Goal: Ask a question

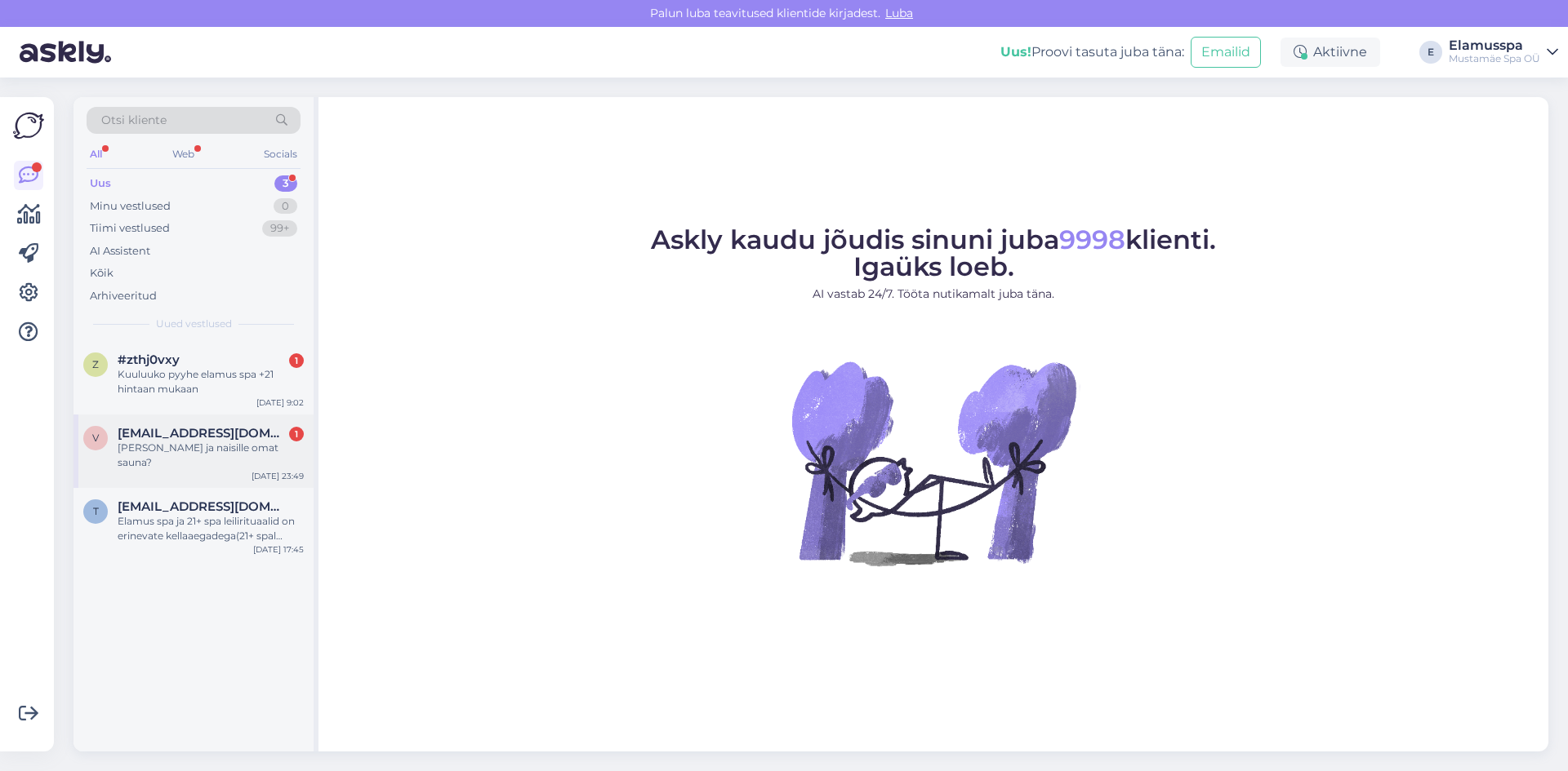
click at [266, 434] on span "[EMAIL_ADDRESS][DOMAIN_NAME]" at bounding box center [202, 434] width 170 height 15
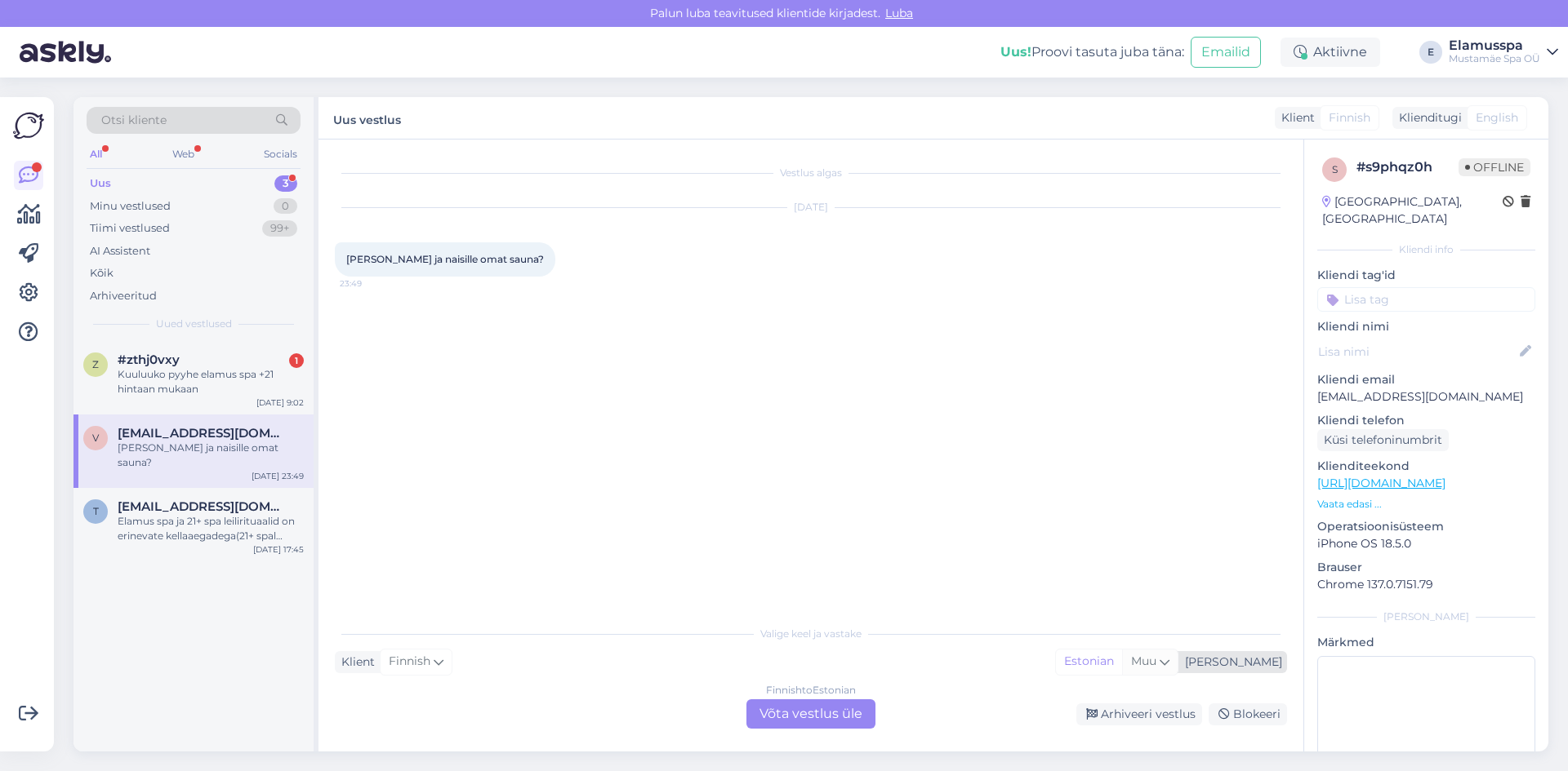
click at [1170, 660] on icon at bounding box center [1164, 662] width 9 height 18
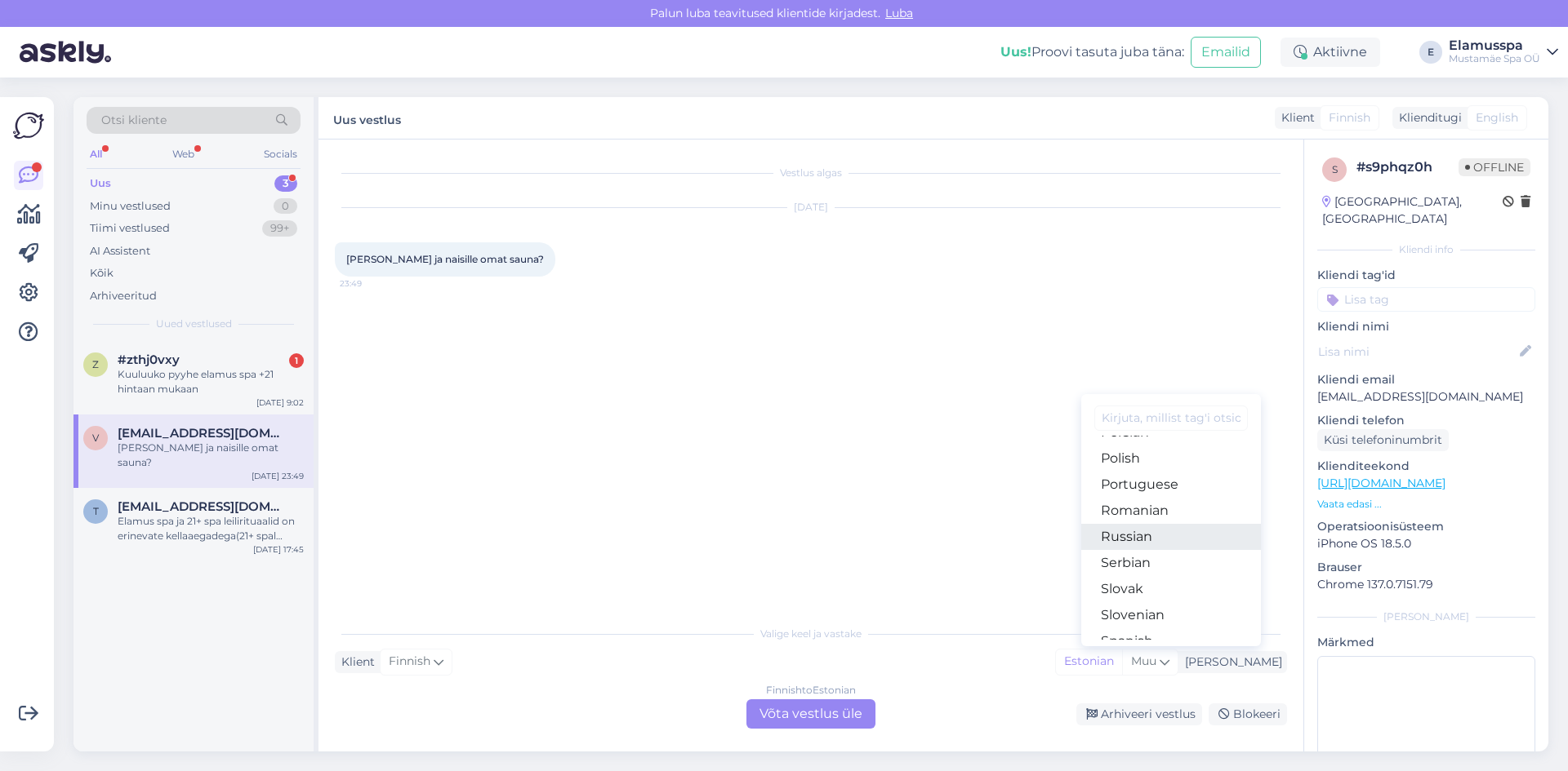
click at [1177, 538] on link "Russian" at bounding box center [1171, 538] width 180 height 26
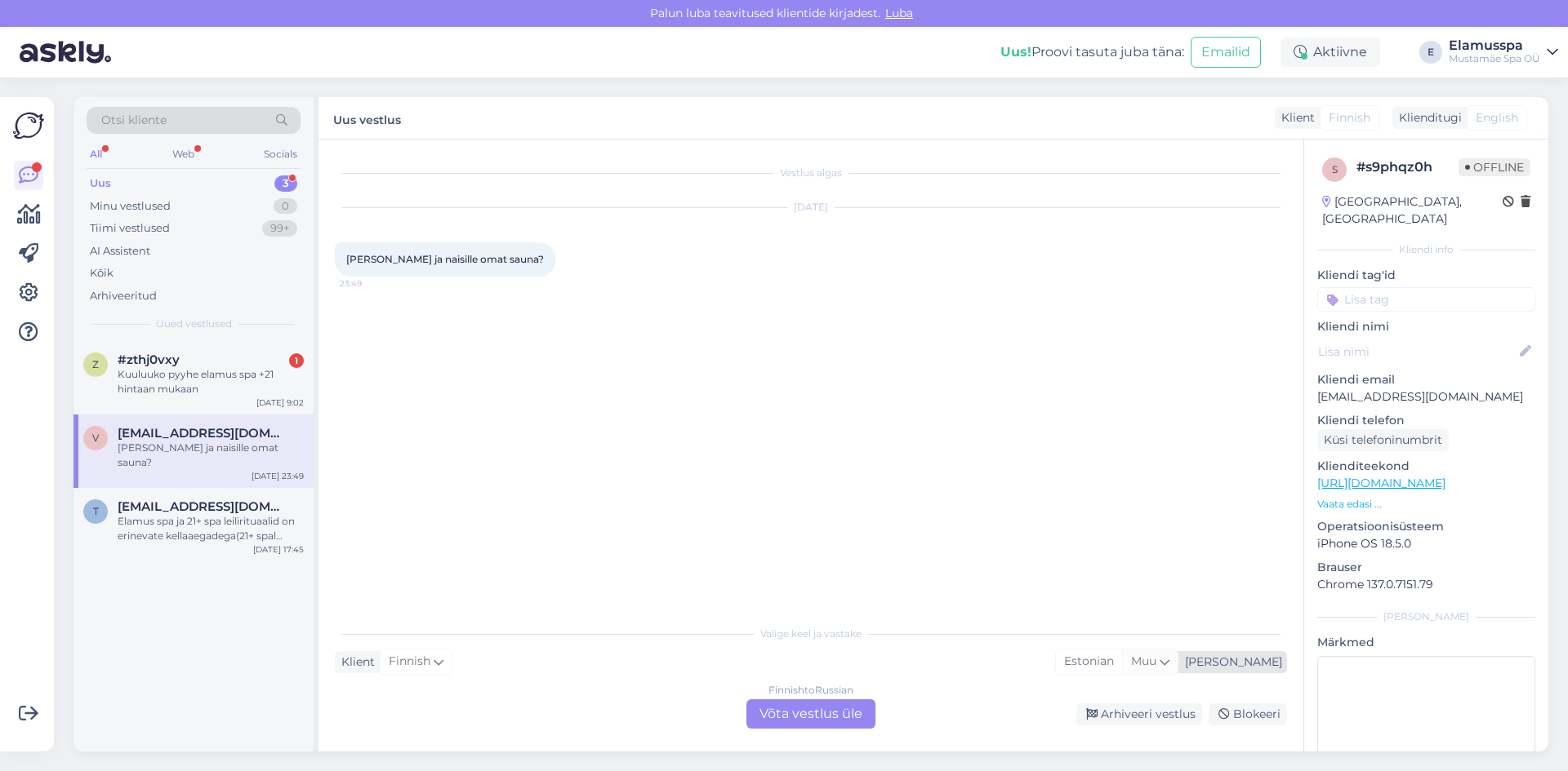
click at [1156, 656] on span "Muu" at bounding box center [1143, 662] width 25 height 15
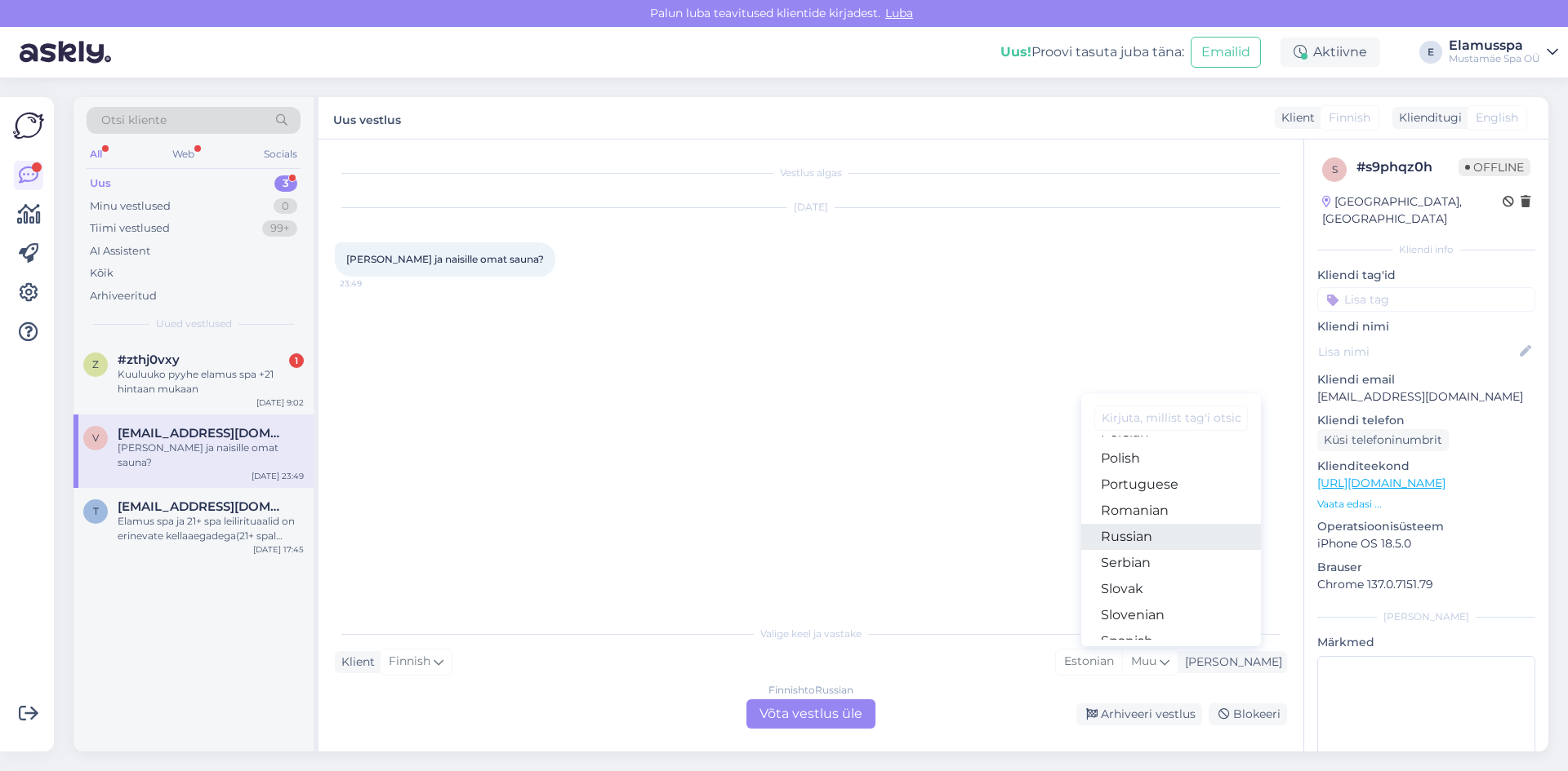
click at [1202, 538] on link "Russian" at bounding box center [1171, 538] width 180 height 26
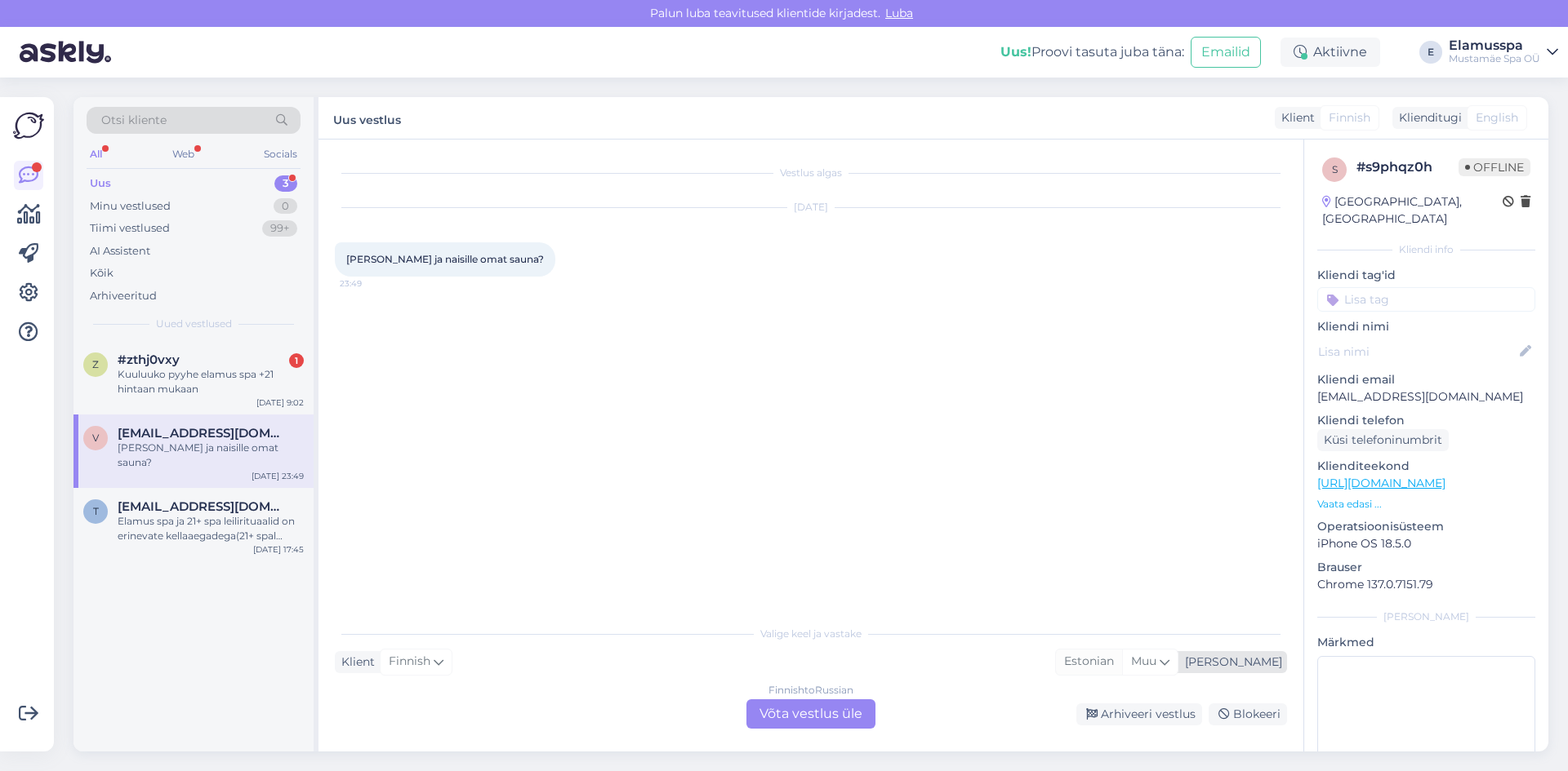
click at [1123, 661] on div "Estonian" at bounding box center [1089, 662] width 66 height 24
click at [1177, 661] on div "Muu" at bounding box center [1150, 662] width 56 height 24
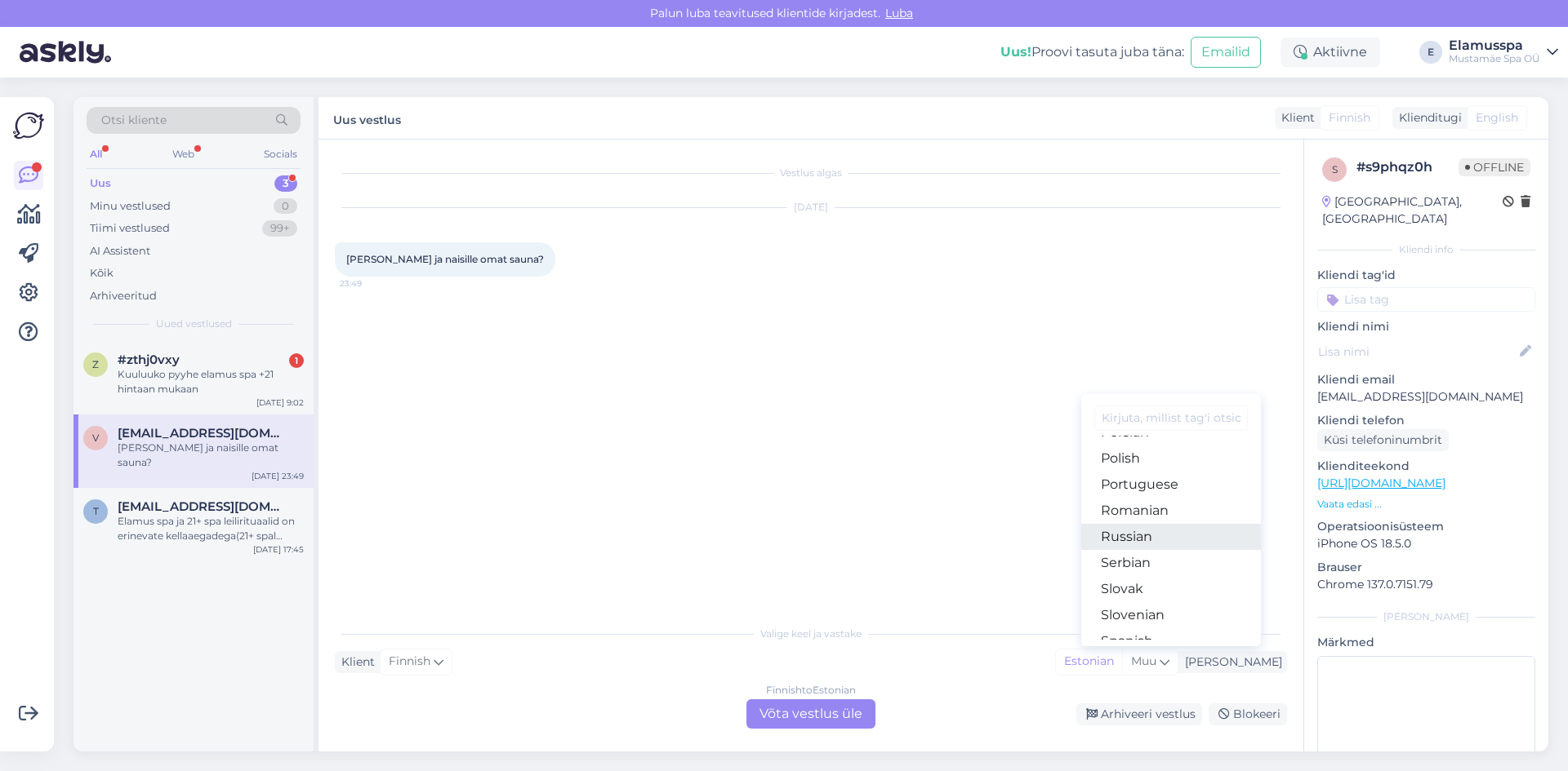
click at [1194, 545] on link "Russian" at bounding box center [1171, 538] width 180 height 26
click at [853, 710] on div "Finnish to Russian Võta vestlus üle" at bounding box center [811, 714] width 129 height 29
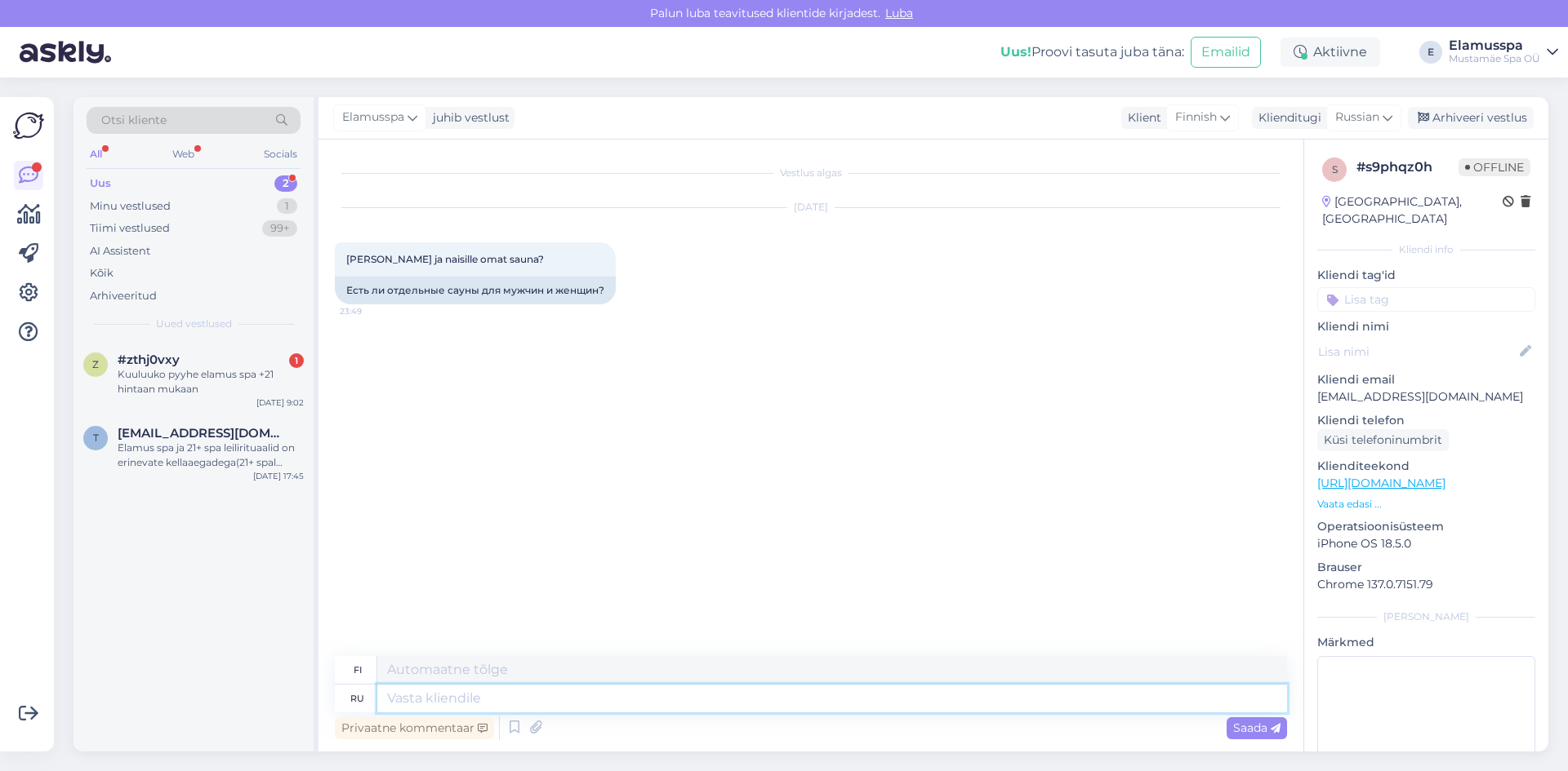
click at [486, 696] on textarea at bounding box center [832, 699] width 910 height 27
type textarea "P"
type textarea "З"
type textarea "Z"
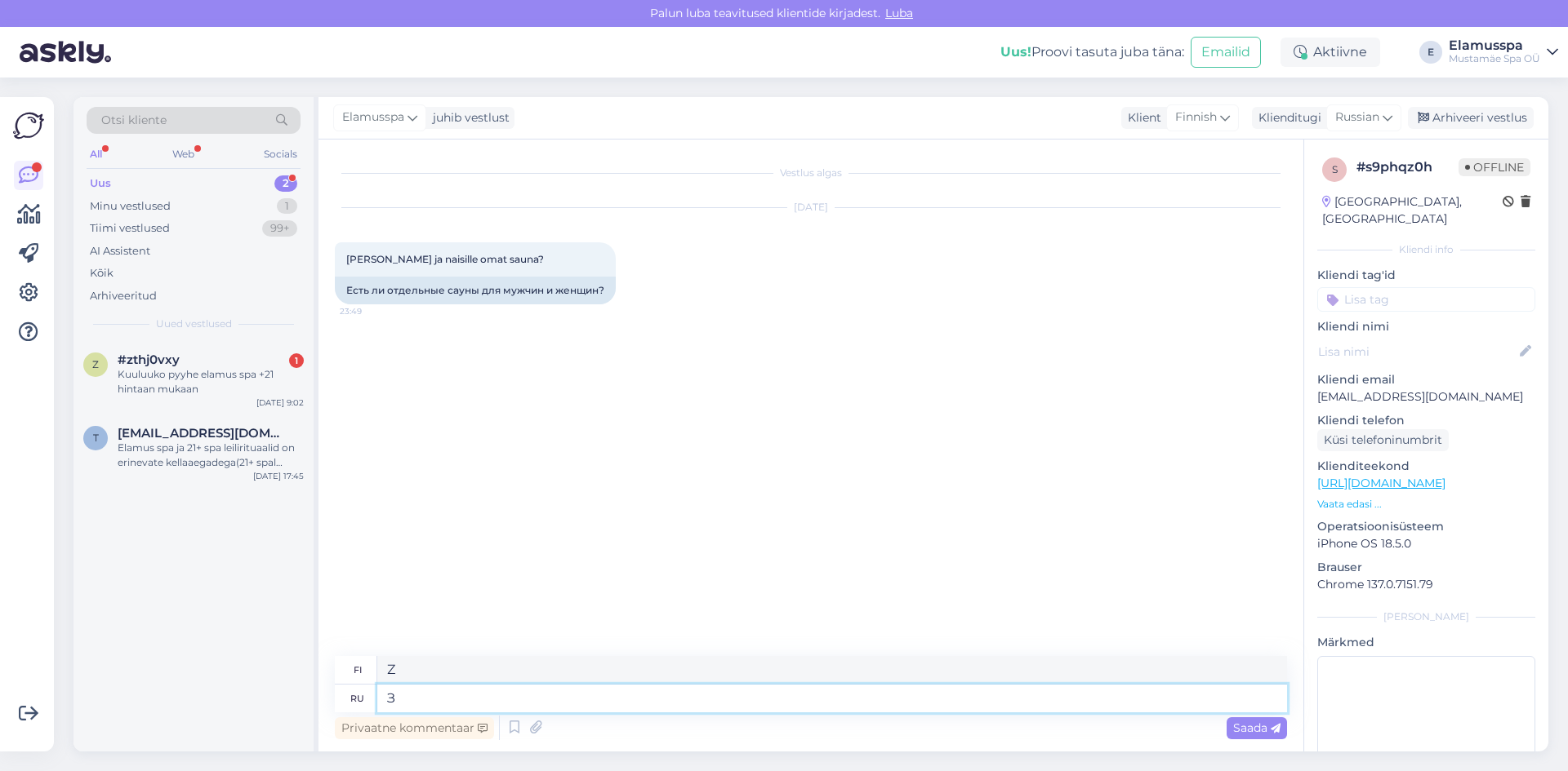
type textarea "Здравствуйте"
type textarea "Hei"
type textarea "Здравствуйте!"
type textarea "Hei!"
type textarea "Здравствуйте! Д"
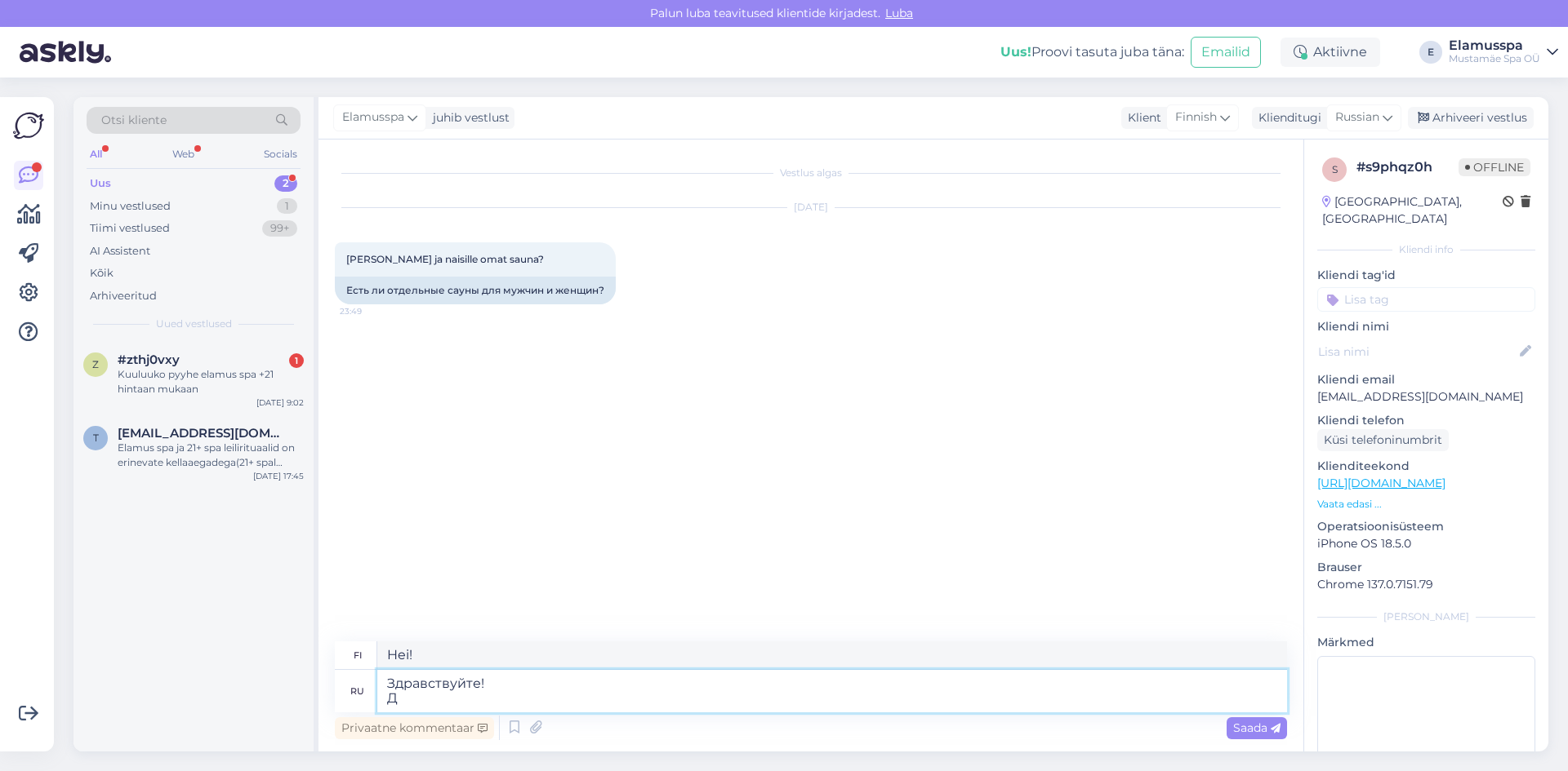
type textarea "Hei! D"
type textarea "Здравствуйте! Да"
type textarea "Hei! [GEOGRAPHIC_DATA]"
type textarea "Здравствуйте! ДаБ"
type textarea "Hei! DaB"
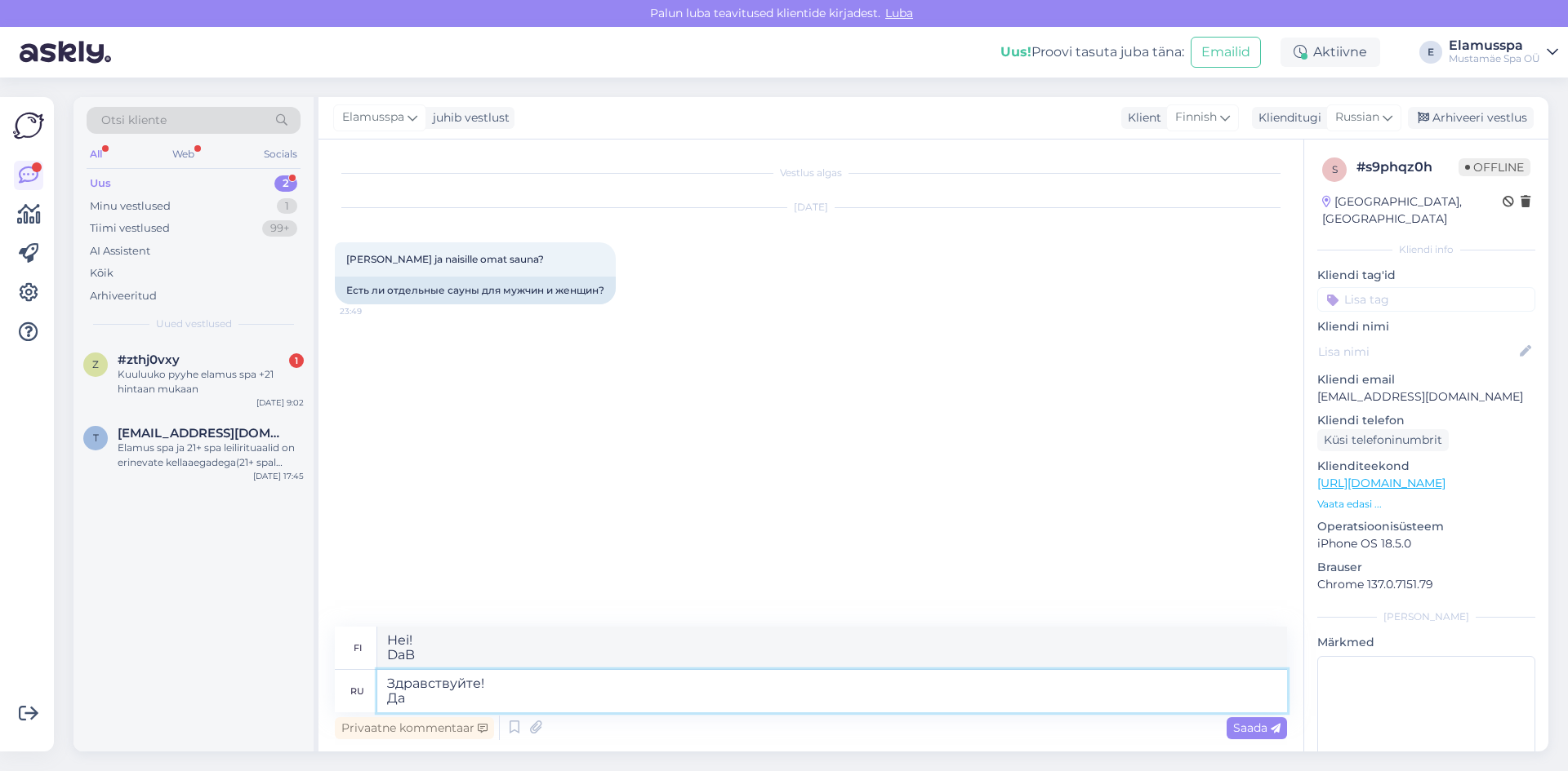
type textarea "Здравствуйте! Да,"
type textarea "Hei! [GEOGRAPHIC_DATA],"
type textarea "Здравствуйте! Да, ы"
type textarea "Hei! [GEOGRAPHIC_DATA], y"
type textarea "Здравствуйте! Да,"
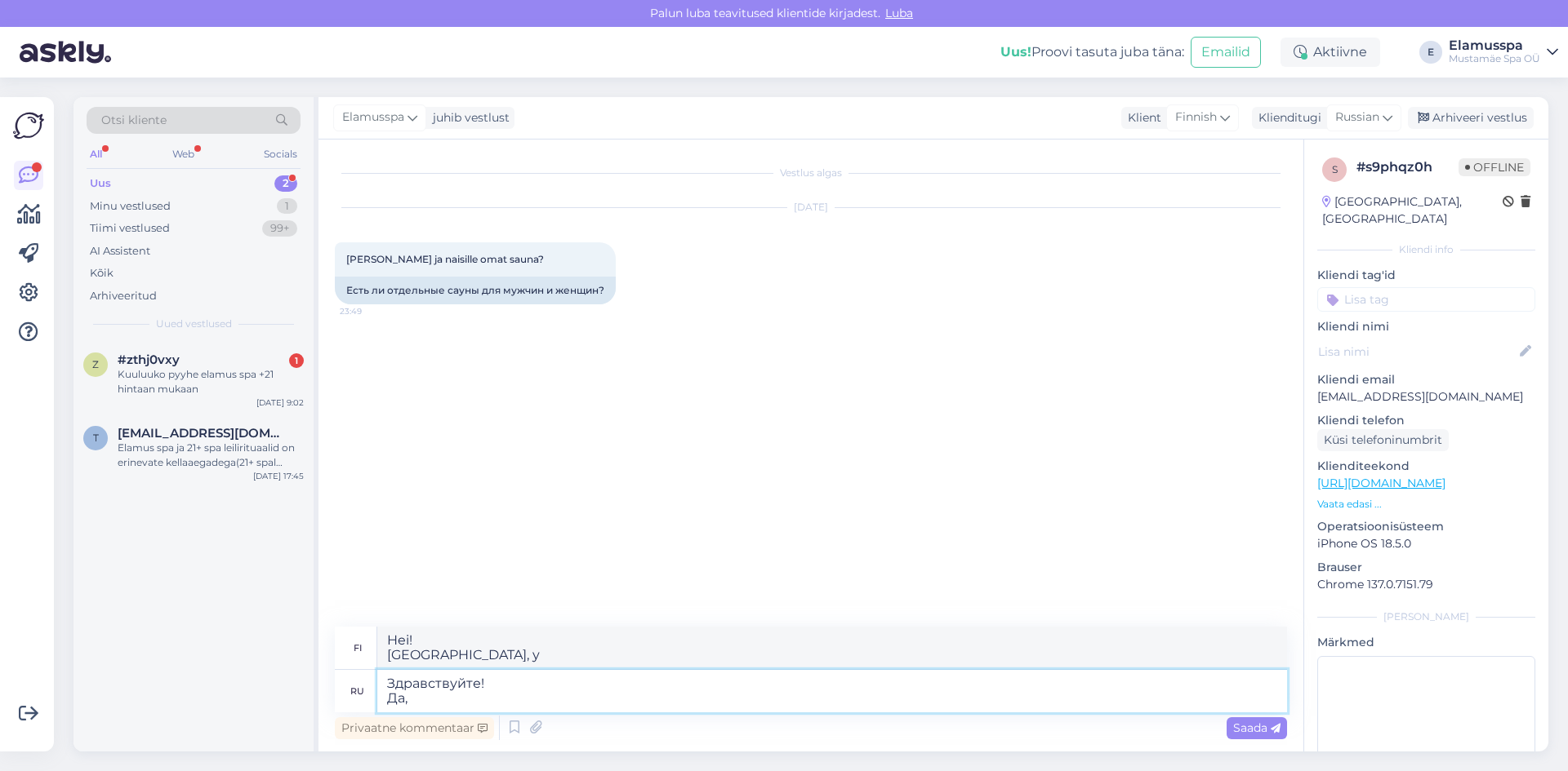
type textarea "Hei! [GEOGRAPHIC_DATA],"
type textarea "Здравствуйте! Да, а"
type textarea "Hei! Kyllä, ja"
type textarea "Здравствуйте! Да, ы"
type textarea "Hei! [GEOGRAPHIC_DATA],"
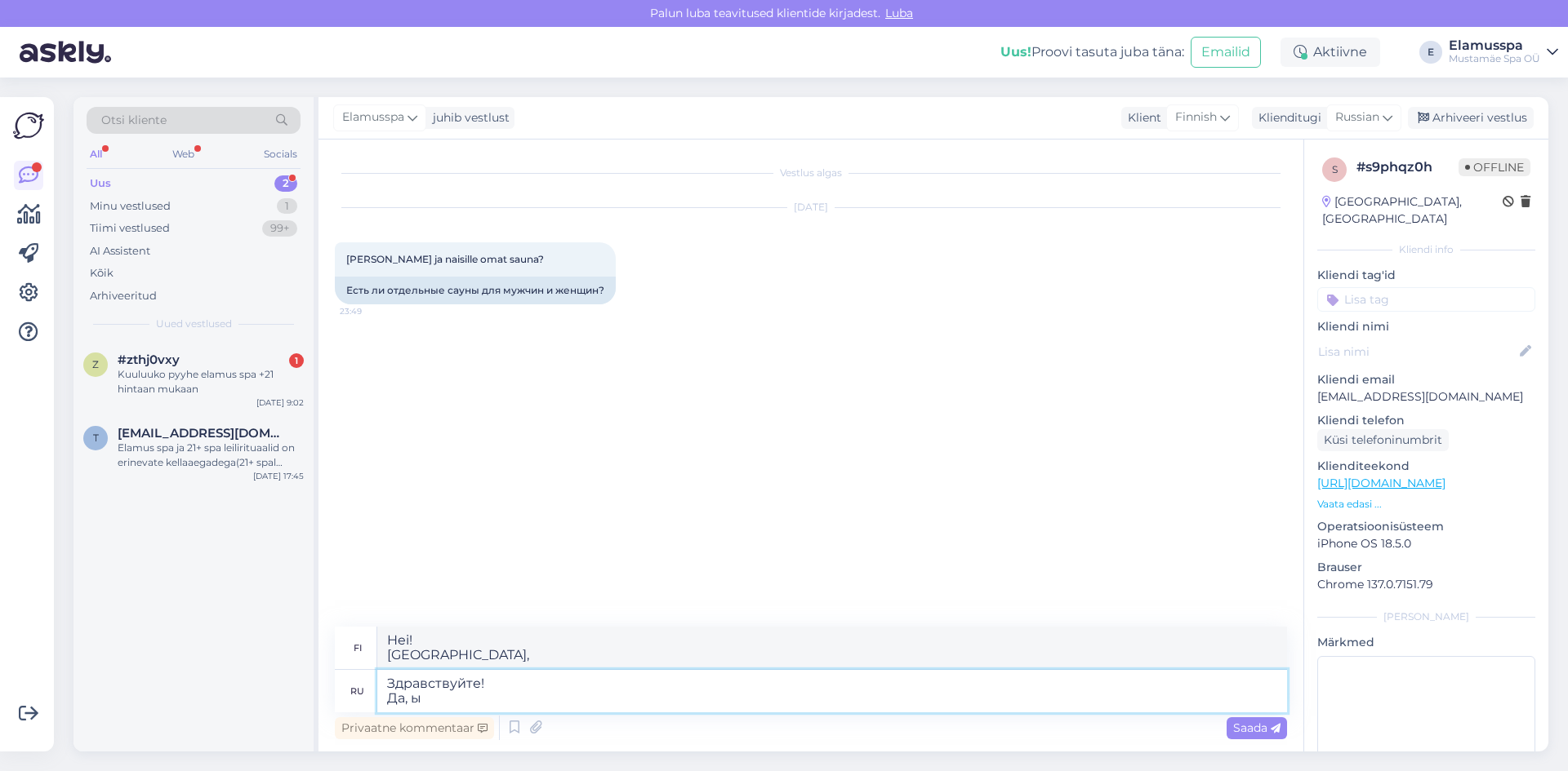
type textarea "Здравствуйте! Да,"
type textarea "Hei! [GEOGRAPHIC_DATA], y"
type textarea "Здравствуйте! Да, ф"
type textarea "Hei! [GEOGRAPHIC_DATA],"
type textarea "Здравствуйте! Да, в"
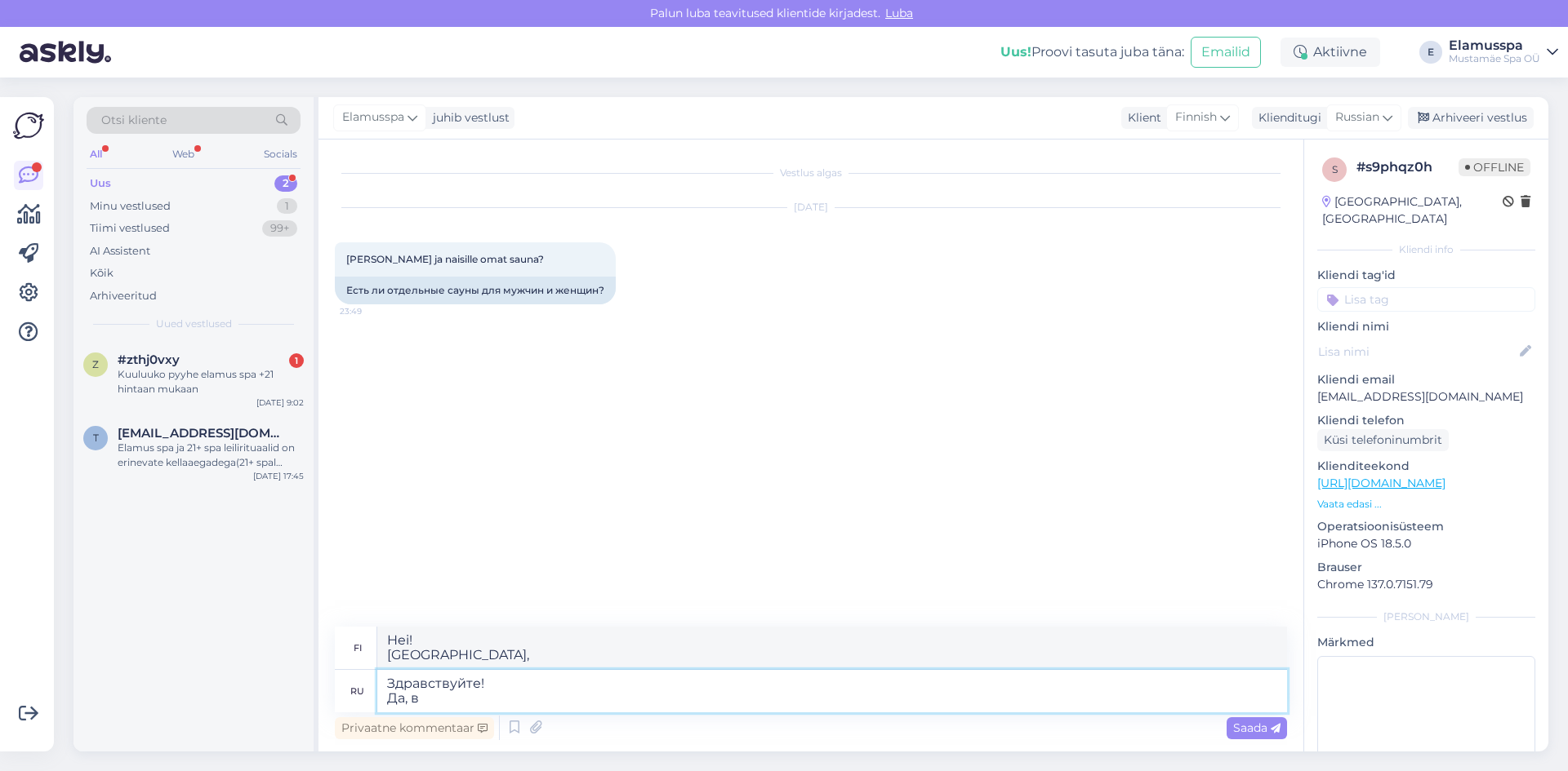
type textarea "Hei! Kyllä, sisään"
type textarea "Здравствуйте! Да, в ра"
type textarea "Hei! Kyllä, ra:ssa"
type textarea "Здравствуйте! Да, в ра"
type textarea "Hei! Kyllä, [GEOGRAPHIC_DATA]"
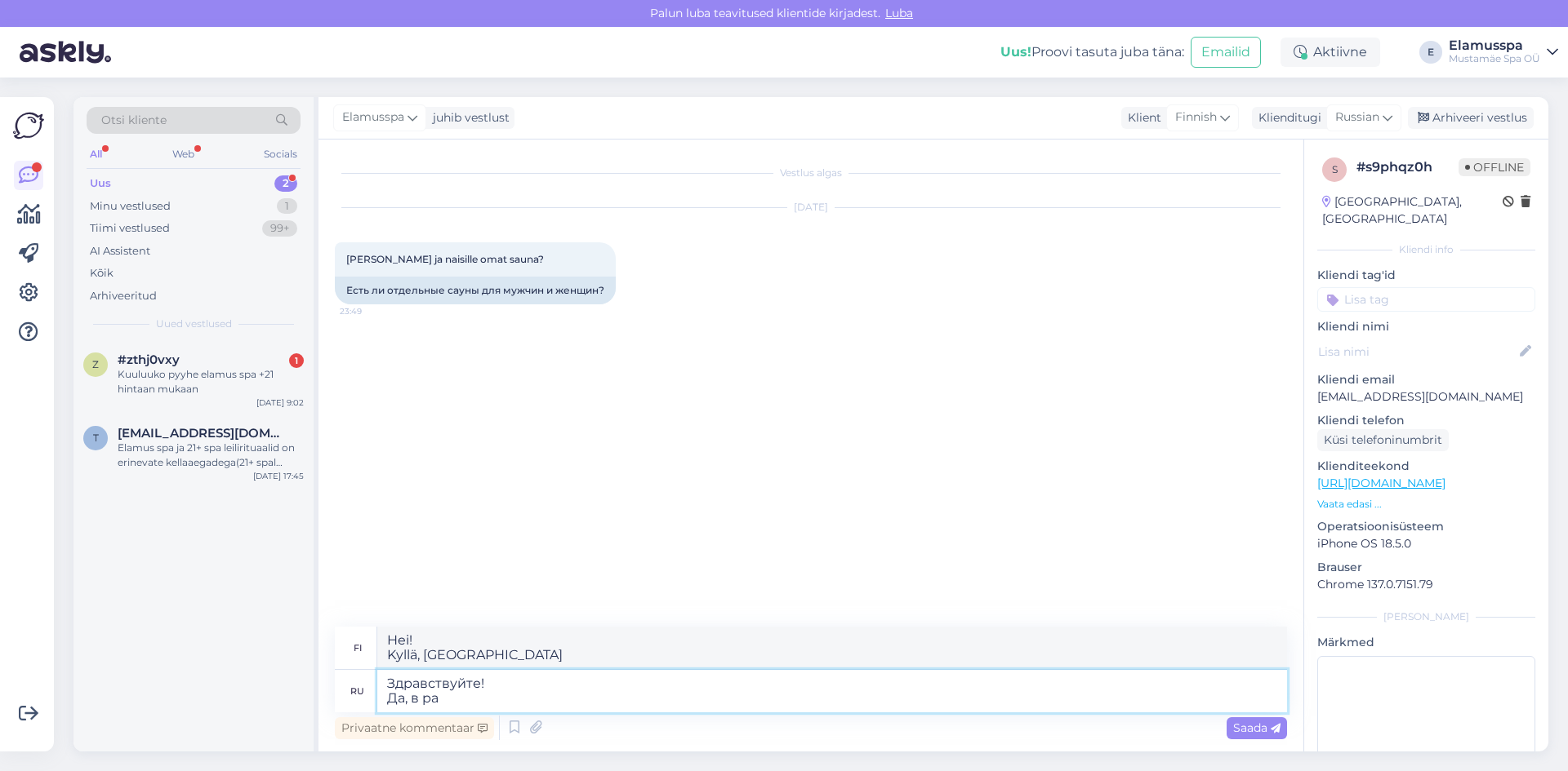
type textarea "Здравствуйте! Да, в раз"
type textarea "Hei! Kyllä, heti"
type textarea "Здравствуйте! Да, в разд"
type textarea "Hei! [GEOGRAPHIC_DATA], osiossa"
type textarea "Здравствуйте! Да, в раздк"
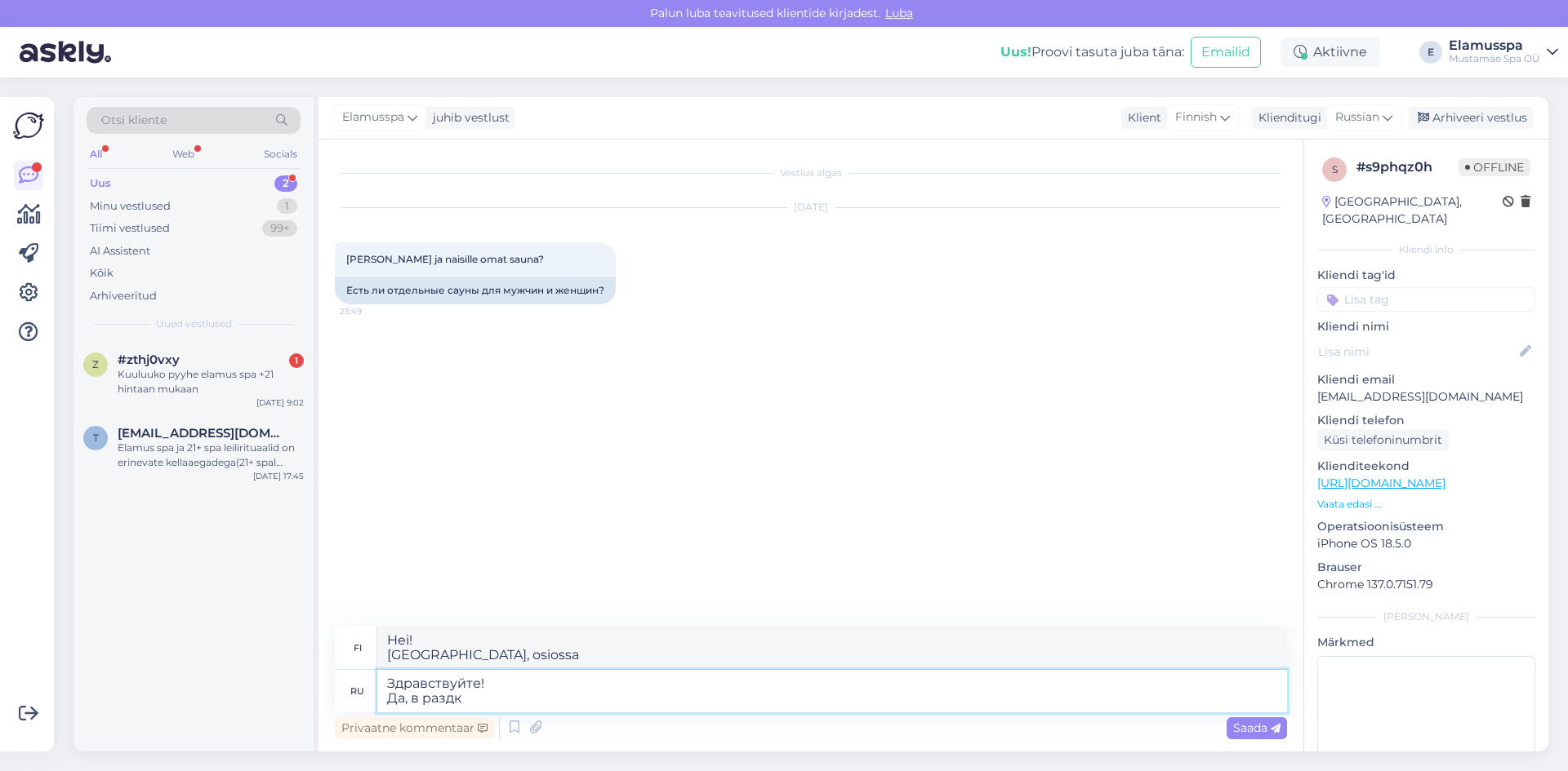
type textarea "Hei! Kyllä, razdkissa"
type textarea "Здравствуйте! Да, в разде"
type textarea "Hei! [GEOGRAPHIC_DATA], osiossa"
type textarea "Здравствуйте! Да, в раздева"
type textarea "Hei! Kyllä, alasti"
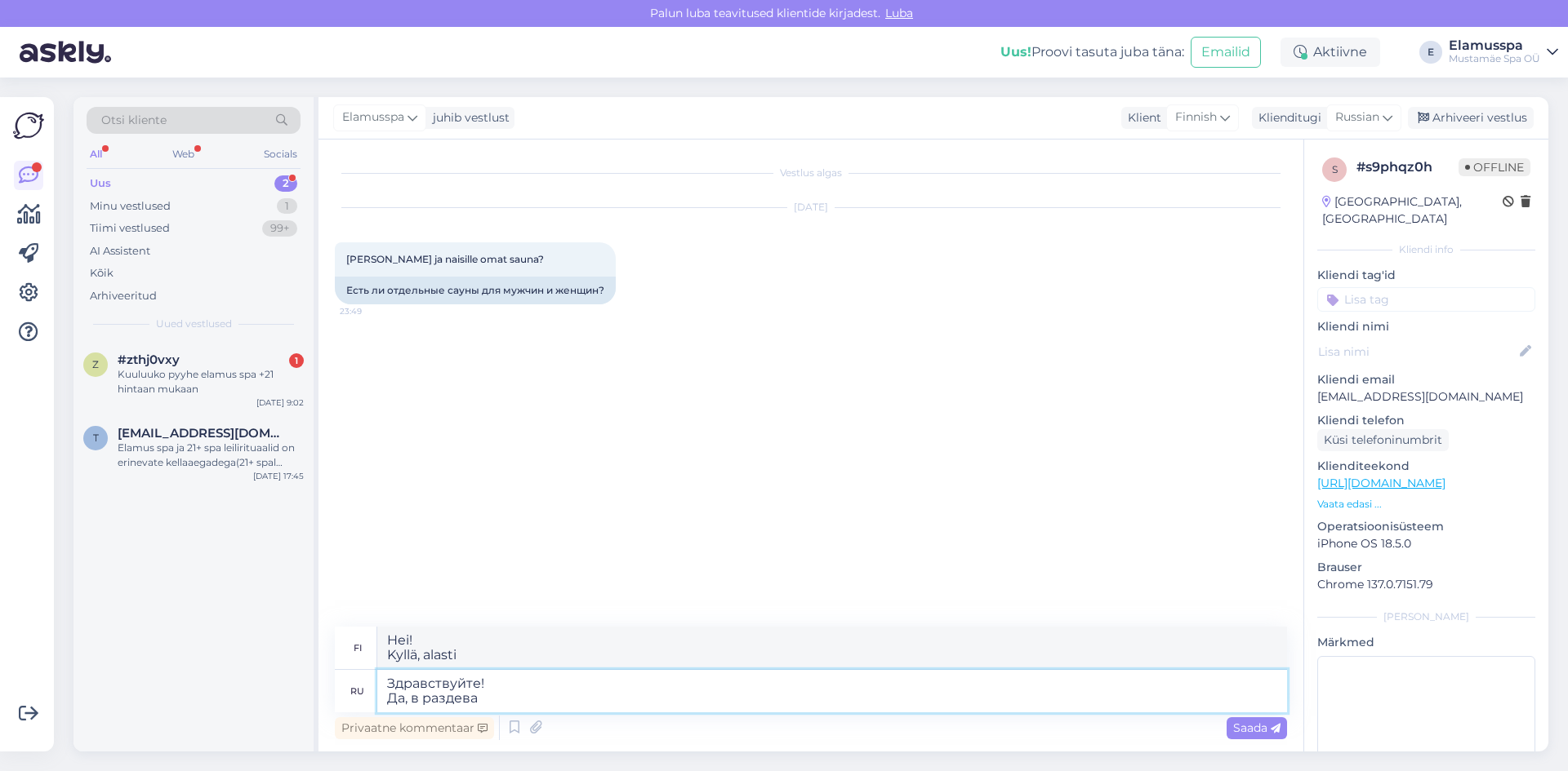
type textarea "Здравствуйте! Да, в раздевалки"
type textarea "Hei! [GEOGRAPHIC_DATA], [GEOGRAPHIC_DATA]"
type textarea "Здравствуйте! Да, в раздевалк"
type textarea "Hei! [GEOGRAPHIC_DATA], [GEOGRAPHIC_DATA]"
type textarea "Здравствуйте! Да, в раздевалке ес"
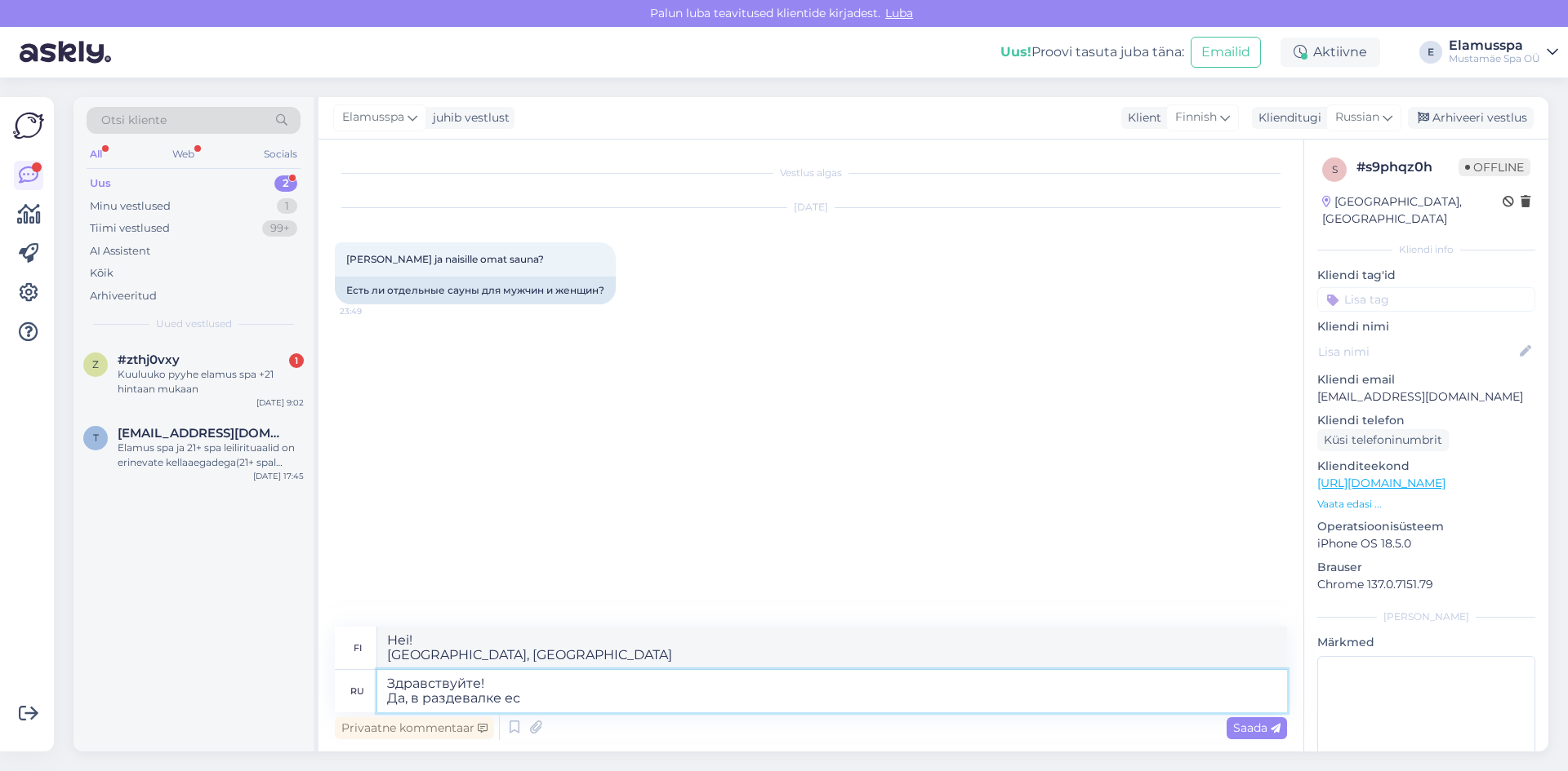
type textarea "Hei! [GEOGRAPHIC_DATA], [GEOGRAPHIC_DATA] e"
type textarea "Здравствуйте! Да, в раздевалке есьт"
type textarea "Hei! [GEOGRAPHIC_DATA], [GEOGRAPHIC_DATA] on yksi."
type textarea "Здравствуйте! Да, в раздевалке есть"
type textarea "Hei! [GEOGRAPHIC_DATA], pukuhuoneessa on joitakin"
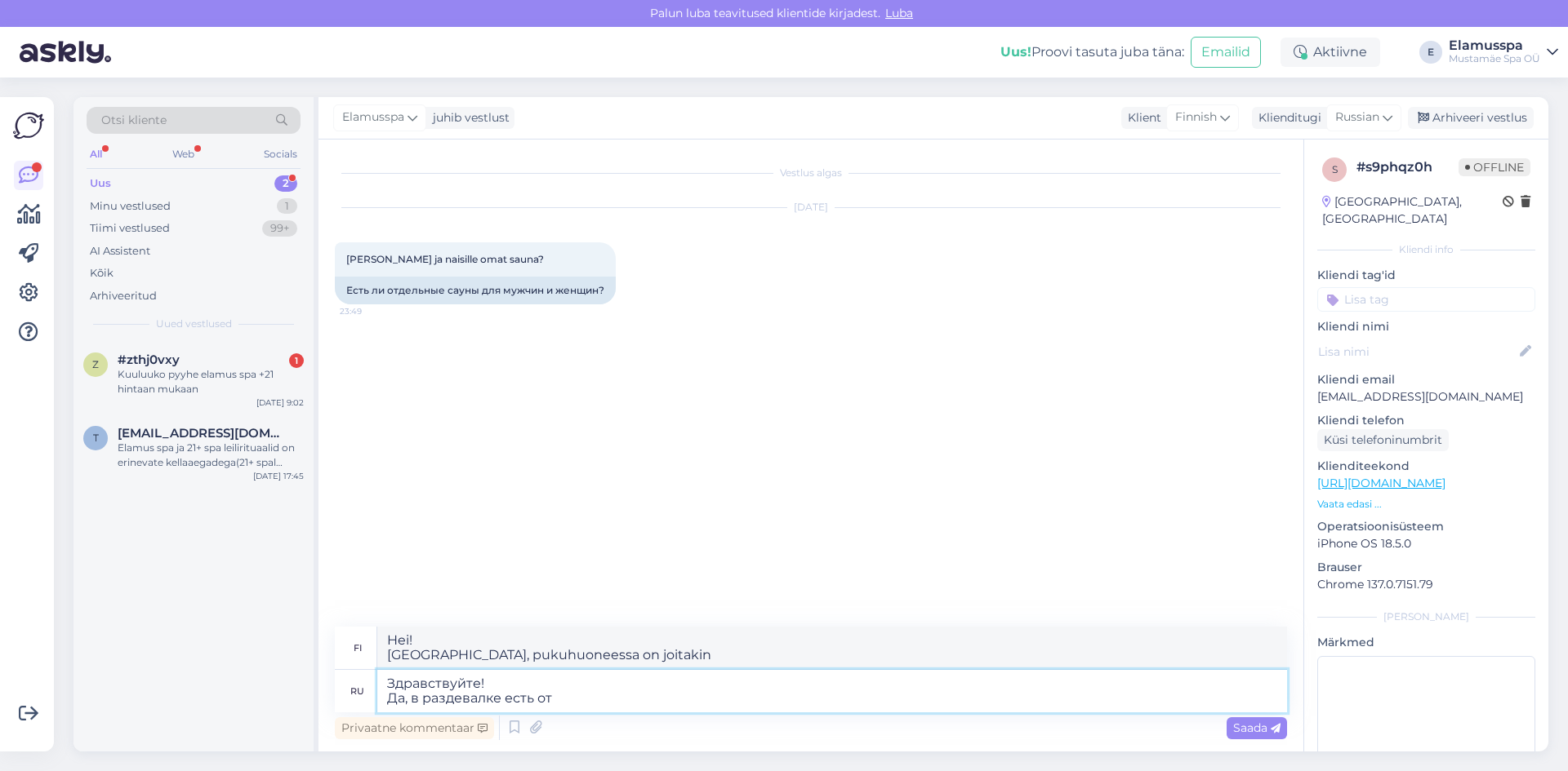
type textarea "Здравствуйте! Да, в раздевалке есть отд"
type textarea "Hei! [GEOGRAPHIC_DATA], pukuhuone on erillinen."
type textarea "Здравствуйте! Да, в раздевалке есть отдельные"
type textarea "Hei! [GEOGRAPHIC_DATA], [GEOGRAPHIC_DATA] on erilliset."
type textarea "Здравствуйте! Да, в раздевалке есть отдельные св"
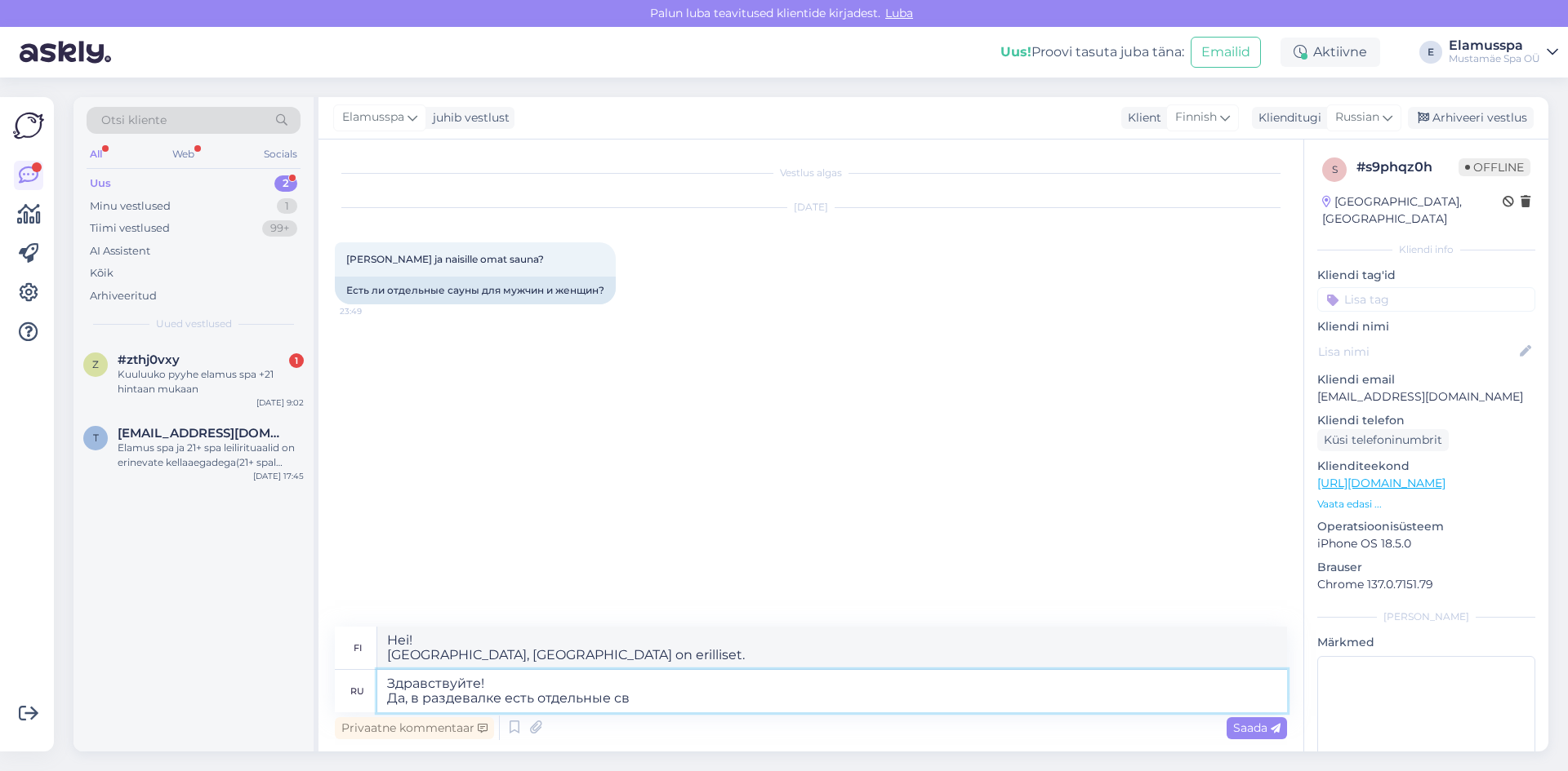
type textarea "Hei! Kyllä, pukuhuoneessa on erilliset wc:t."
type textarea "Здравствуйте! Да, в раздевалке есть отдельные сау"
type textarea "Hei! [GEOGRAPHIC_DATA], pukuhuoneessa on erilliset saunat"
type textarea "Здравствуйте! Да, в раздевалке есть отдельные сауны"
type textarea "Hei! [GEOGRAPHIC_DATA], pukuhuoneessa on erilliset saunat"
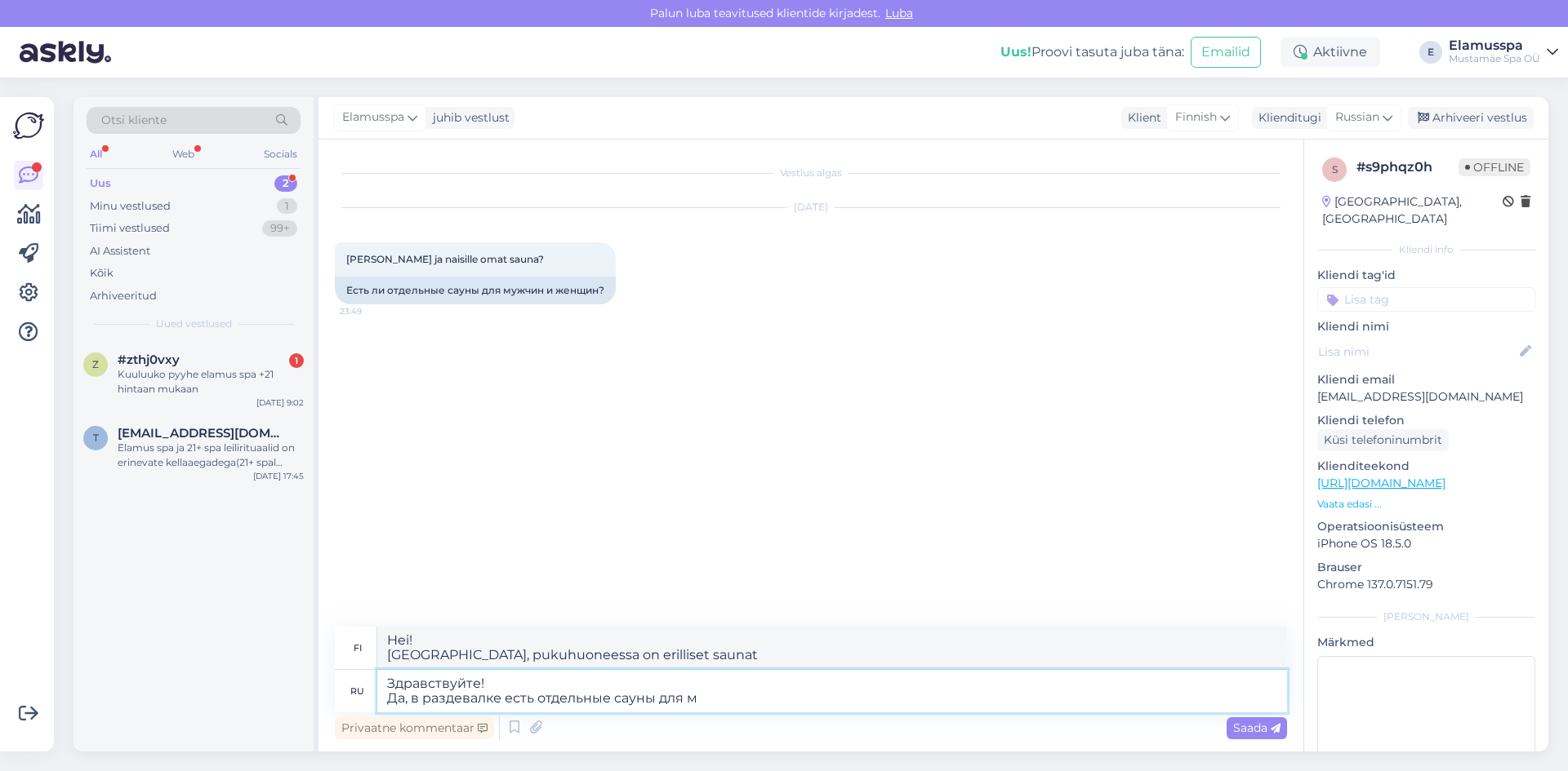
type textarea "Здравствуйте! Да, в раздевалке есть отдельные [DEMOGRAPHIC_DATA] для му"
type textarea "Hei! [GEOGRAPHIC_DATA], [GEOGRAPHIC_DATA] on erilliset saunat miehille."
type textarea "Здравствуйте! Да, в раздевалке есть отдельные сауны для мужчин"
type textarea "Hei! [GEOGRAPHIC_DATA], [GEOGRAPHIC_DATA] on erilliset saunat miehille"
type textarea "Здравствуйте! Да, в раздевалке есть отдельные сауны для мужчин и"
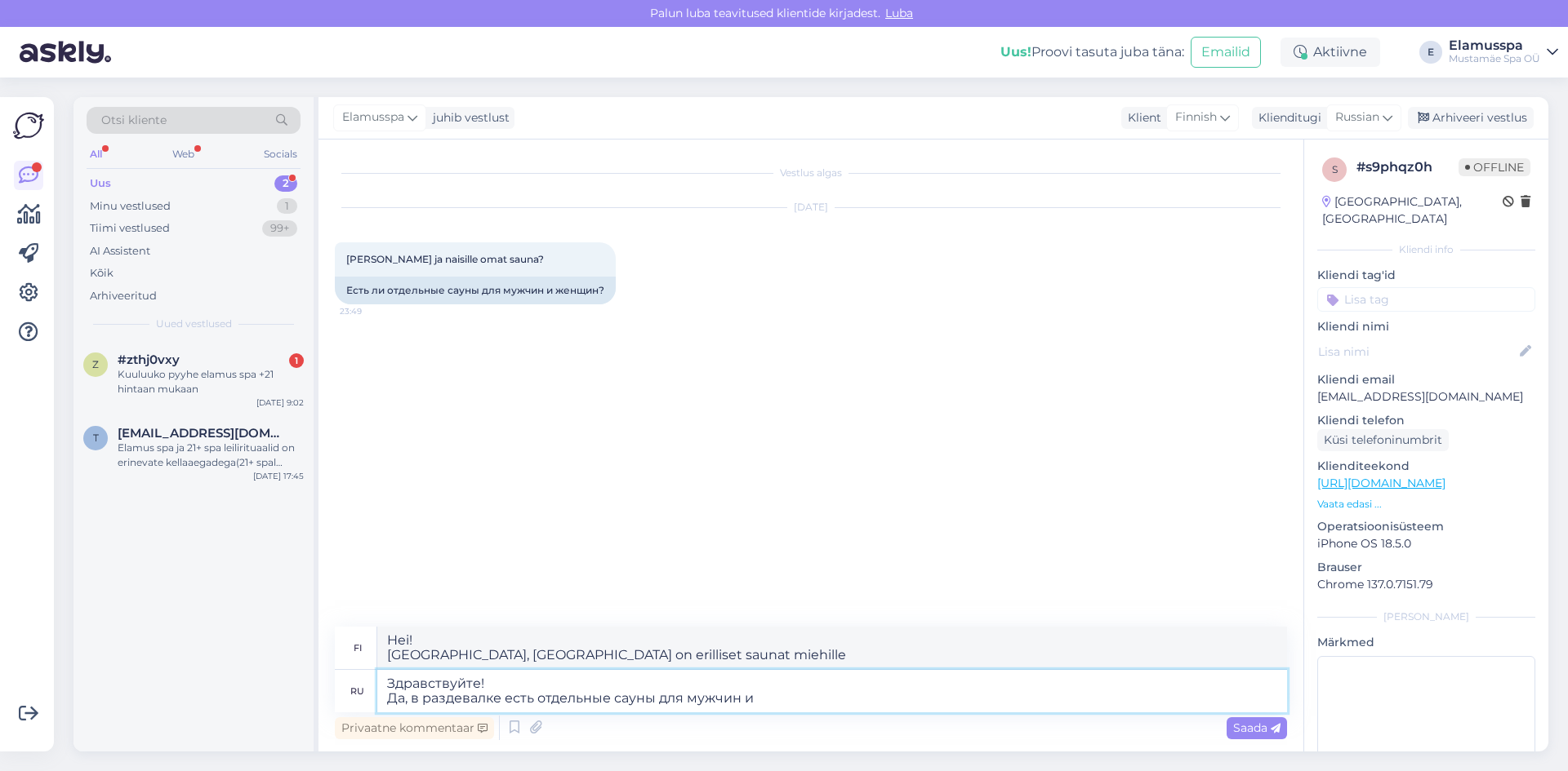
type textarea "Hei! [GEOGRAPHIC_DATA], [GEOGRAPHIC_DATA] on erilliset saunat miehille ja naisi…"
click at [409, 697] on textarea "Здравствуйте! Да, в раздевалке есть отдельные сауны для мужчин и женщин." at bounding box center [832, 691] width 910 height 42
type textarea "Здравствуйте! Да, в Elamus в раздевалке есть отдельные сауны для мужчин и женщи…"
type textarea "Hei! Kyllä, [GEOGRAPHIC_DATA] on erilliset saunat miehille ja naisille pukuhuon…"
type textarea "Здравствуйте! Да, в Elamus Spa в раздевалке есть отдельные сауны для мужчин и ж…"
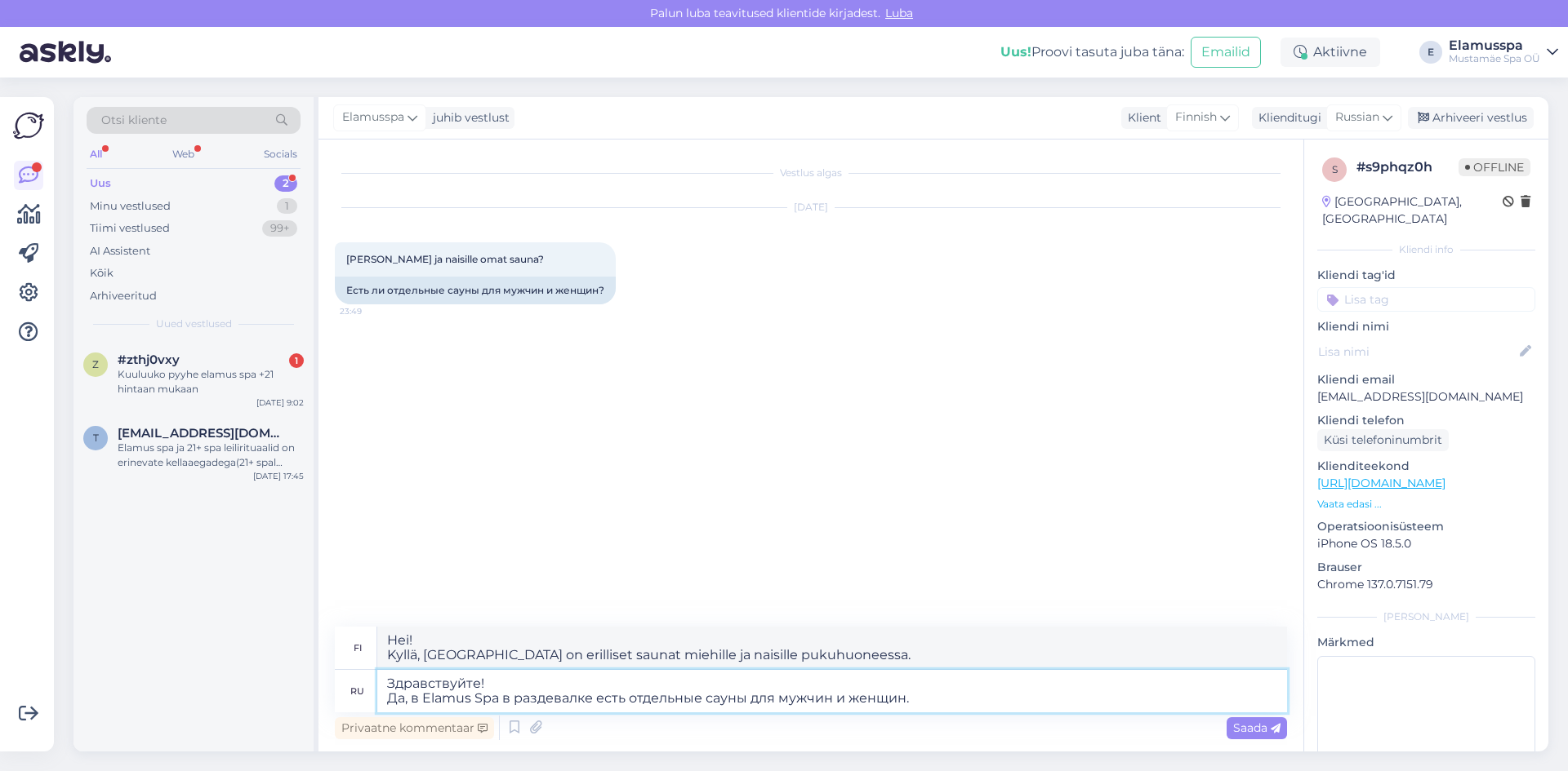
type textarea "Hei! Kyllä, Elamus Spassa on erilliset saunat miehille ja naisille pukuhuoneess…"
type textarea "Здравствуйте! Да, в Elamus Spa, в раздевалке есть отдельные сауны для мужчин и …"
type textarea "Hei! Kyllä, Elamus Spassa on pukuhuoneessa erilliset saunat miehille ja naisill…"
click at [941, 698] on textarea "Здравствуйте! Да, в Elamus Spa, в раздевалке есть отдельные сауны для мужчин и …" at bounding box center [832, 691] width 910 height 42
type textarea "Здравствуйте! Да, в Elamus Spa, в раздевалке есть отдельные сауны для мужчин и …"
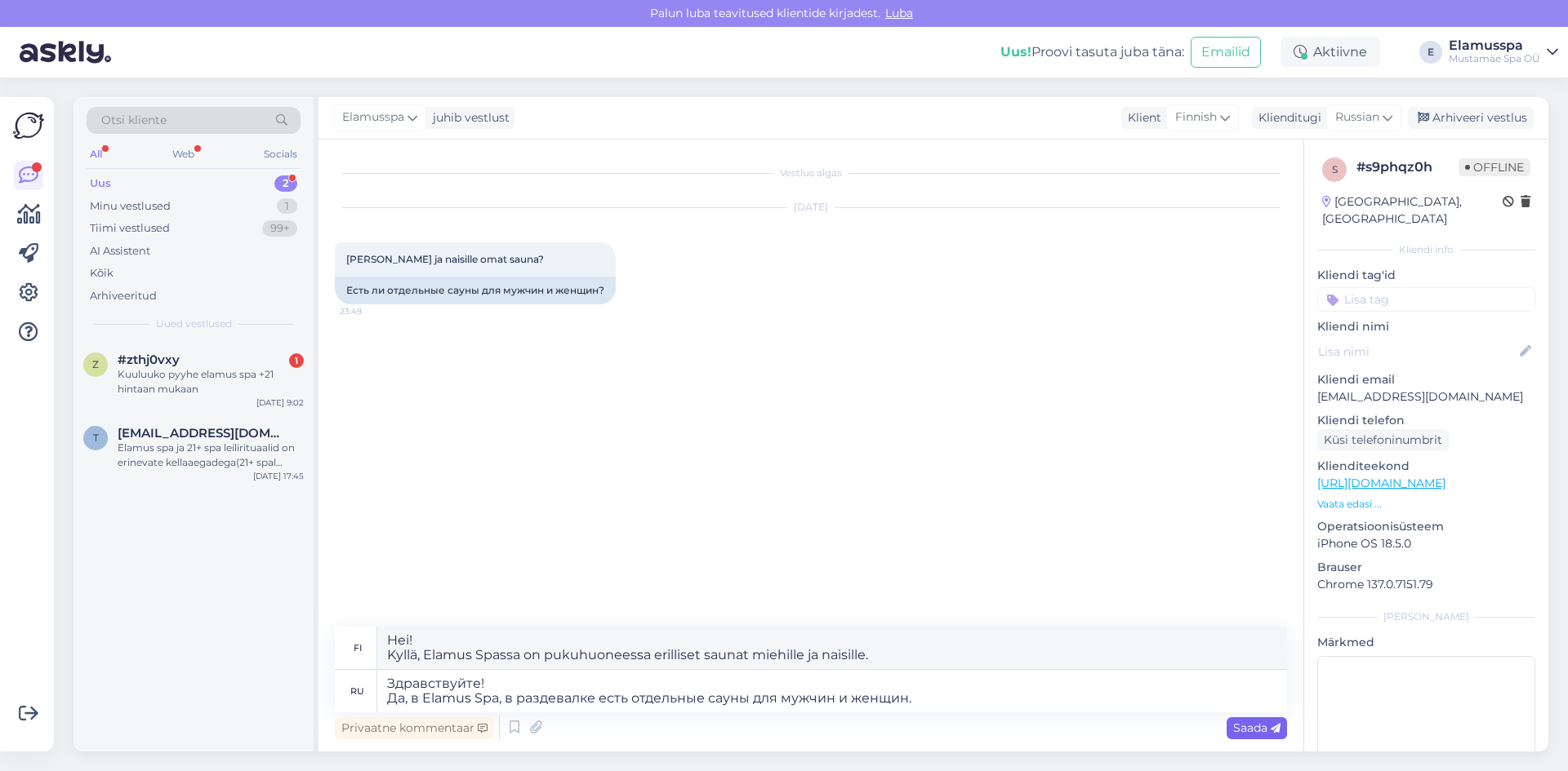
click at [1257, 722] on span "Saada" at bounding box center [1256, 729] width 47 height 15
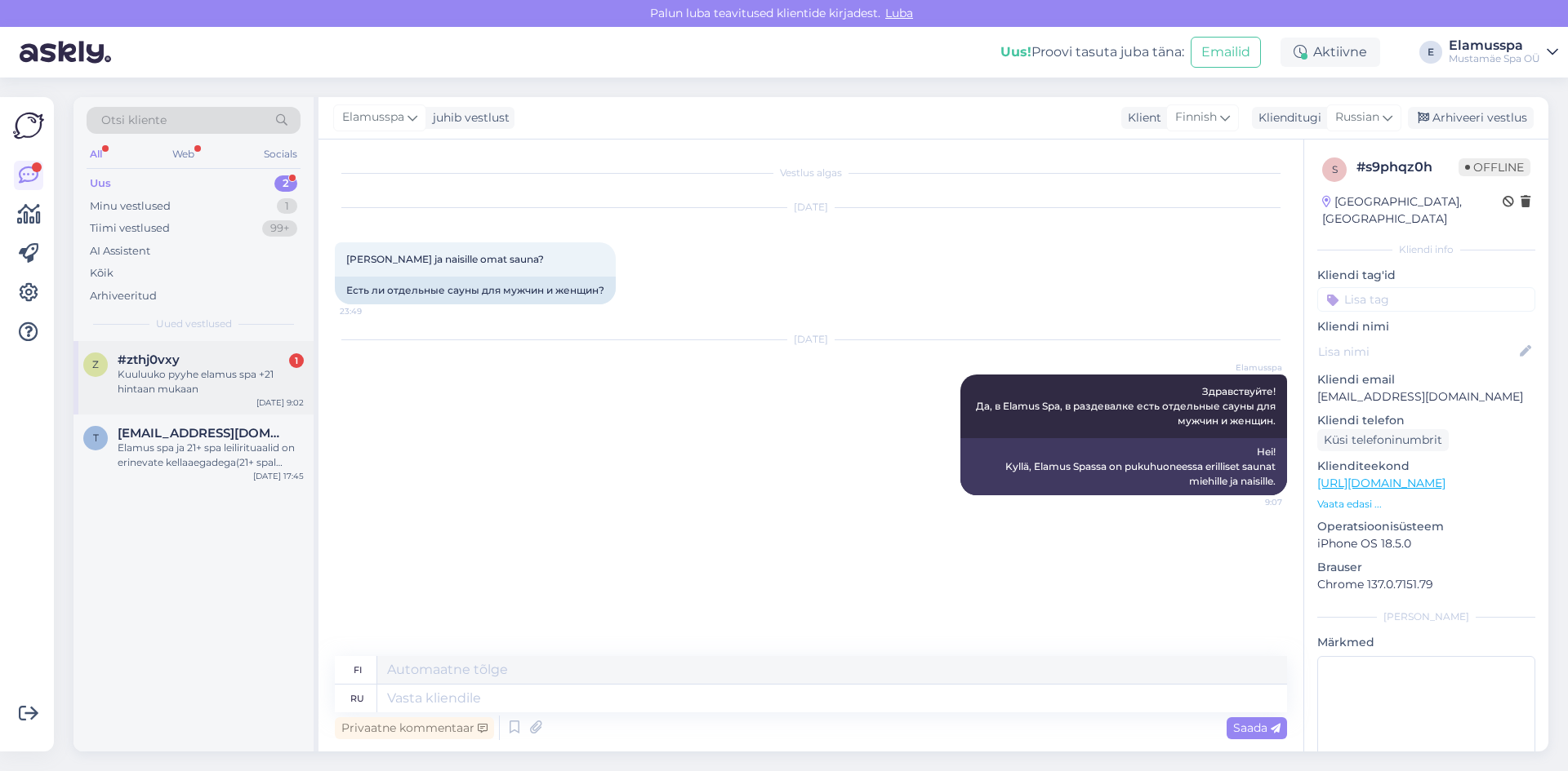
click at [236, 394] on div "Kuuluuko pyyhe elamus spa +21 hintaan mukaan" at bounding box center [211, 381] width 186 height 29
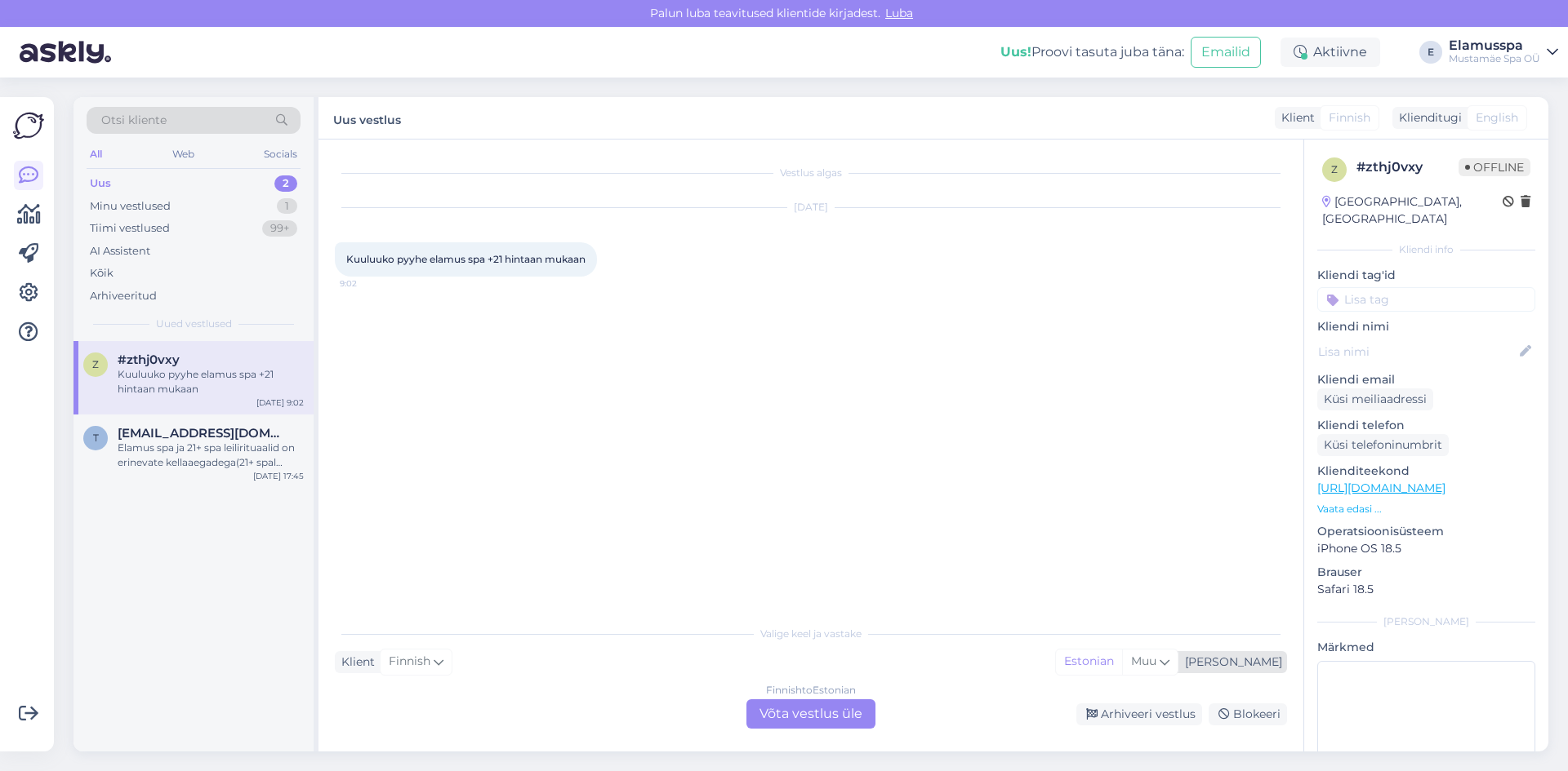
click at [1178, 649] on div "Estonian Muu" at bounding box center [1116, 662] width 123 height 26
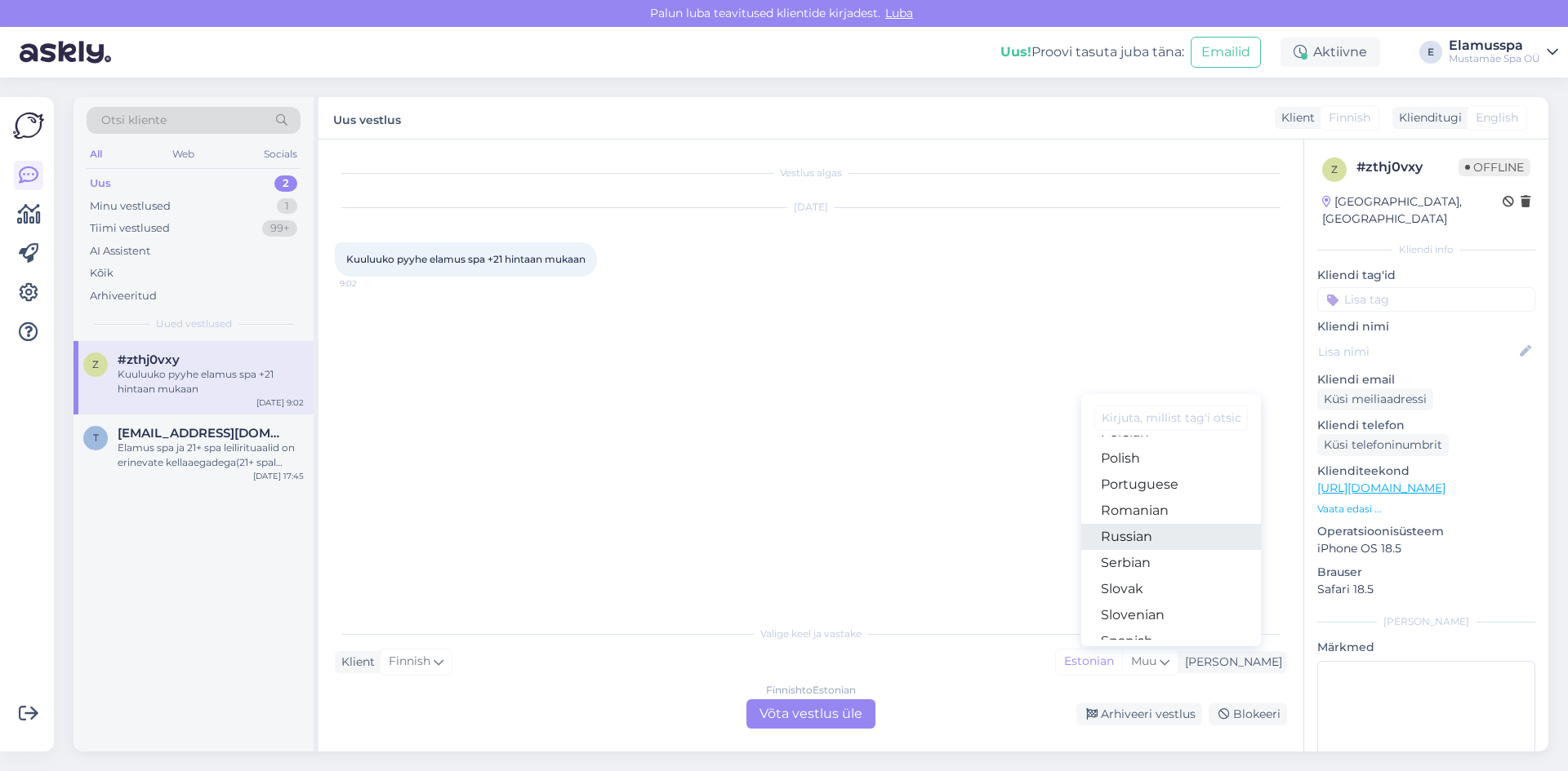
click at [1191, 532] on link "Russian" at bounding box center [1171, 538] width 180 height 26
click at [802, 707] on div "Finnish to Russian Võta vestlus üle" at bounding box center [811, 714] width 129 height 29
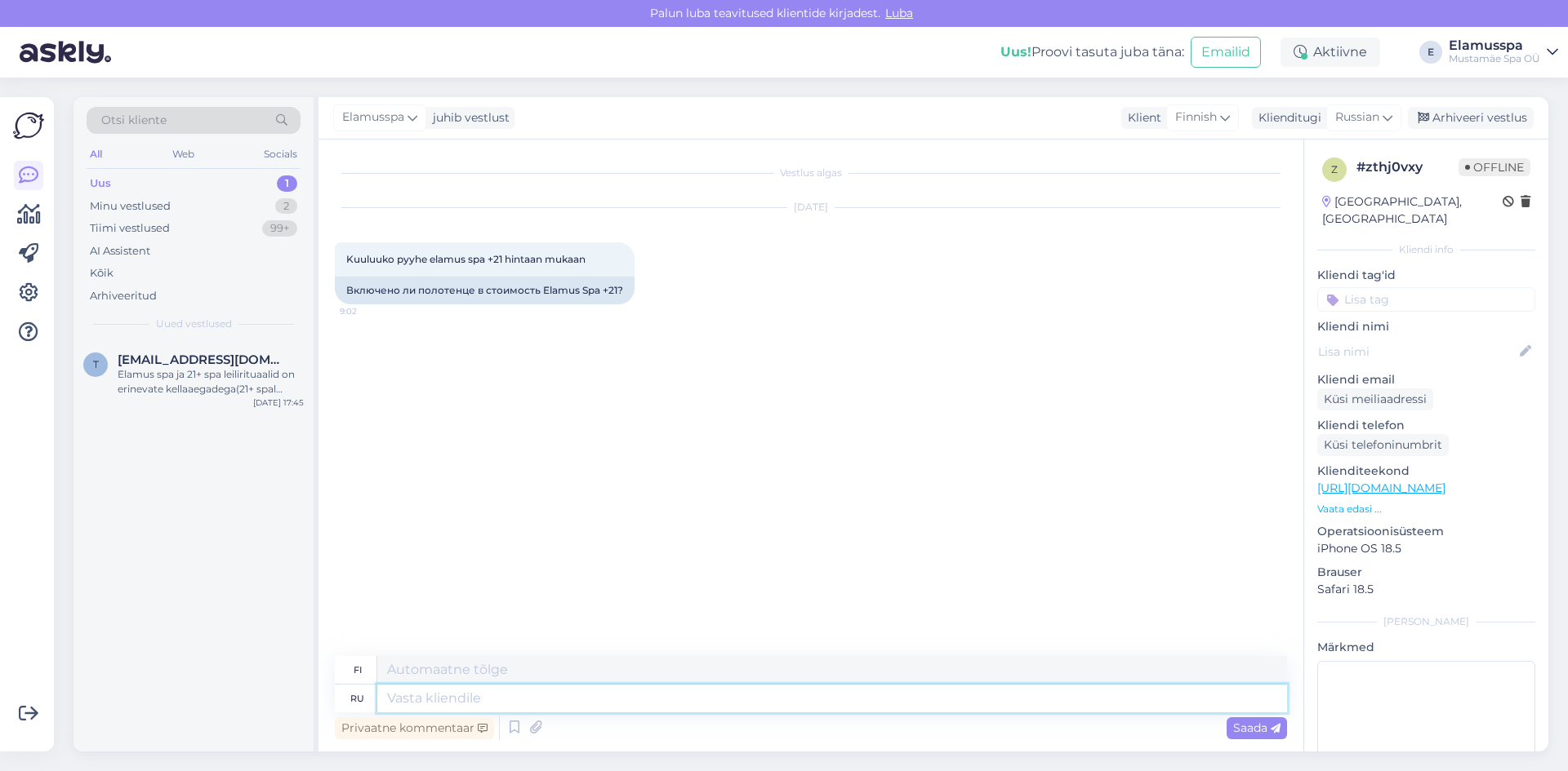
click at [433, 695] on textarea at bounding box center [832, 699] width 910 height 27
type textarea "Х"
type textarea "X"
type textarea "З"
type textarea "Z"
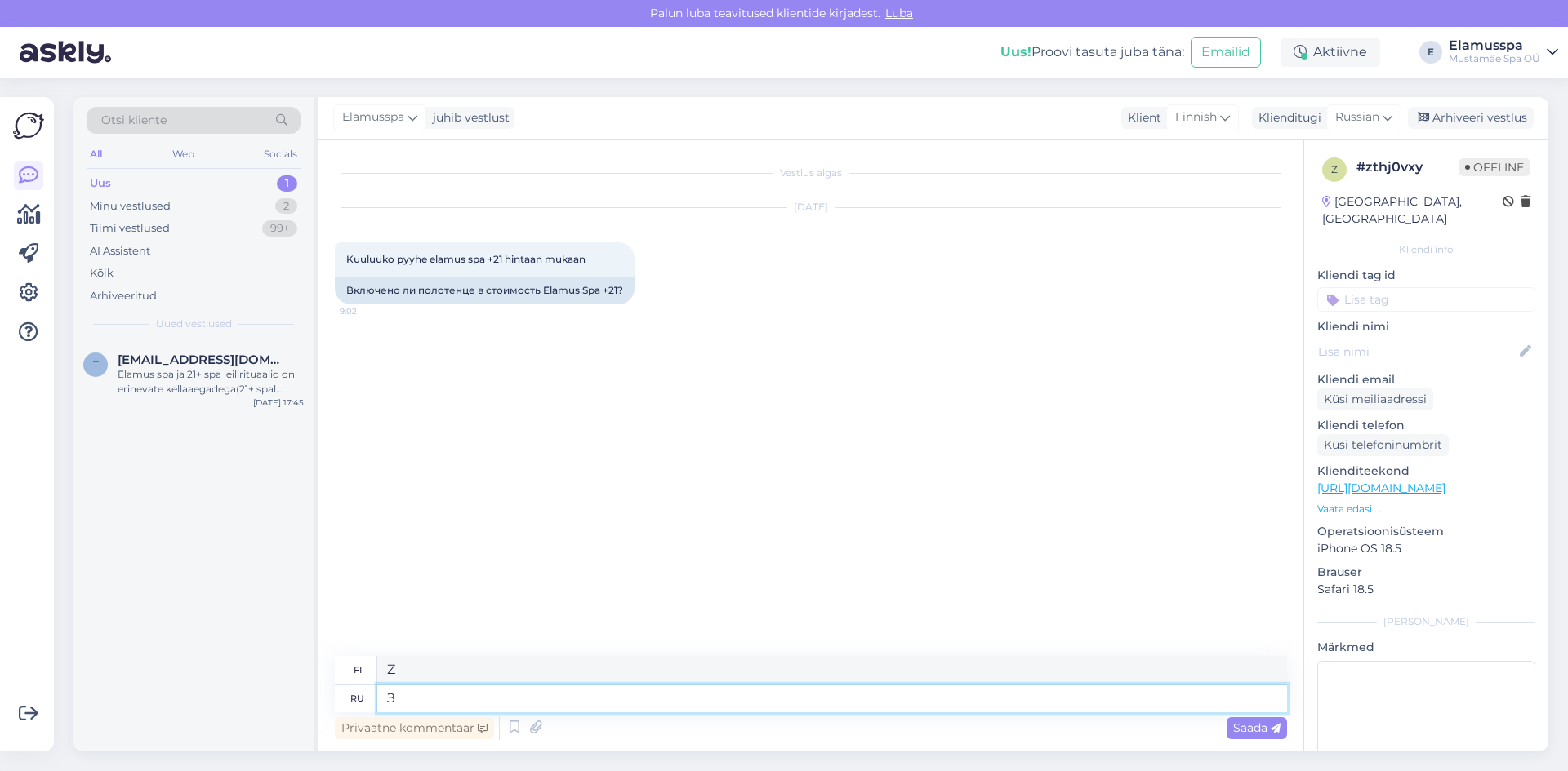
type textarea "Здравствуйте"
type textarea "Hei"
type textarea "Здравствуйте!"
type textarea "Hei!"
type textarea "Здравствуйте! Д"
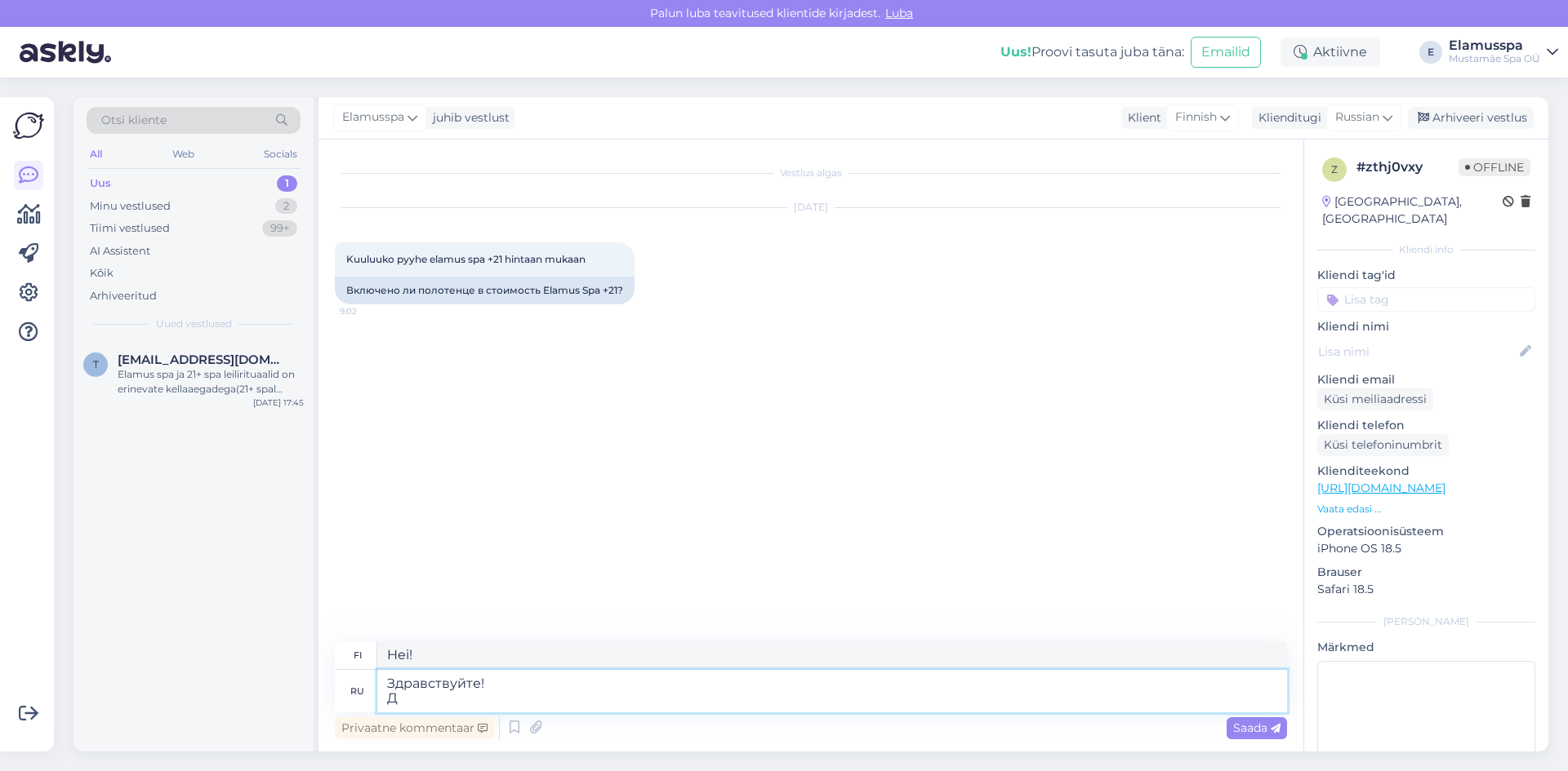
type textarea "Hei! D"
type textarea "Здравствуйте! Да"
type textarea "Hei! [GEOGRAPHIC_DATA]"
type textarea "Здравствуйте! Да,"
type textarea "Hei! [GEOGRAPHIC_DATA],"
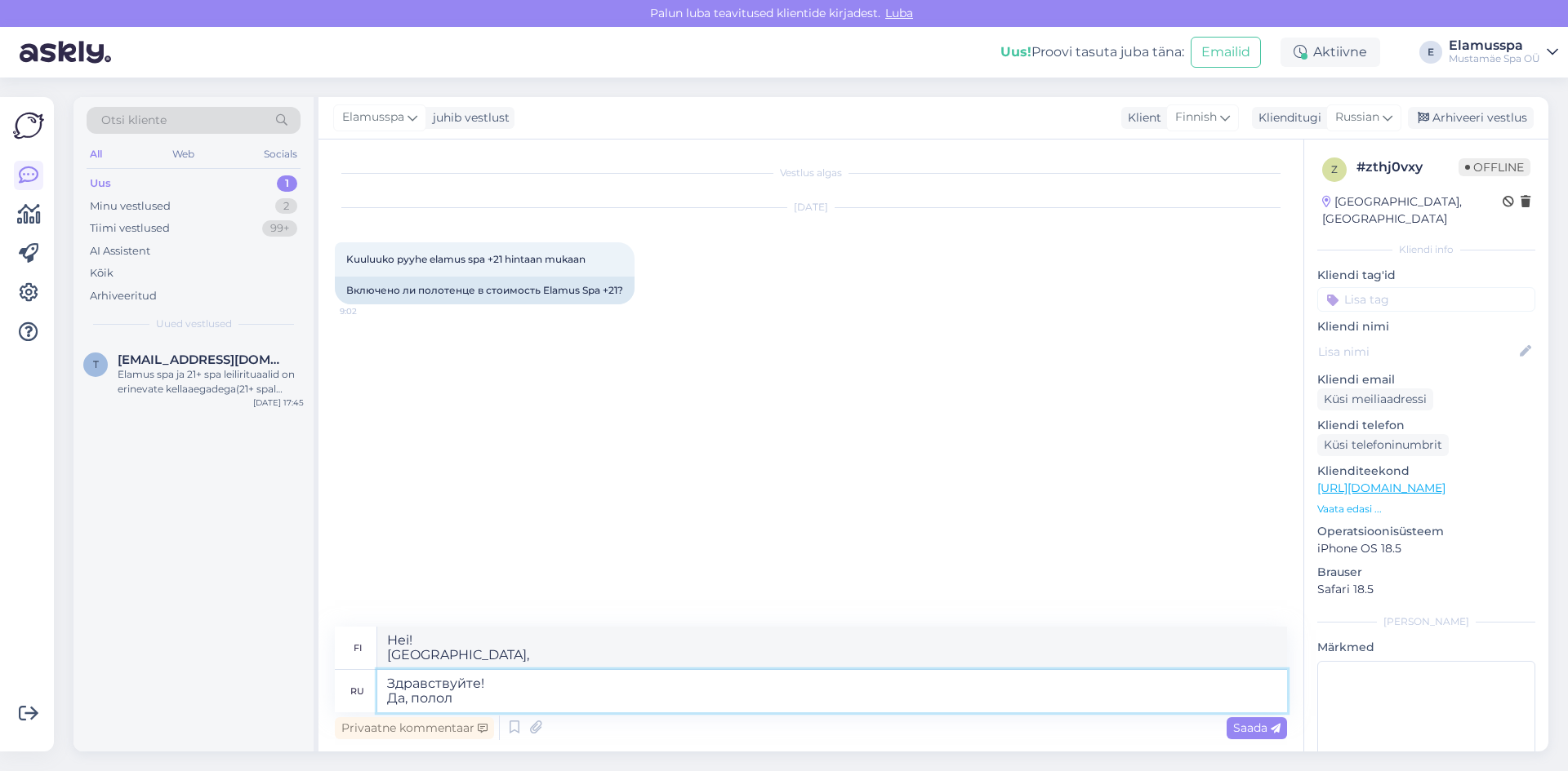
type textarea "Здравствуйте! Да, поло"
type textarea "Hei! Kyllä, sain sen."
type textarea "Здравствуйте! Да, полоте"
type textarea "Hei! Kyllä, me teemme niin."
type textarea "Здравствуйте! Да, полотенца"
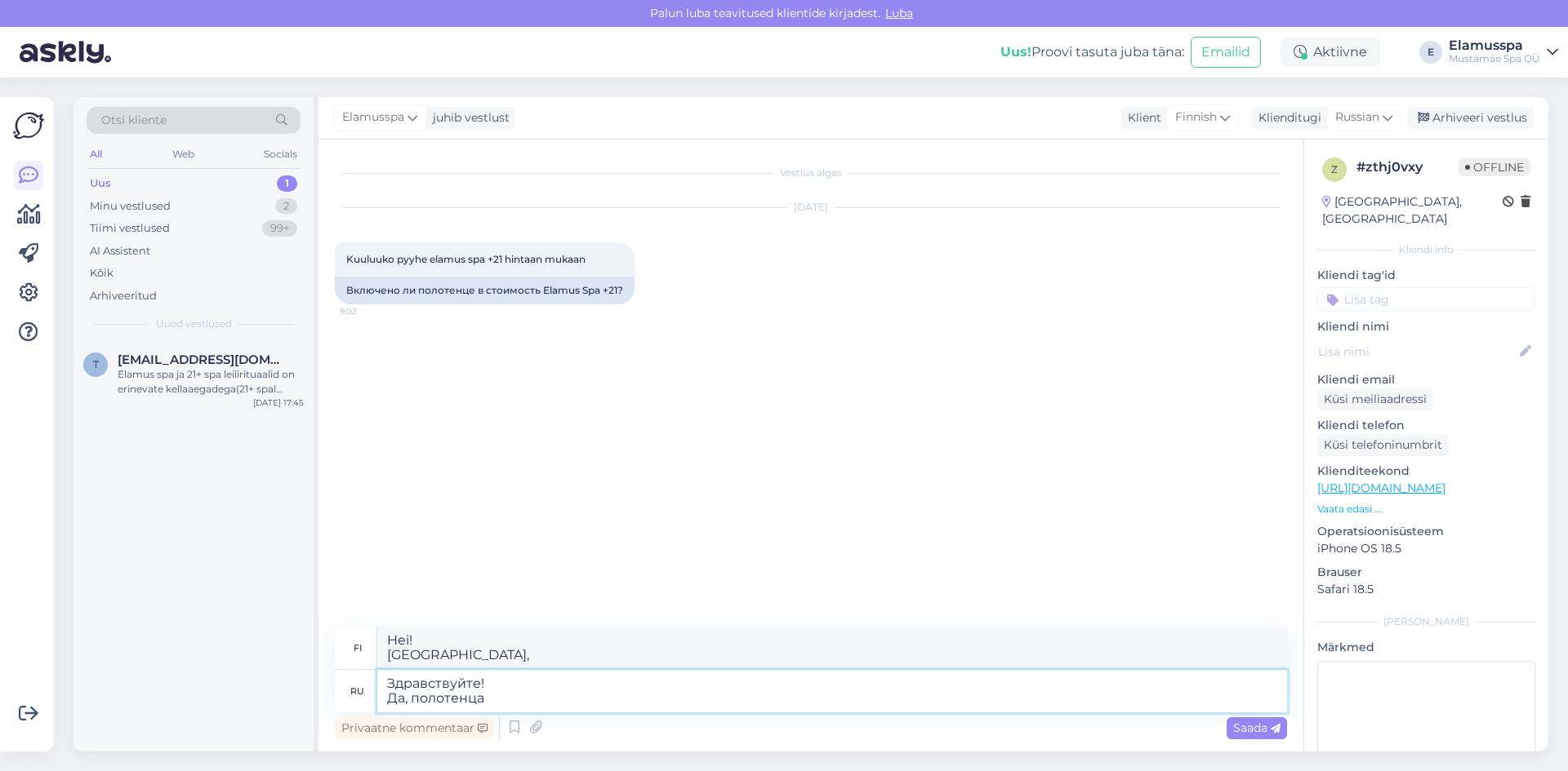
type textarea "Hei! Kyllä, pyyhkeet"
type textarea "Здравствуйте! Да,"
type textarea "Hei! [GEOGRAPHIC_DATA],"
type textarea "Здравствуйте! Да, а"
type textarea "Hei! Kyllä, ja"
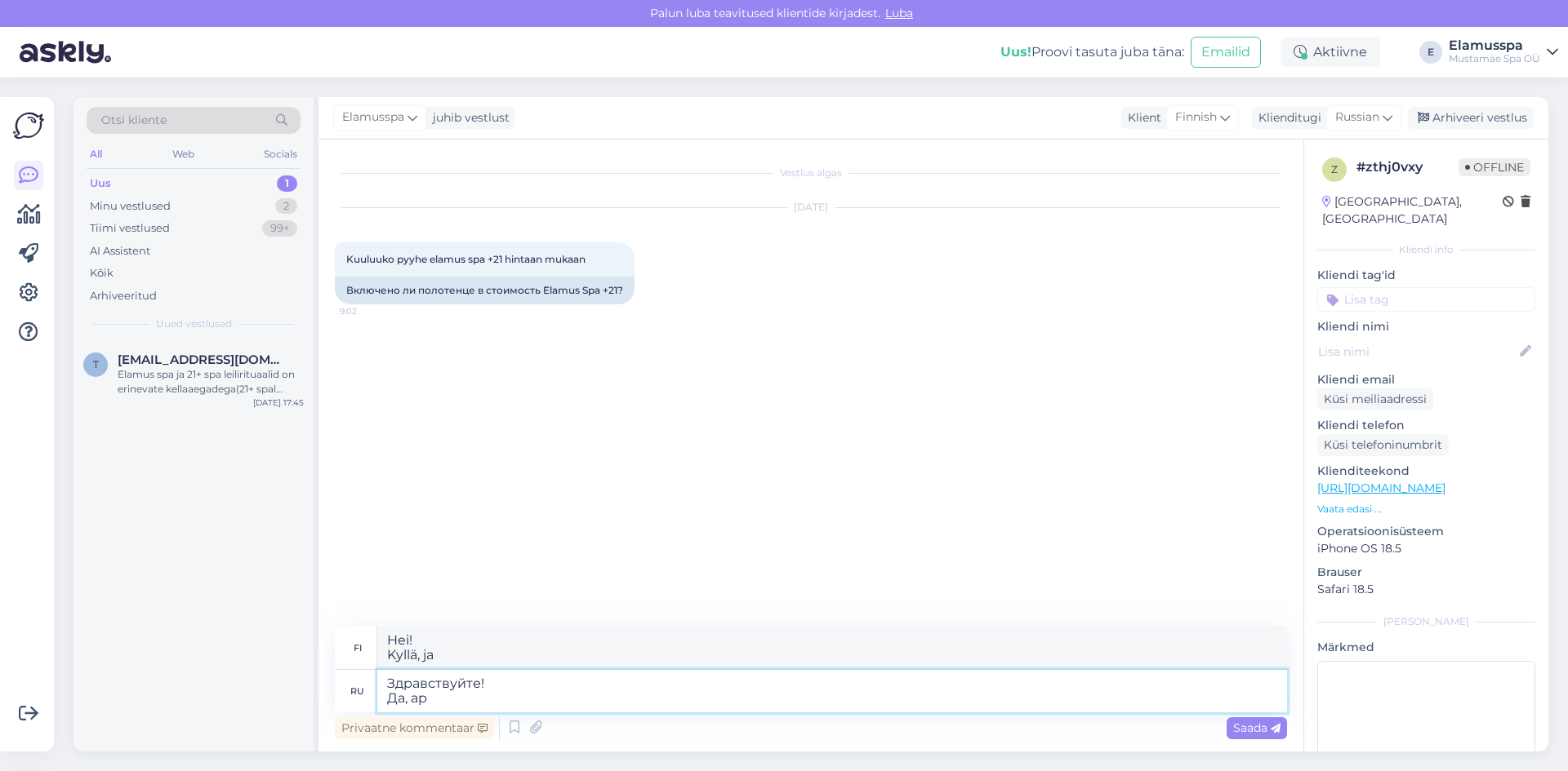
type textarea "Здравствуйте! Да, аре"
type textarea "Hei! Kyllä, olette"
type textarea "Здравствуйте! Да, аренда"
type textarea "Hei! Kyllä, vuokraan"
type textarea "Здравствуйте! Да, аренда поло"
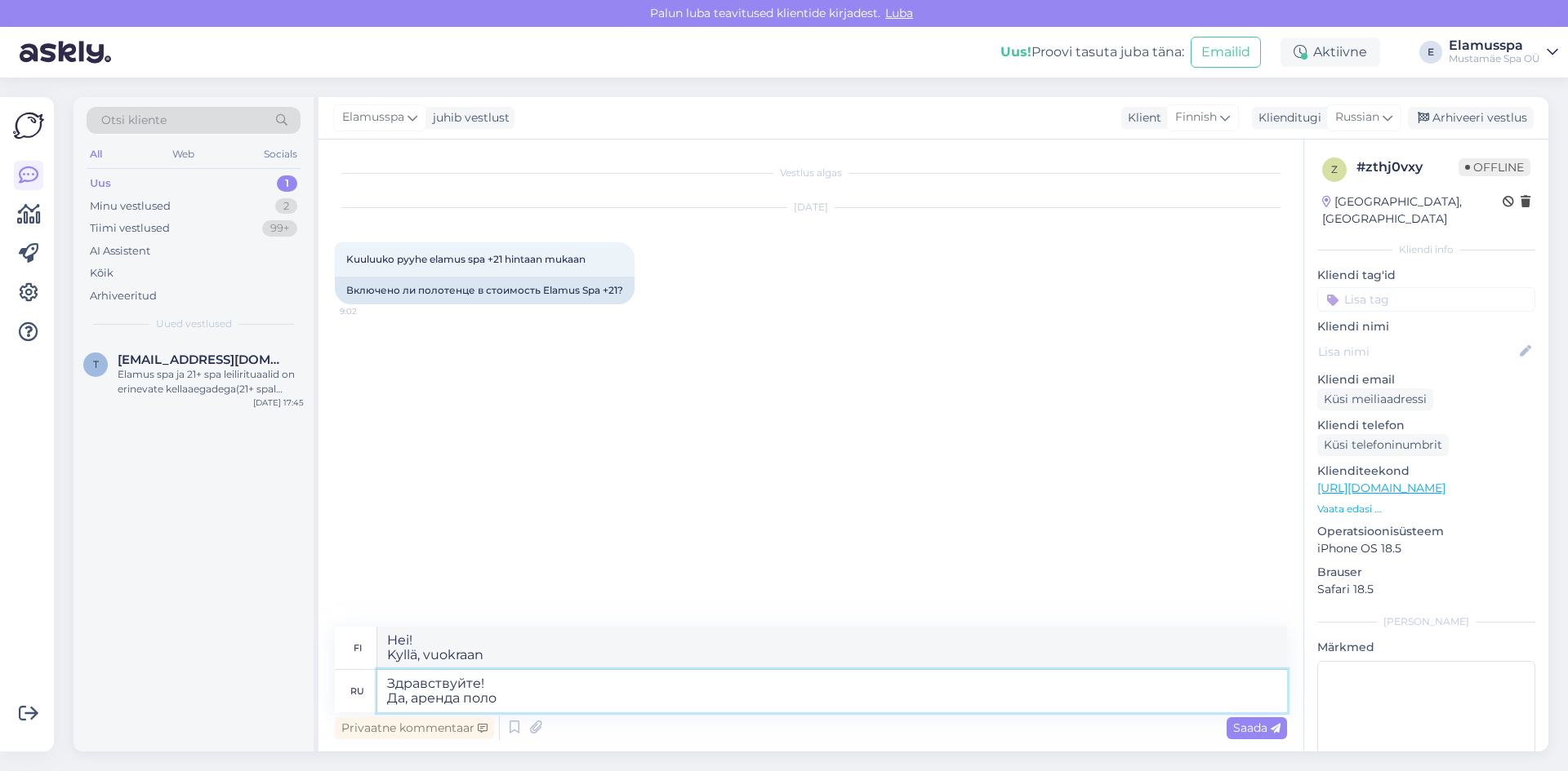
type textarea "Hei! [GEOGRAPHIC_DATA], poolovuokraus"
type textarea "Здравствуйте! Да, аренда полоне"
type textarea "Hei! Kyllä, vuokra on täynnä"
type textarea "Здравствуйте! Да, аренда полон"
type textarea "Hei! [GEOGRAPHIC_DATA], poolovuokraus"
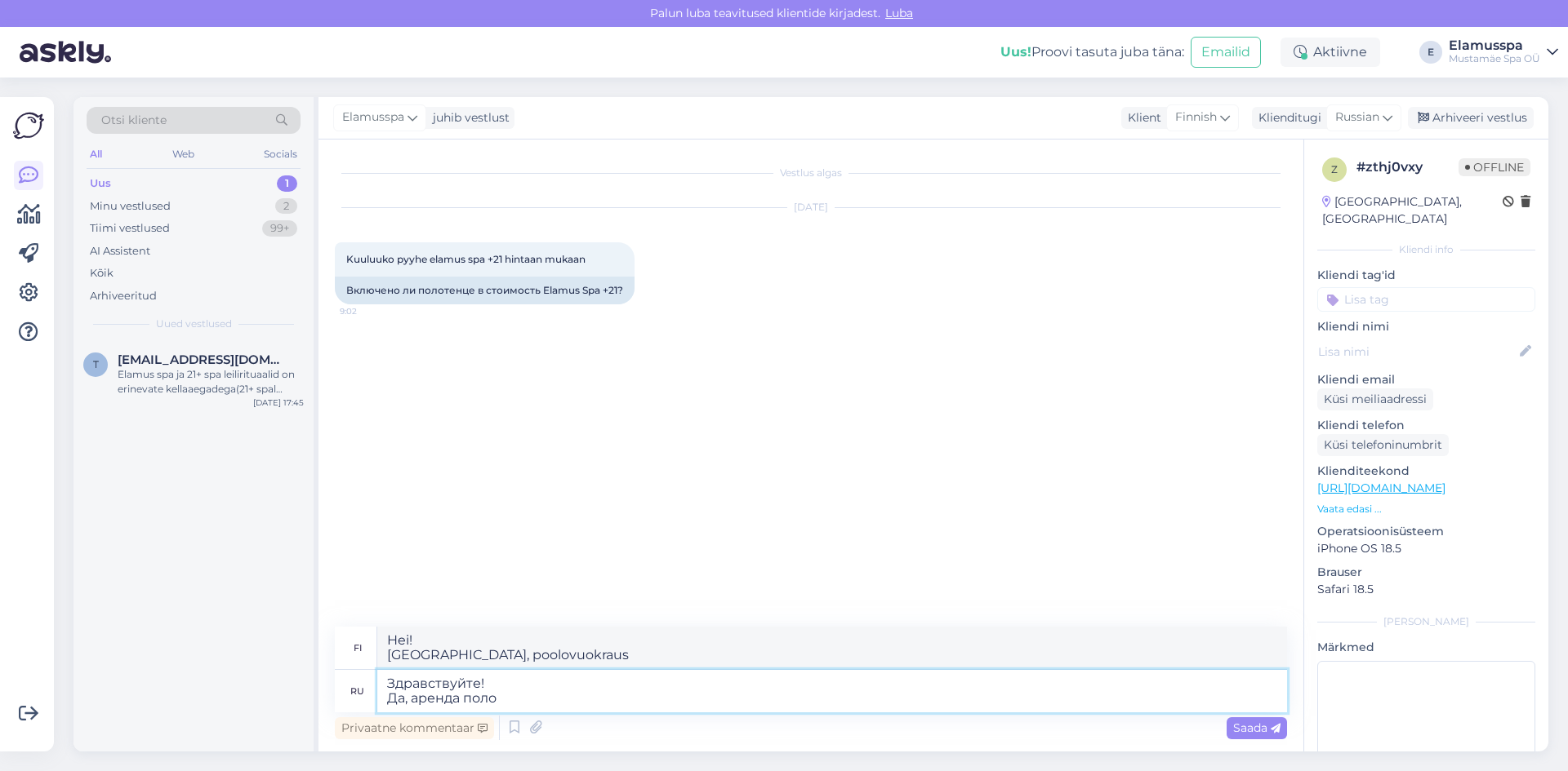
type textarea "Здравствуйте! Да, аренда полот"
type textarea "Hei! Kyllä, vuokraa [PERSON_NAME]"
type textarea "Здравствуйте! Да, аренда полотенца"
type textarea "Hei! Kyllä, vuokraan"
type textarea "Здравствуйте! Да, аренда полотенца [PERSON_NAME]"
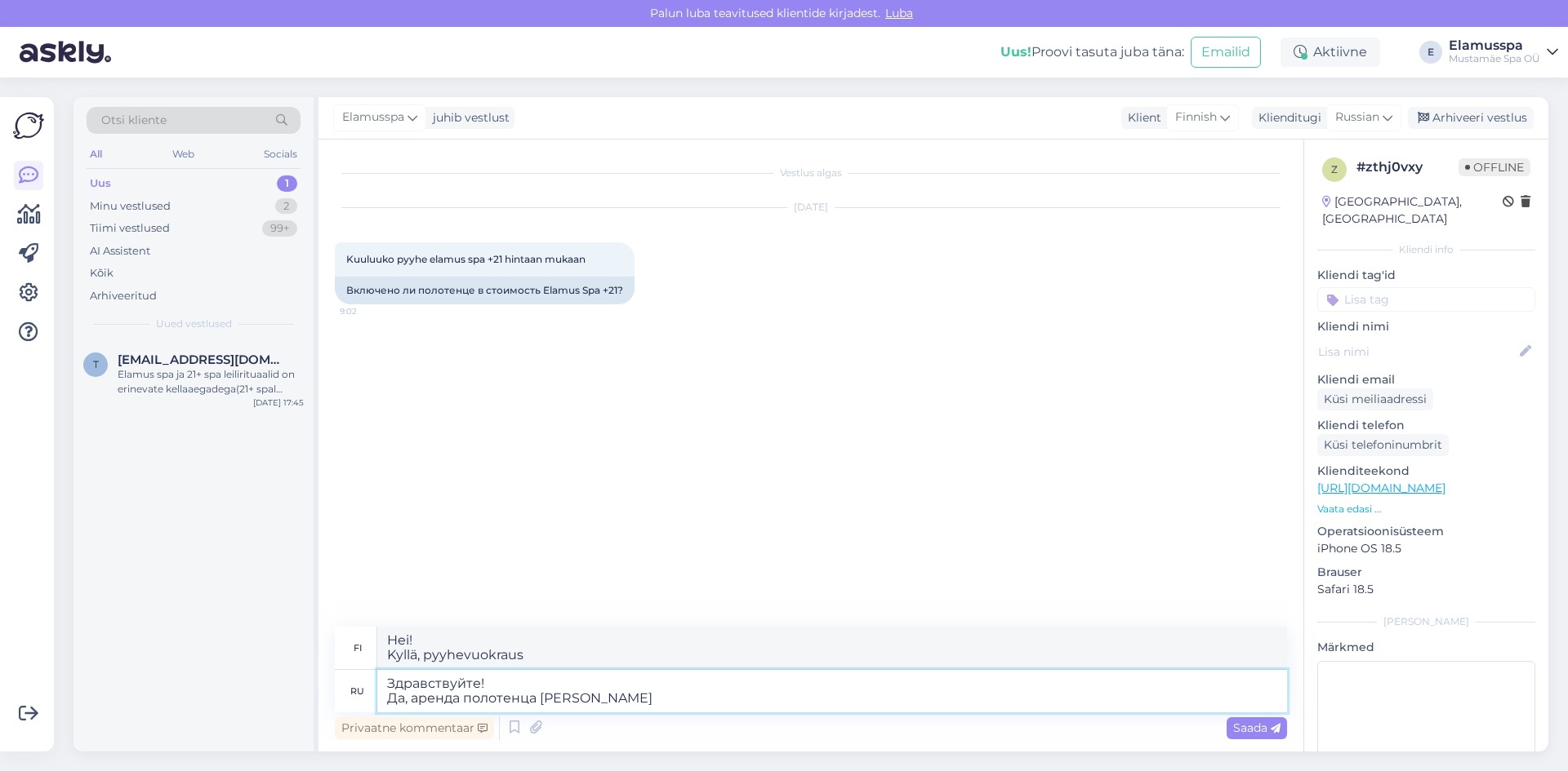
type textarea "Hei! Kyllä, pyyhkeiden vuokraus ja"
type textarea "Здравствуйте! Да, аренда полотенца и ха"
type textarea "Hei! Kyllä, pyyhe ja ha vuokraus"
type textarea "Здравствуйте! Да, аренда полотенца и хала"
type textarea "Hei! Kyllä, pyyhkeiden ja hallah-patjan vuokraus"
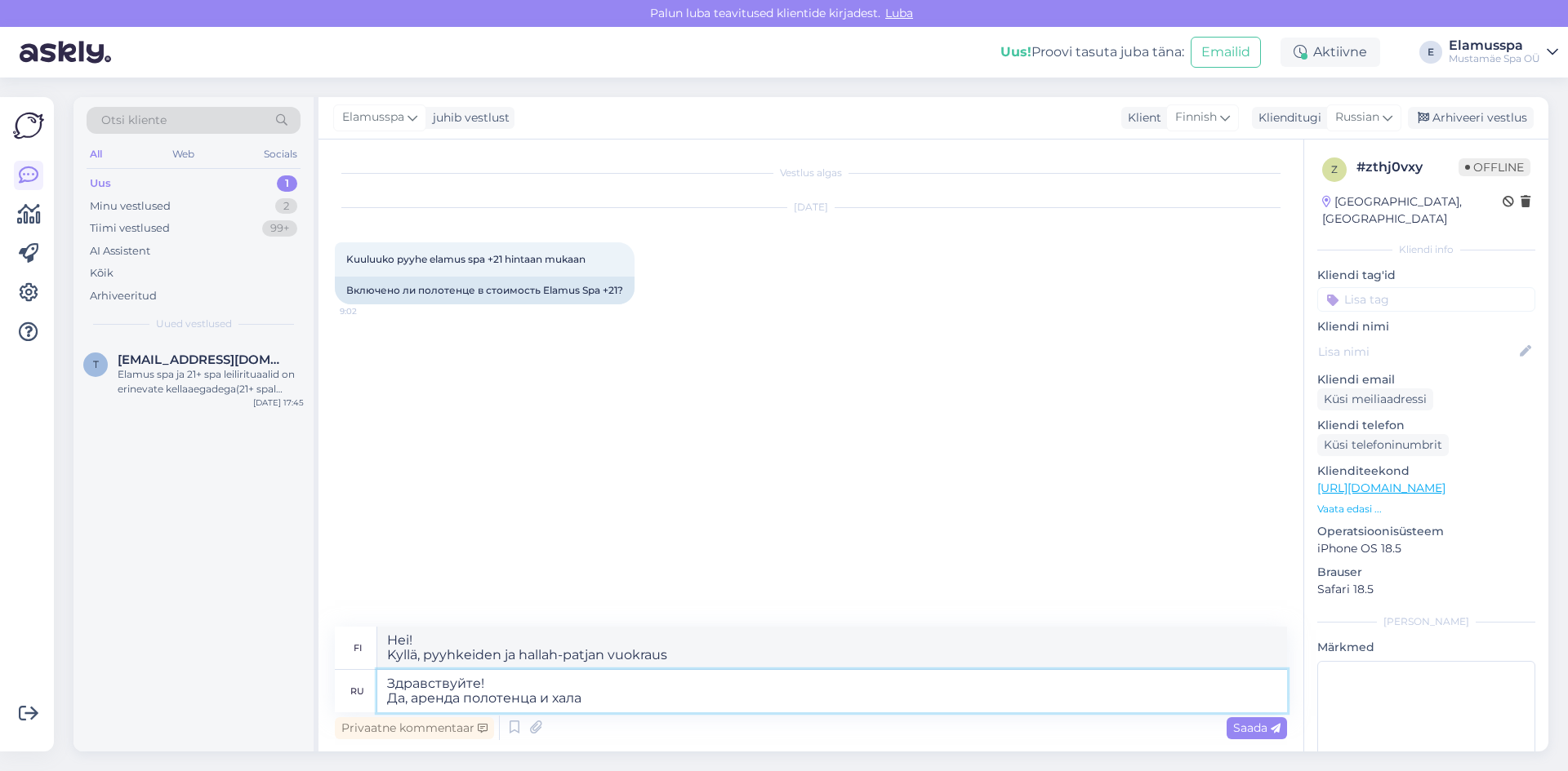
type textarea "Здравствуйте! Да, аренда полотенца и халат"
type textarea "Hei! Kyllä, vuokraan pyyhkeet ja kylpytakit"
type textarea "Здравствуйте! Да, аренда полотенца и халата"
type textarea "Hei! Kyllä, pyyhkeiden ja kylpytakkien vuokraus"
type textarea "Здравствуйте! Да, аренда полотенца и халата вк"
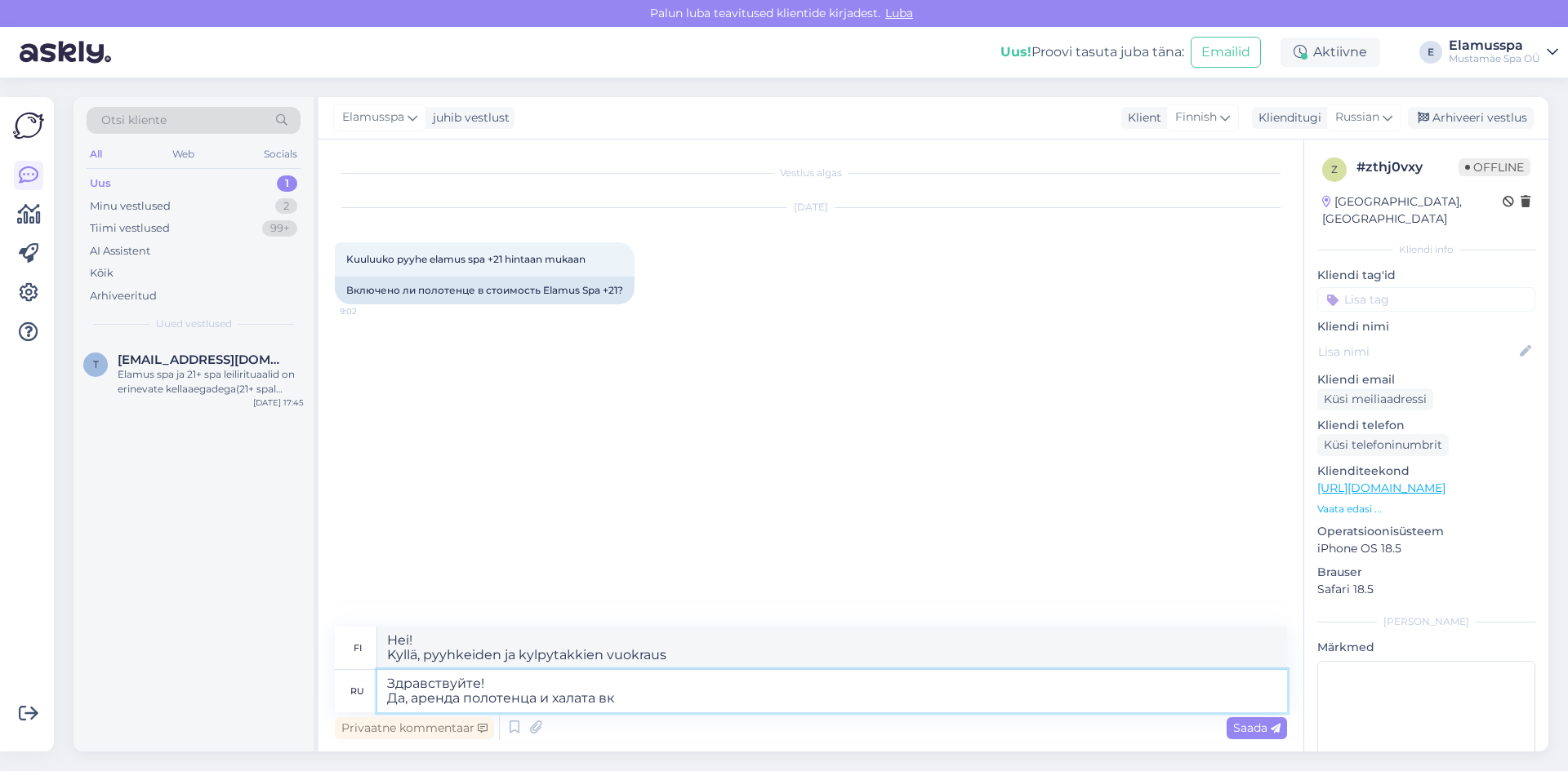
type textarea "Hei! Kyllä, vuokraa pyyhe ja kylpytakki vk"
type textarea "Здравствуйте! Да, аренда полотенца и халата вклю"
type textarea "Hei! Kyllä, pyyhkeiden ja kylpytakin vuokra sisältyy hintaan."
type textarea "Здравствуйте! Да, аренда полотенца и халата вклюс"
type textarea "Hei! Kyllä, pyyhkeen ja kylpytakin vuokraus sisältyy hintaan"
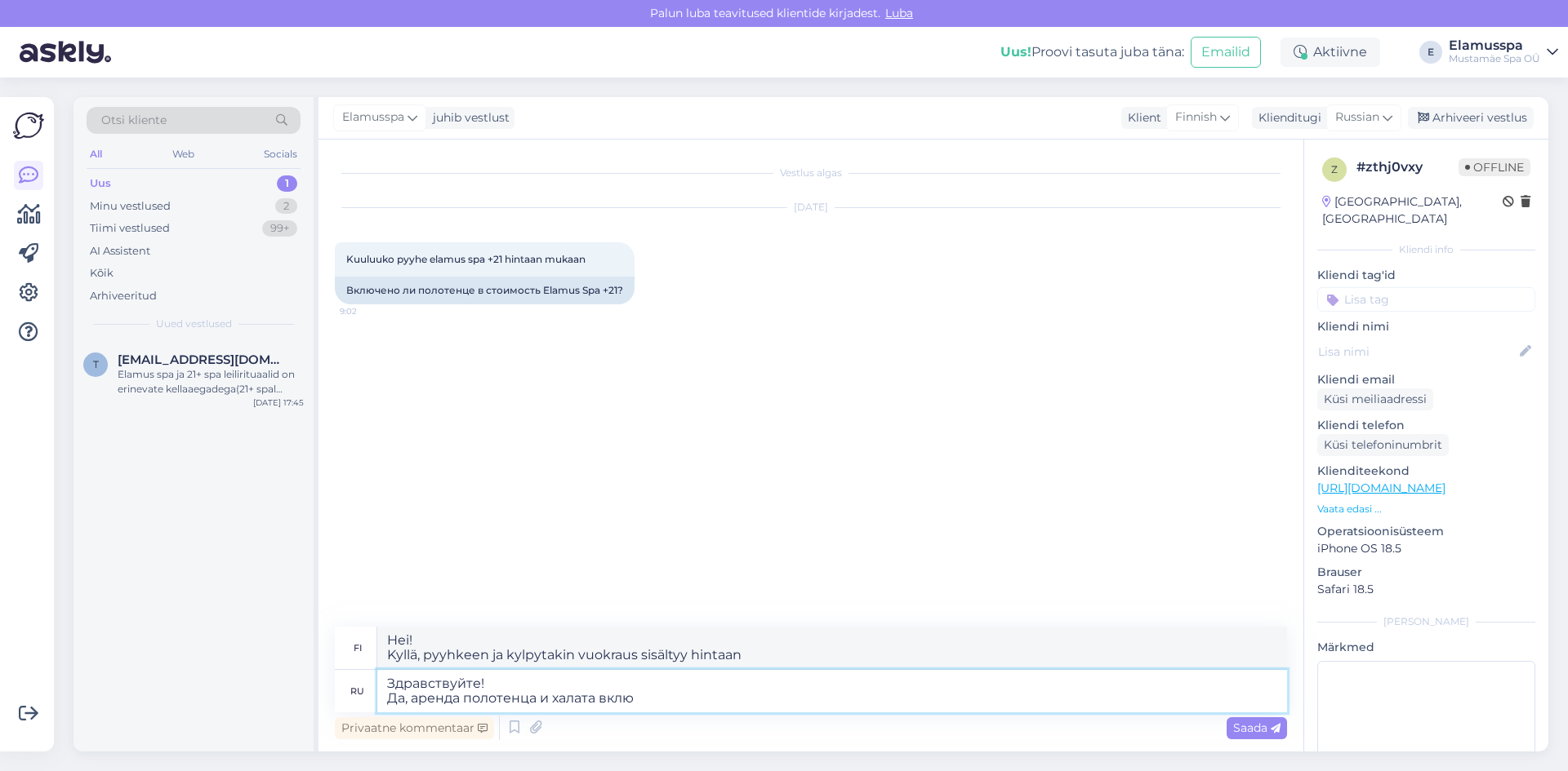
type textarea "Здравствуйте! Да, аренда полотенца и халата включ"
type textarea "Hei! Kyllä, pyyhkeen ja kylpytakin vuokra sisältyy hintaan"
type textarea "Здравствуйте! Да, аренда полотенца и халата включена в"
type textarea "Hei! Kyllä, pyyhkeiden ja kylpytakin vuokra sisältyy hintaan."
type textarea "Здравствуйте! Да, аренда полотенца и халата включена в стоимо"
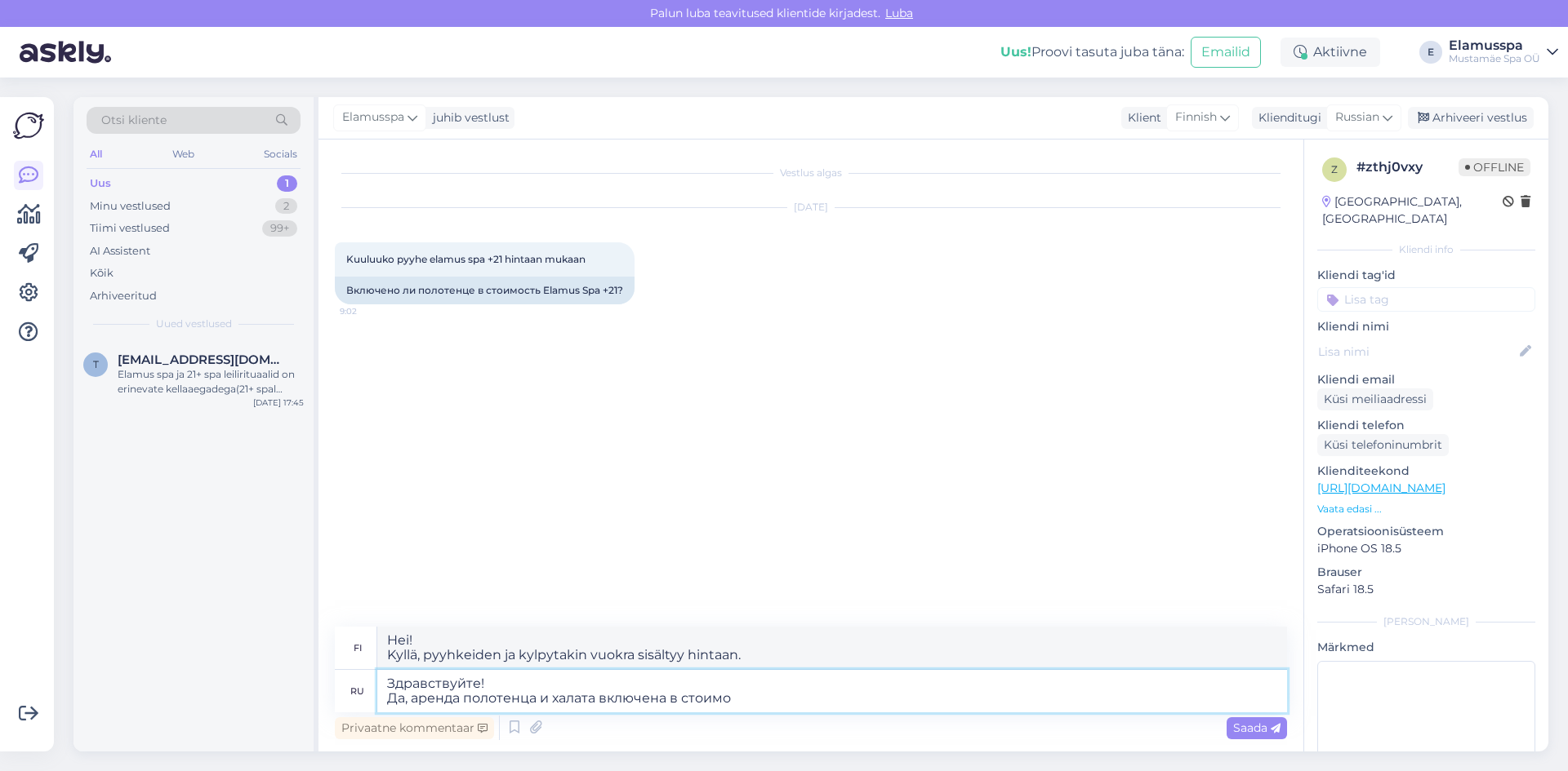
type textarea "Hei! Kyllä, pyyhkeen ja kylpytakin vuokra sisältyy hintaan"
type textarea "Здравствуйте! Да, аренда полотенца и халата включена в стоимость"
type textarea "Hei! Kyllä, pyyhkeen ja kylpytakin vuokra sisältyy hintaan"
type textarea "Здравствуйте! Да, аренда полотенца и халата включена в стоимость би"
type textarea "Hei! Kyllä, pyyhkeen ja kylpytakin vuokra sisältyy bi-vuoteen hintaan."
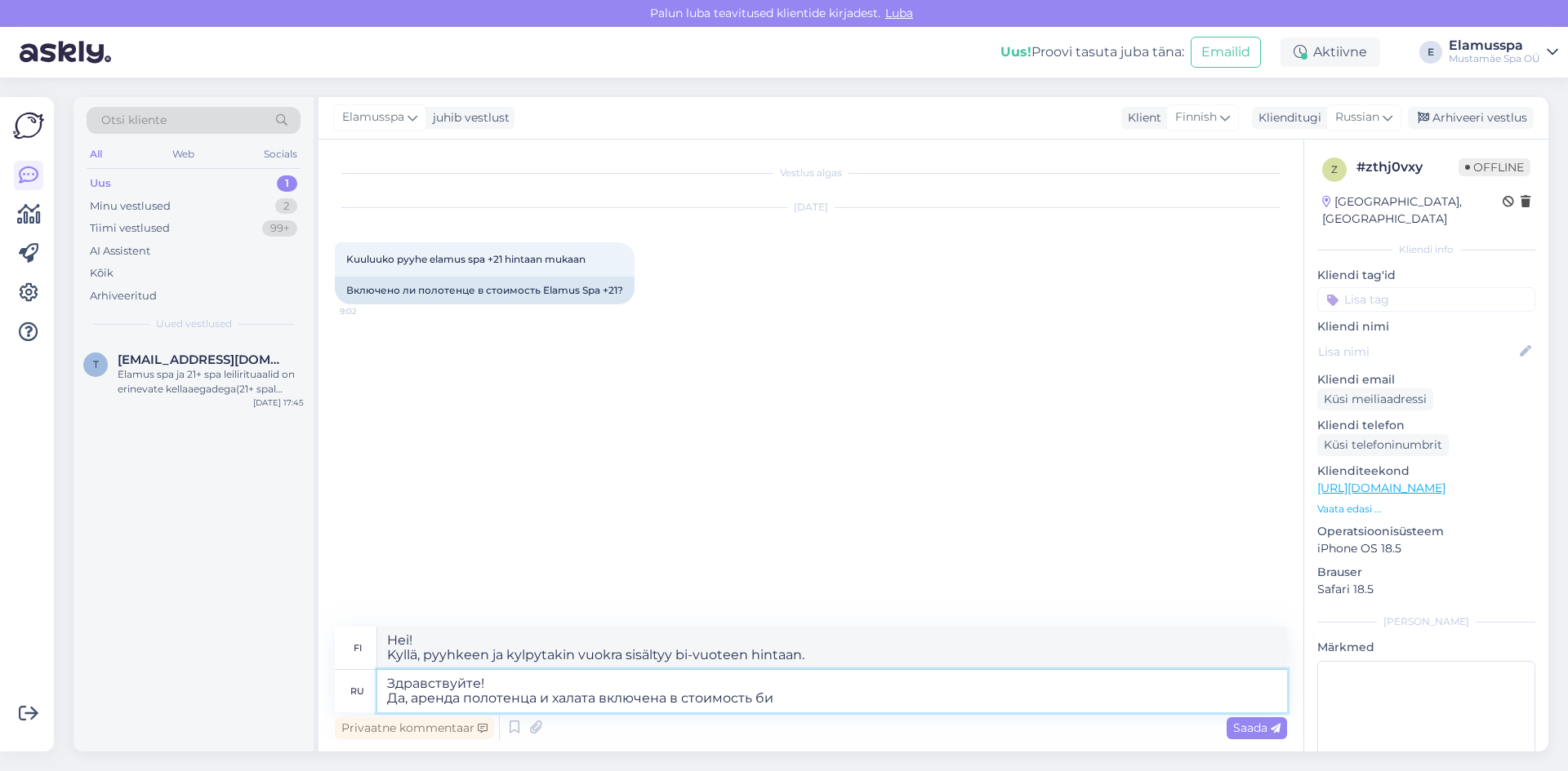
type textarea "Здравствуйте! Да, аренда полотенца и халата включена в стоимость билета"
type textarea "Hei! Kyllä, pyyhkeen ja kylpytakin vuokra sisältyy lipun hintaan."
type textarea "Здравствуйте! Да, аренда полотенца и халата включена в стоимость билета в"
type textarea "Hei! Kyllä, pyyhkeen ja kylpytakin vuokra sisältyy lipun hintaan"
type textarea "Здравствуйте! Да, аренда полотенца и халата включена в стоимость билета в [GEOG…"
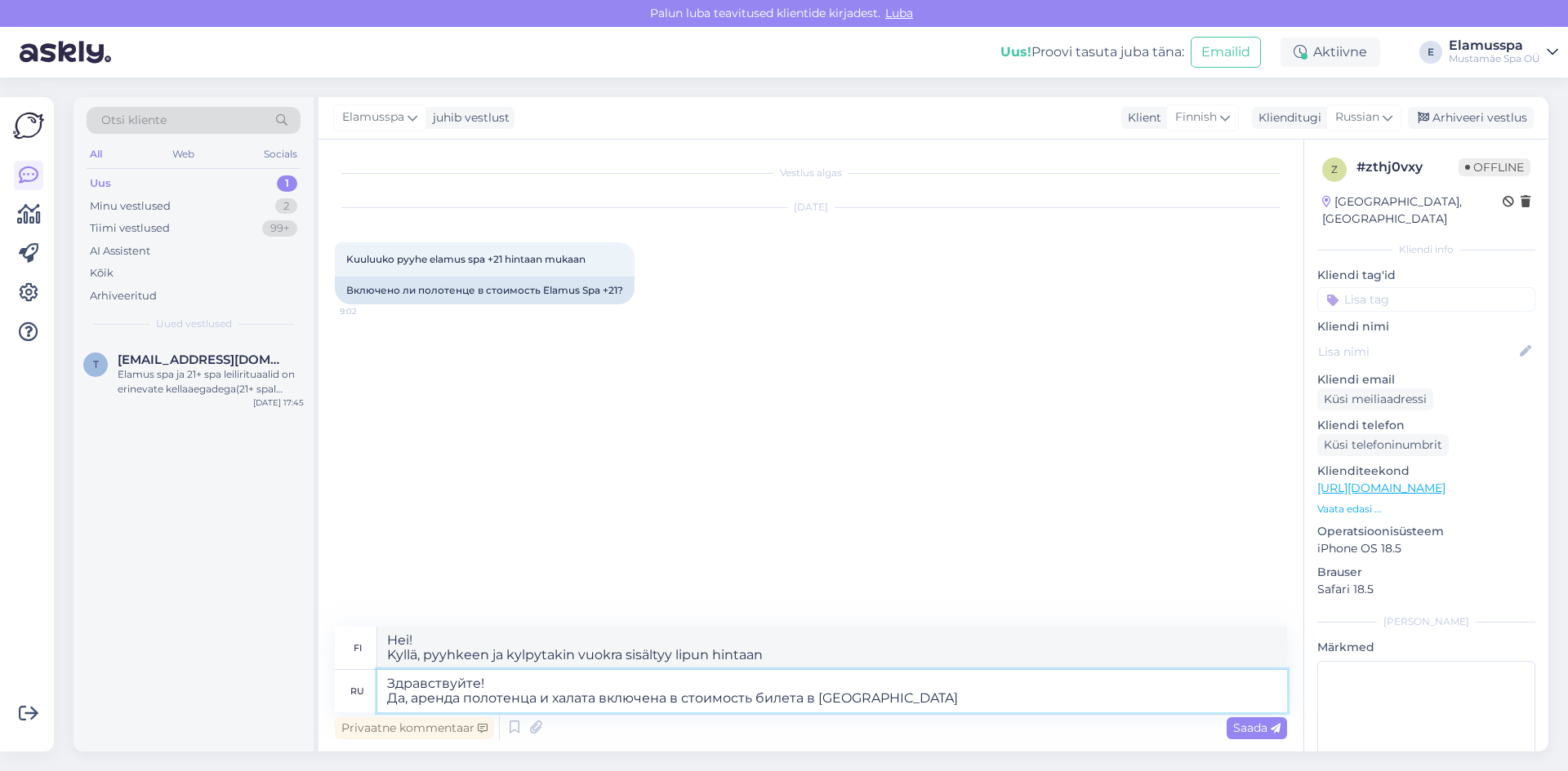
type textarea "Hei! Kyllä, pyyhkeen ja kylpytakin vuokra sisältyy kylpylälipun hintaan."
type textarea "Здравствуйте! Да, аренда полотенца и халата включена в стоимость билета в [GEOG…"
type textarea "Hei! Kyllä, pyyhkeen ja kylpytakin vuokra sisältyy lipun hintaan Spa21:ssä."
type textarea "Здравствуйте! Да, аренда полотенца и халата включена в стоимость билета в Spa21…"
type textarea "Hei! Kyllä, pyyhkeen ja kylpytakin vuokra sisältyy Spa21´+ -lippuhintaan."
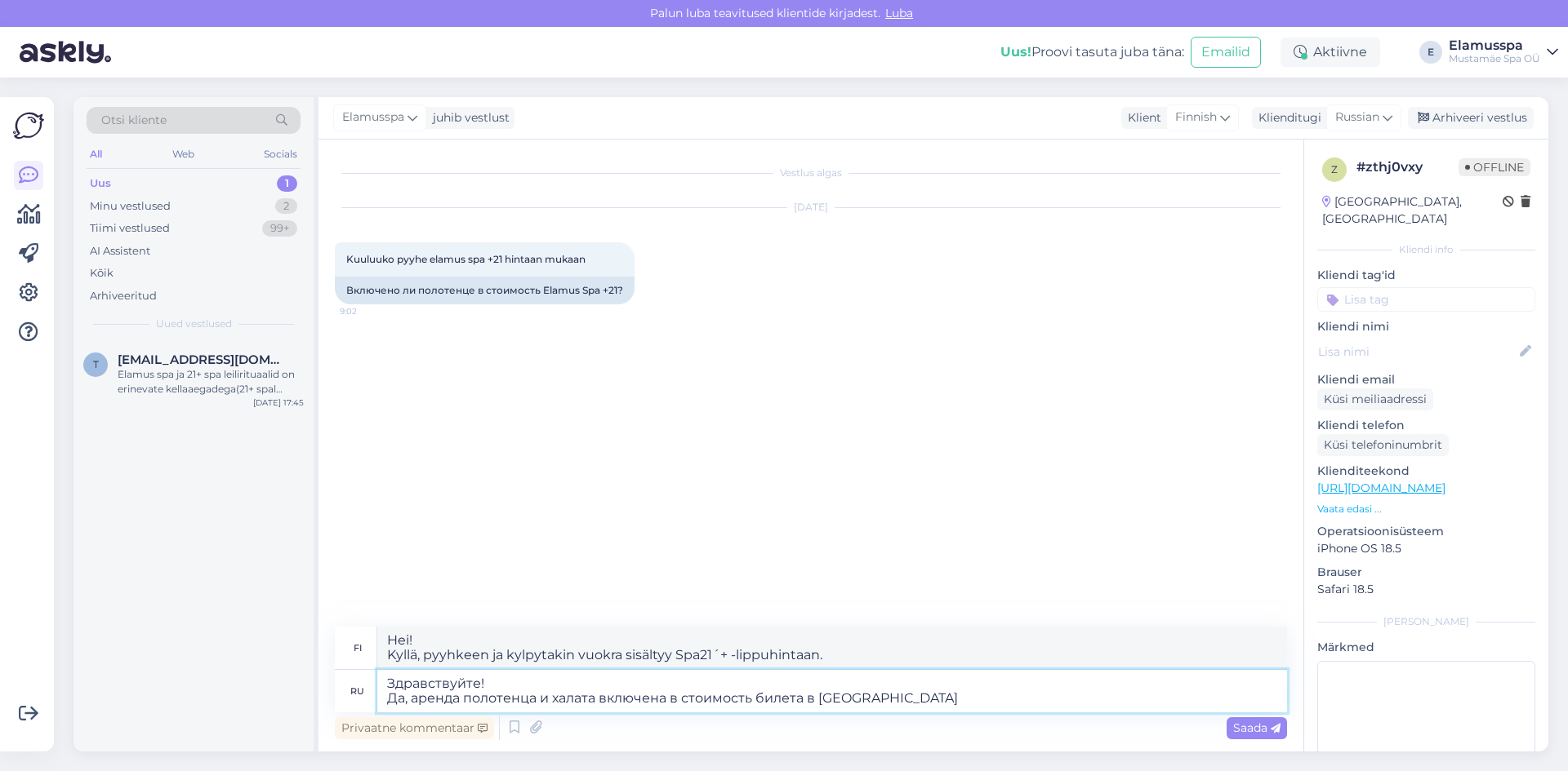
type textarea "Здравствуйте! Да, аренда полотенца и халата включена в стоимость билета в Spa21+"
type textarea "Hei! Kyllä, pyyhkeen ja kylpytakin vuokra sisältyy Spa21+ -lippuhintaan."
type textarea "Здравствуйте! Да, аренда полотенца и халата включена в стоимость билета в Spa21+"
type textarea "Hei! Kyllä, pyyhkeen ja kylpytakin vuokra sisältyy Spa21+- -lippuhintaan."
type textarea "Здравствуйте! Да, аренда полотенца и халата включена в стоимость билета в Spa21…"
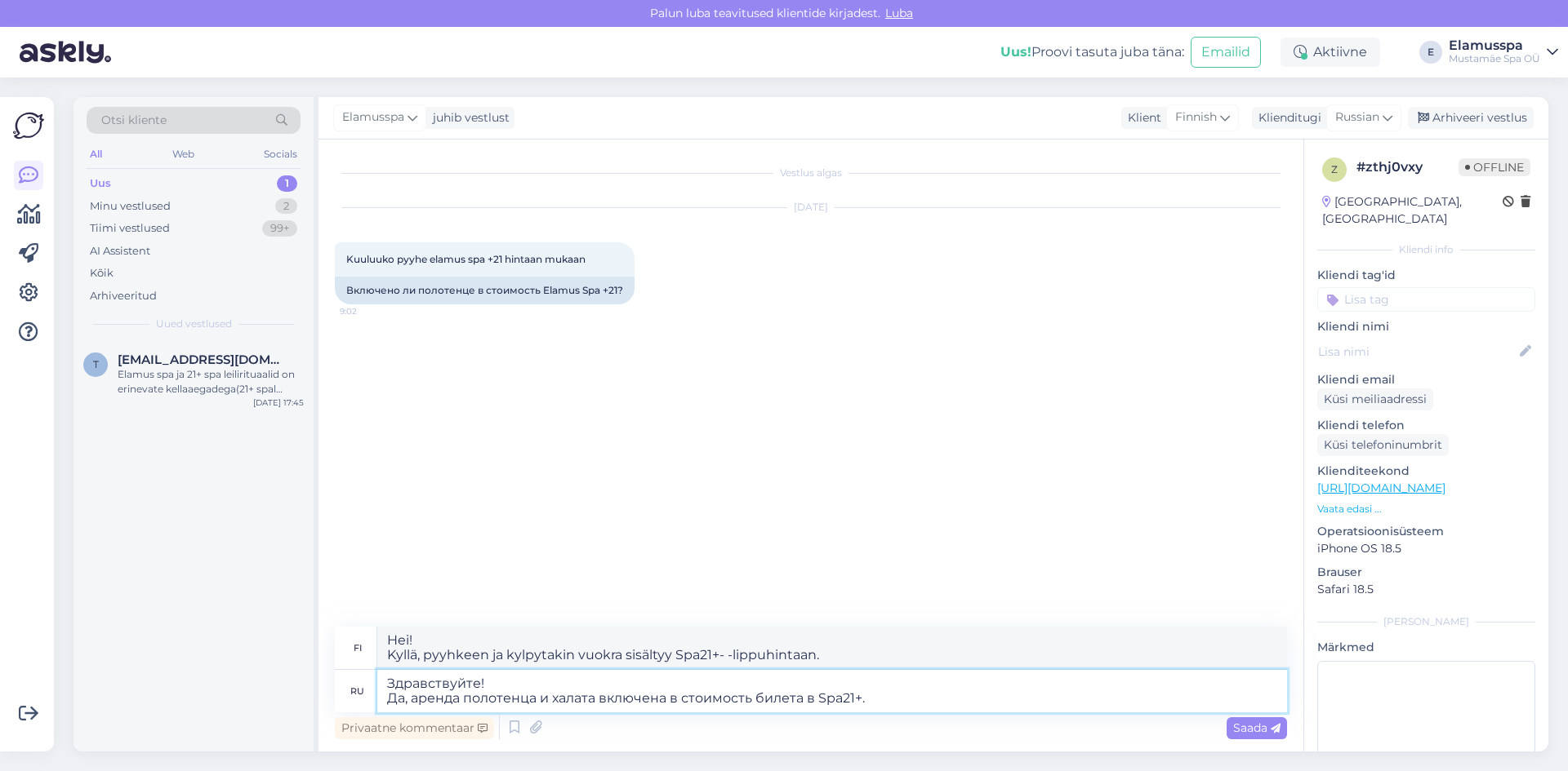
type textarea "Hei! Kyllä, pyyhkeen ja kylpytakin vuokra sisältyy Spa21+ -lipun hintaan."
type textarea "Здравствуйте! Да, аренда полотенца и халата включена в стоимость билета в Spa21…"
click at [1252, 725] on span "Saada" at bounding box center [1256, 729] width 47 height 15
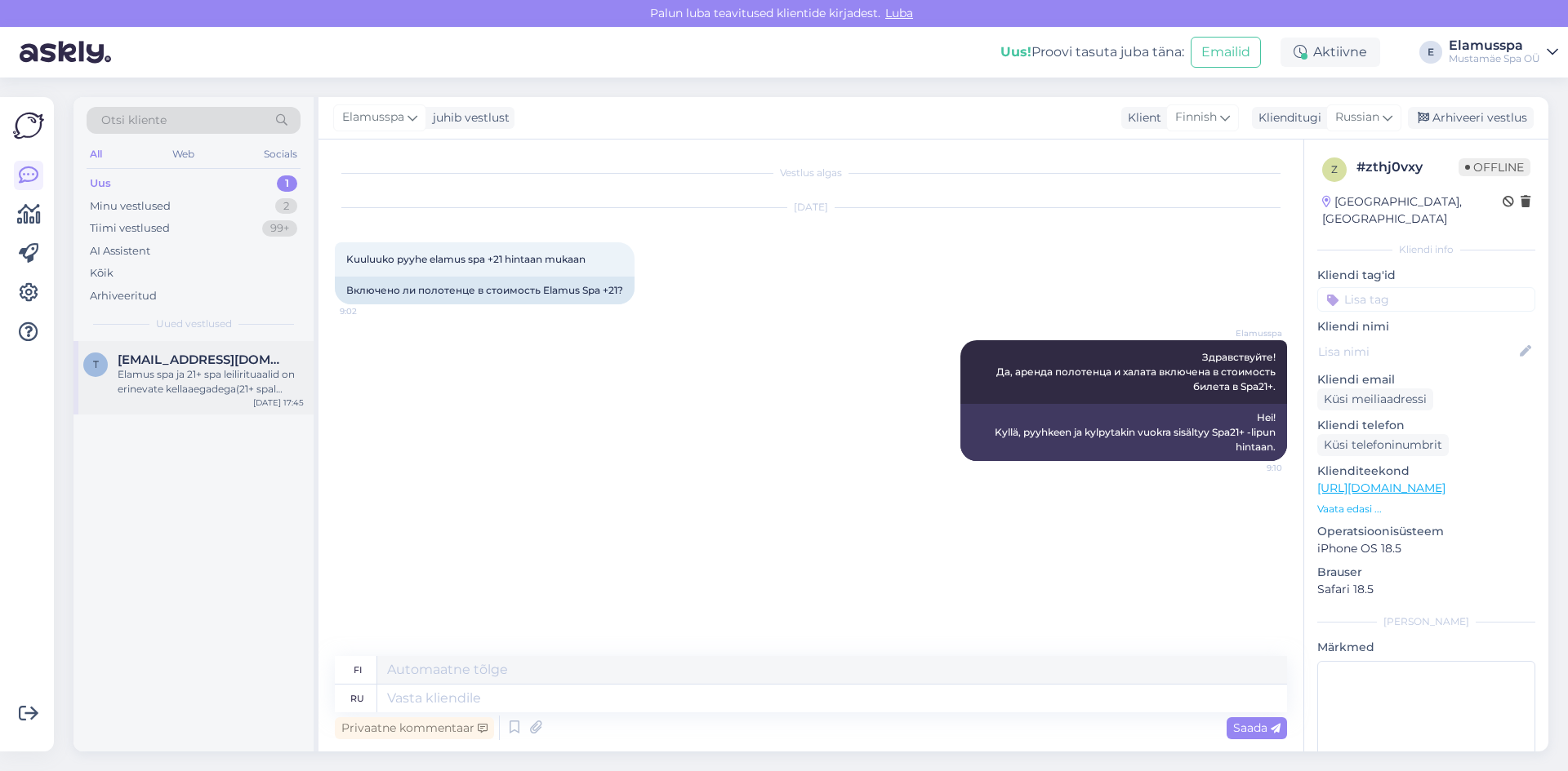
click at [260, 381] on div "Elamus spa ja 21+ spa leilirituaalid on erinevate kellaaegadega(21+ spal pooltu…" at bounding box center [211, 381] width 186 height 29
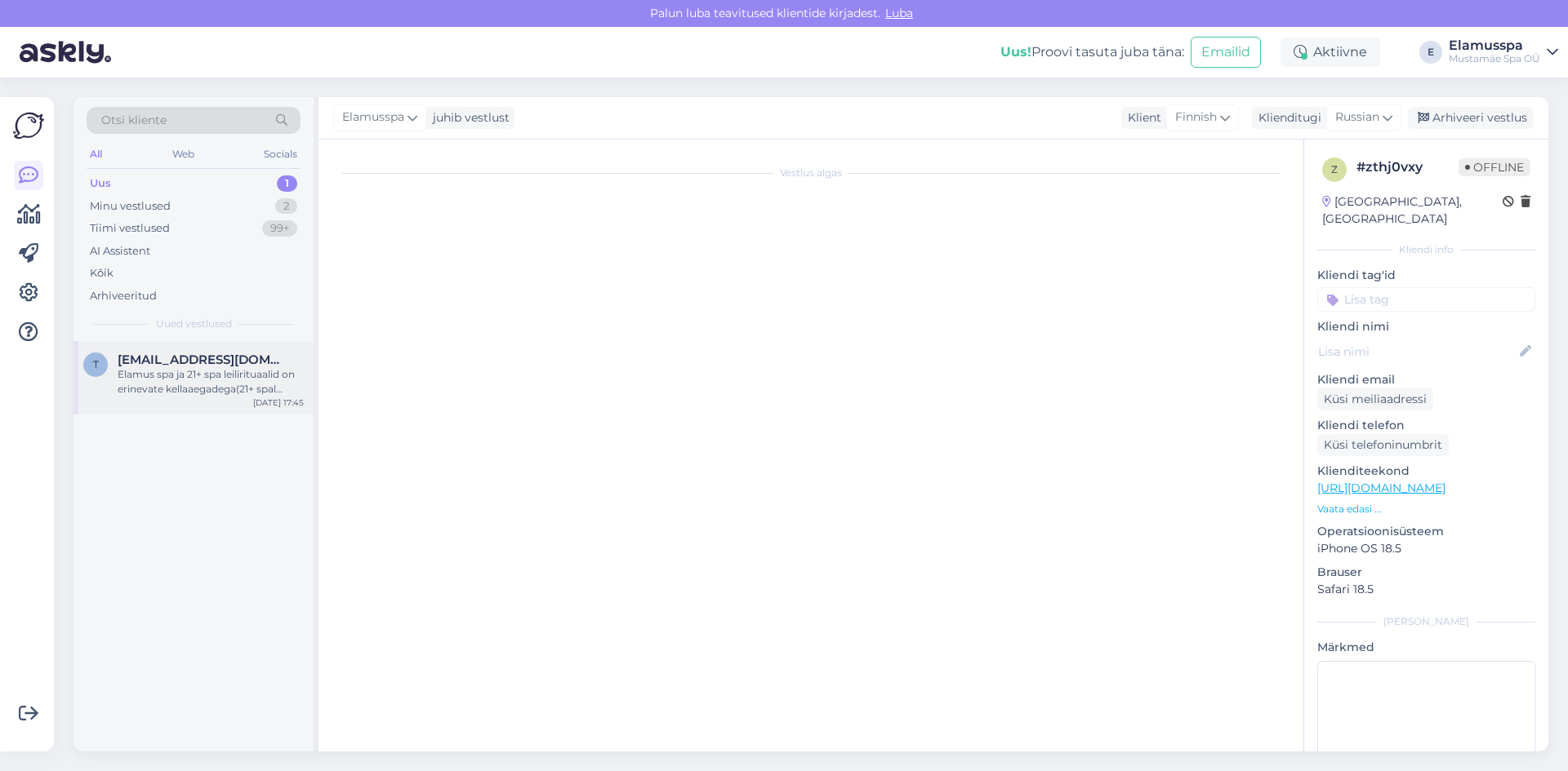
scroll to position [156, 0]
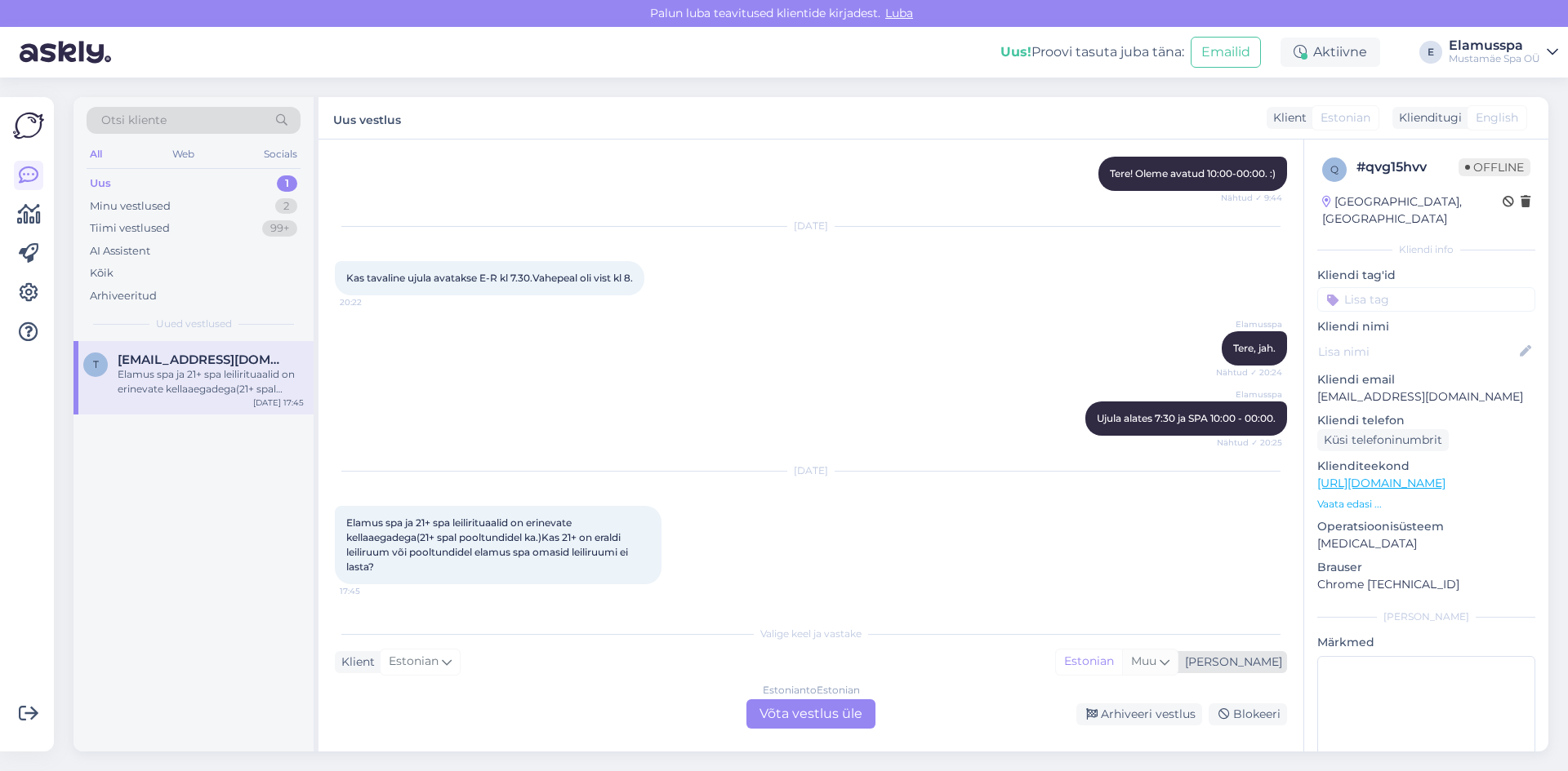
click at [1170, 670] on icon at bounding box center [1164, 662] width 9 height 18
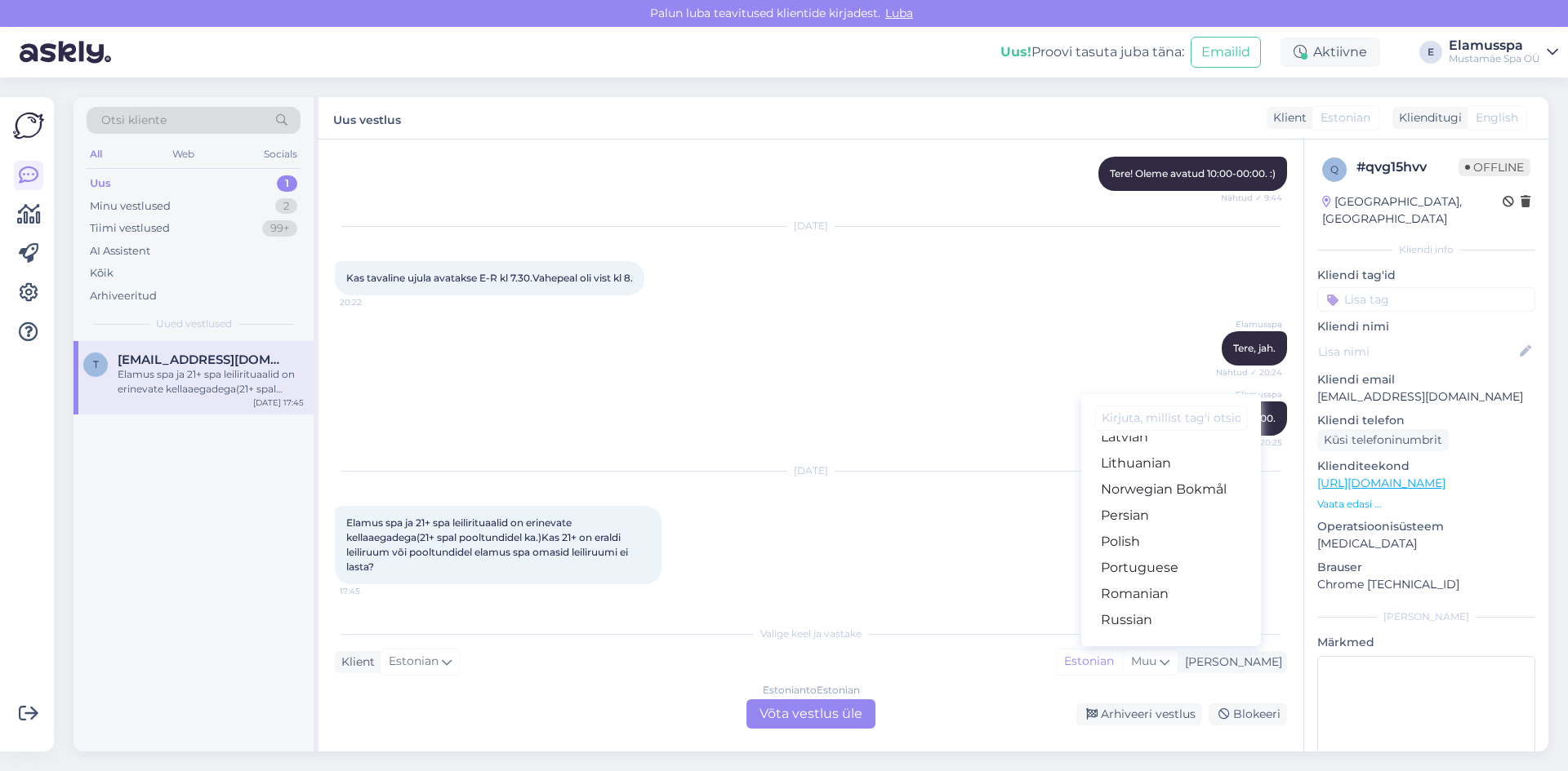
scroll to position [490, 0]
click at [1206, 605] on link "Russian" at bounding box center [1171, 618] width 180 height 26
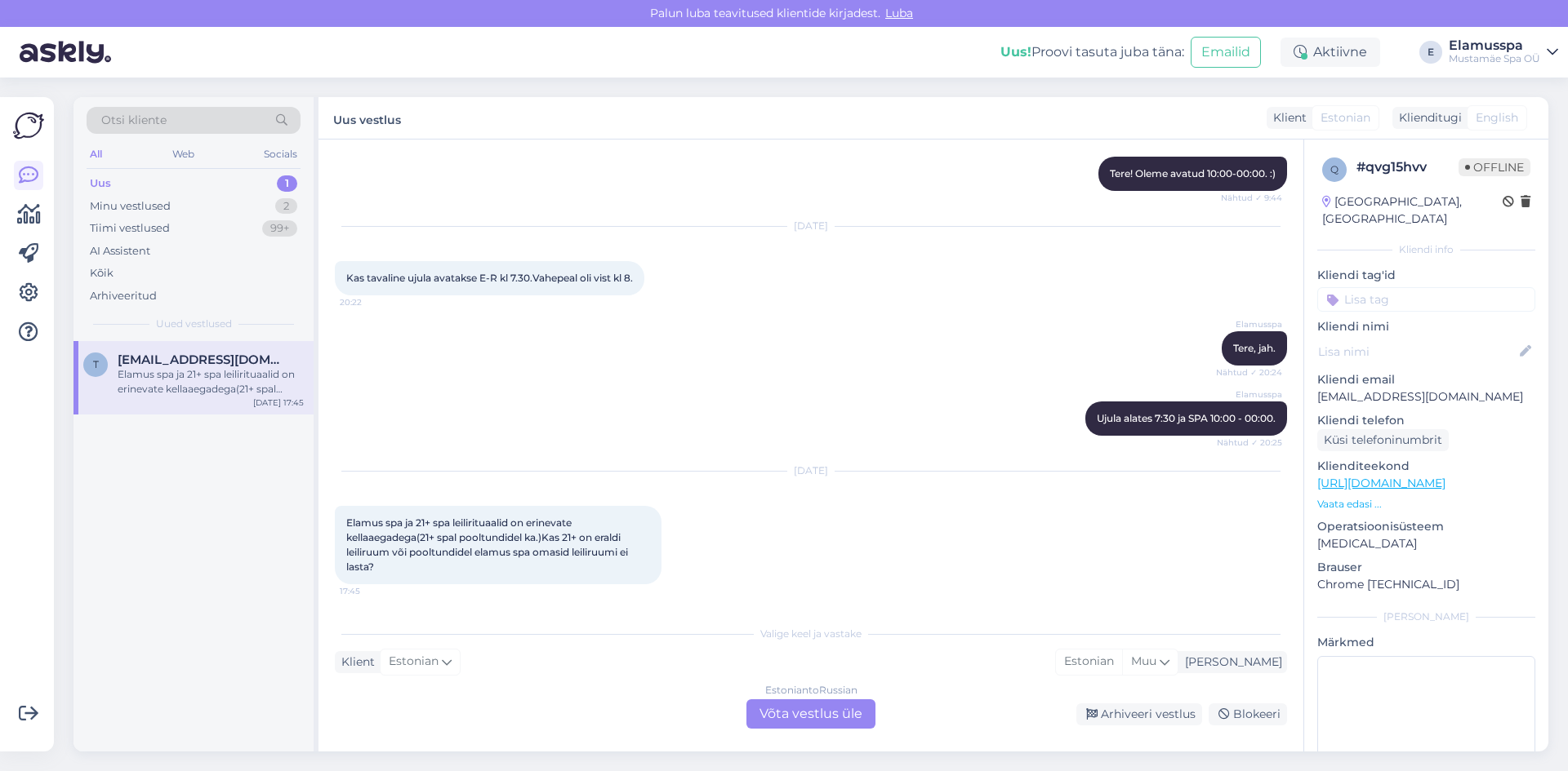
click at [805, 715] on div "Estonian to Russian Võta vestlus üle" at bounding box center [811, 714] width 129 height 29
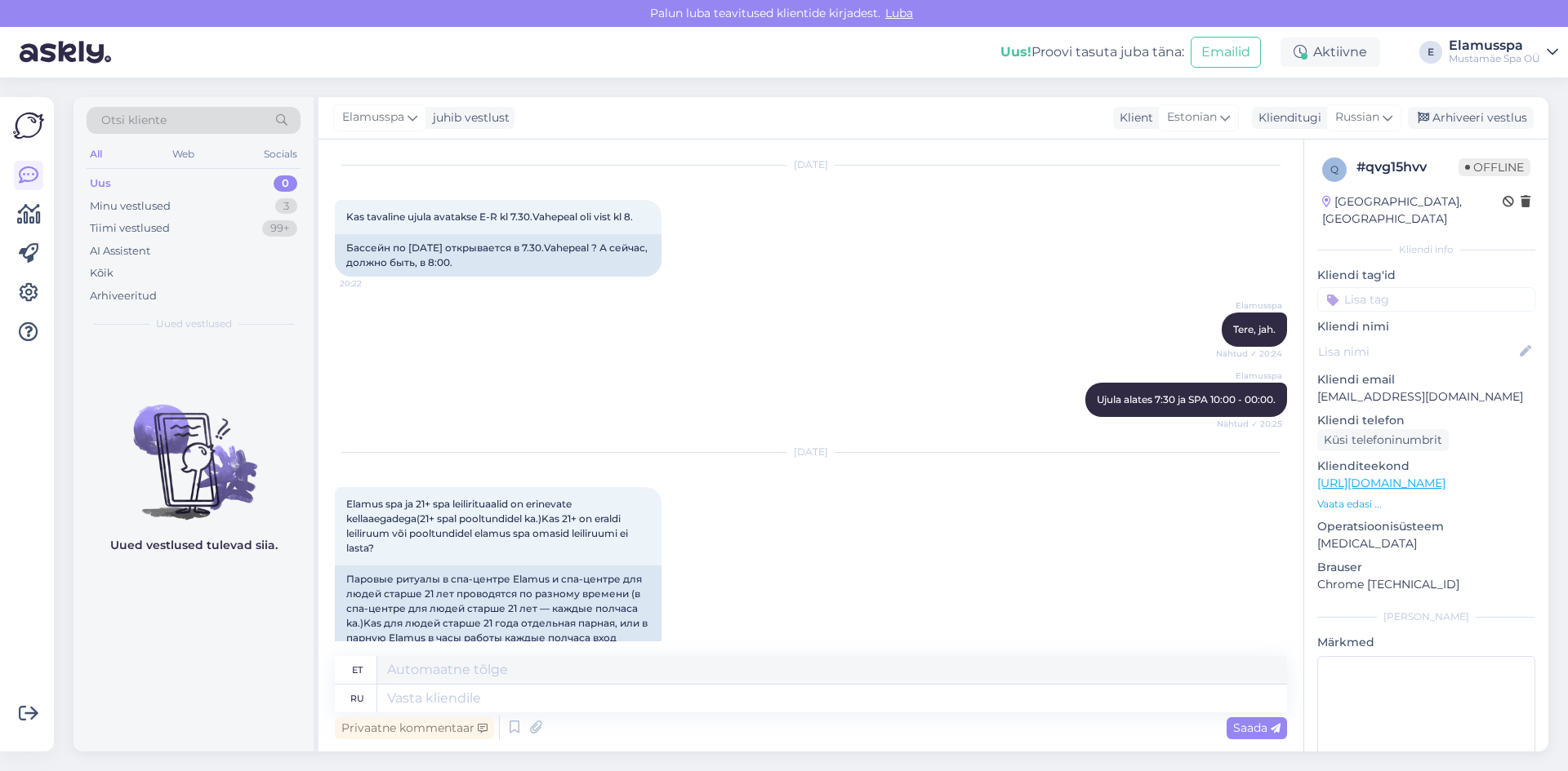
scroll to position [288, 0]
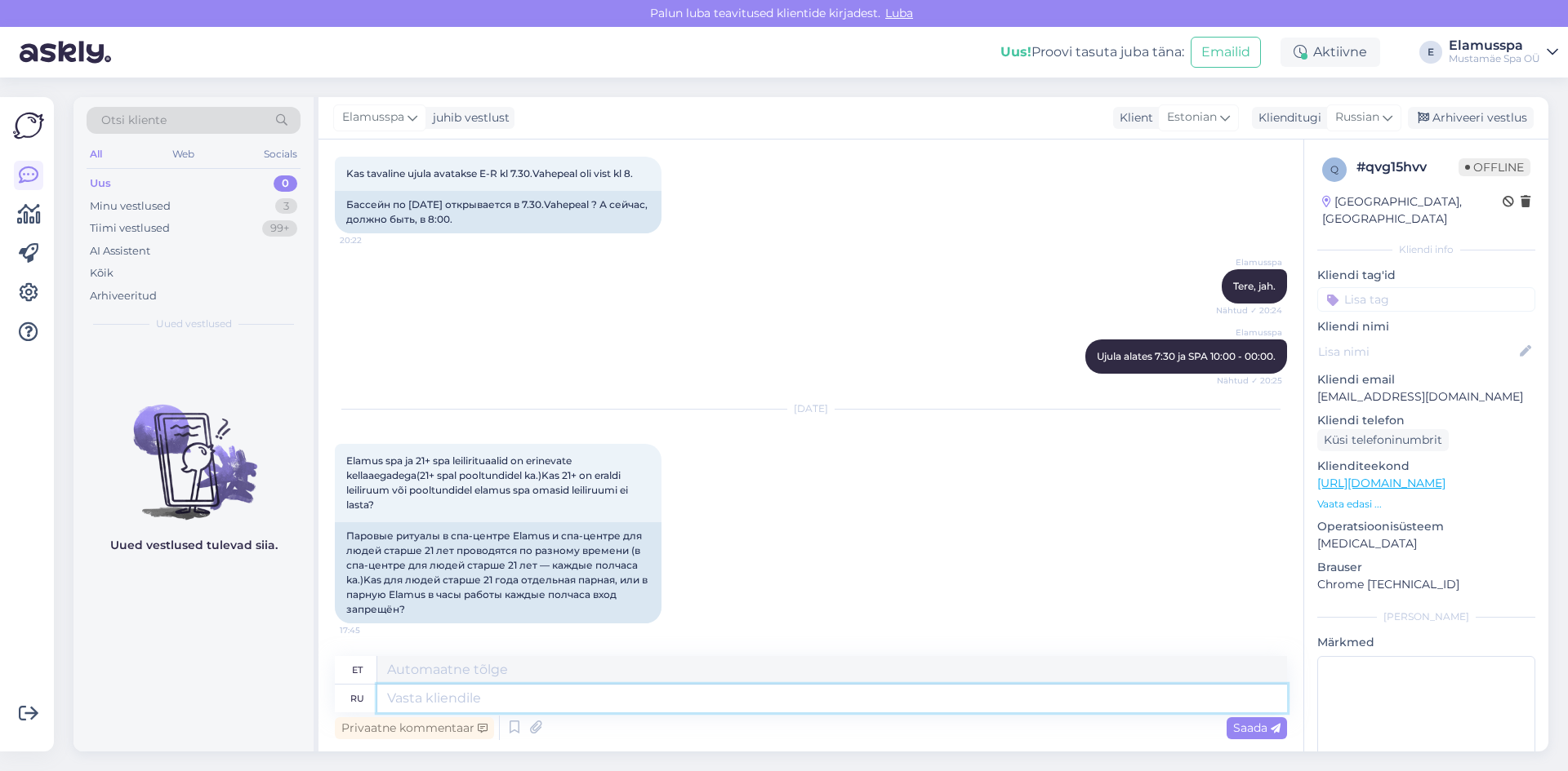
click at [431, 709] on textarea at bounding box center [832, 699] width 910 height 27
click at [433, 692] on textarea at bounding box center [832, 699] width 910 height 27
click at [1460, 123] on div "Arhiveeri vestlus" at bounding box center [1471, 118] width 126 height 22
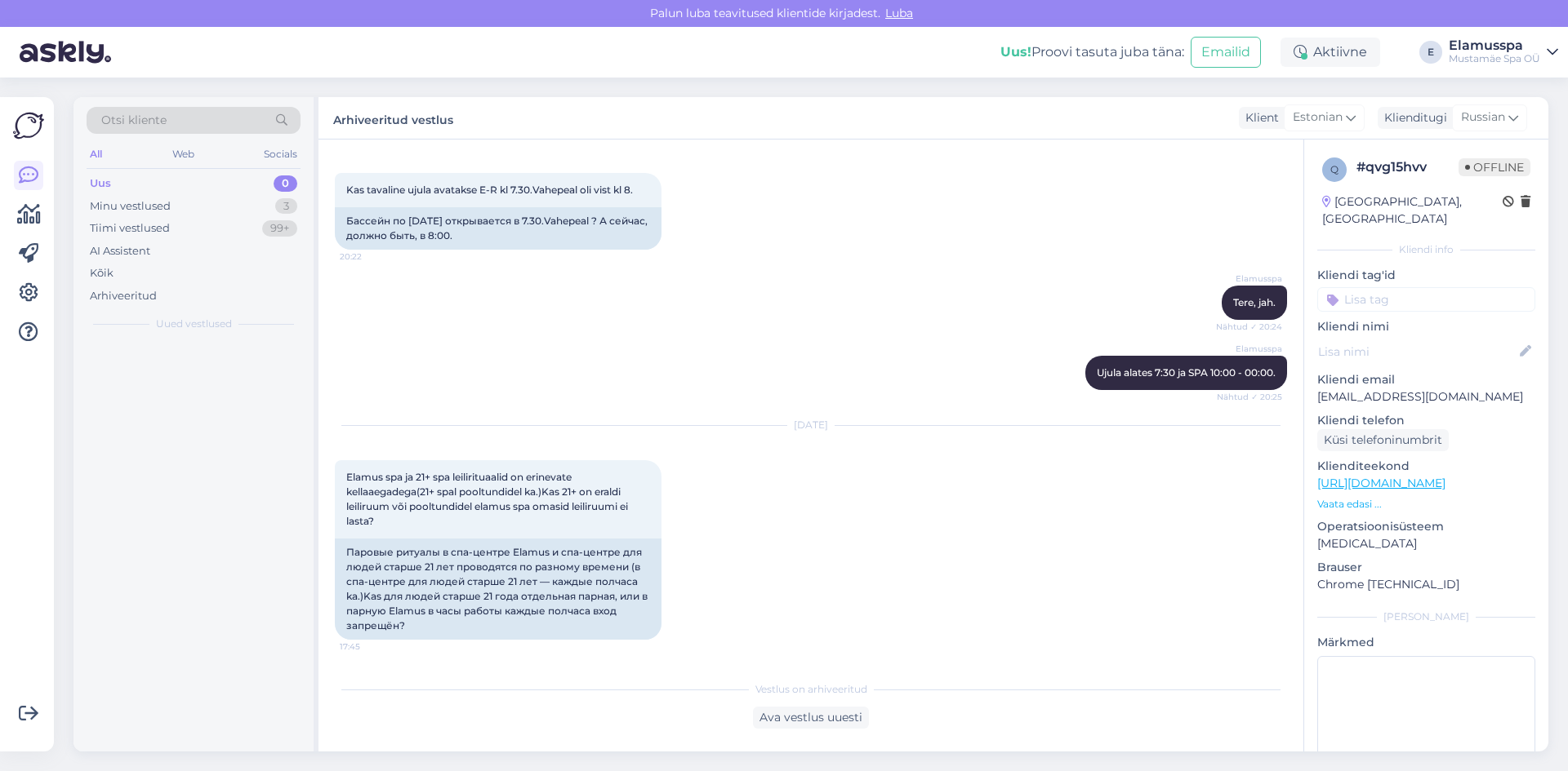
scroll to position [272, 0]
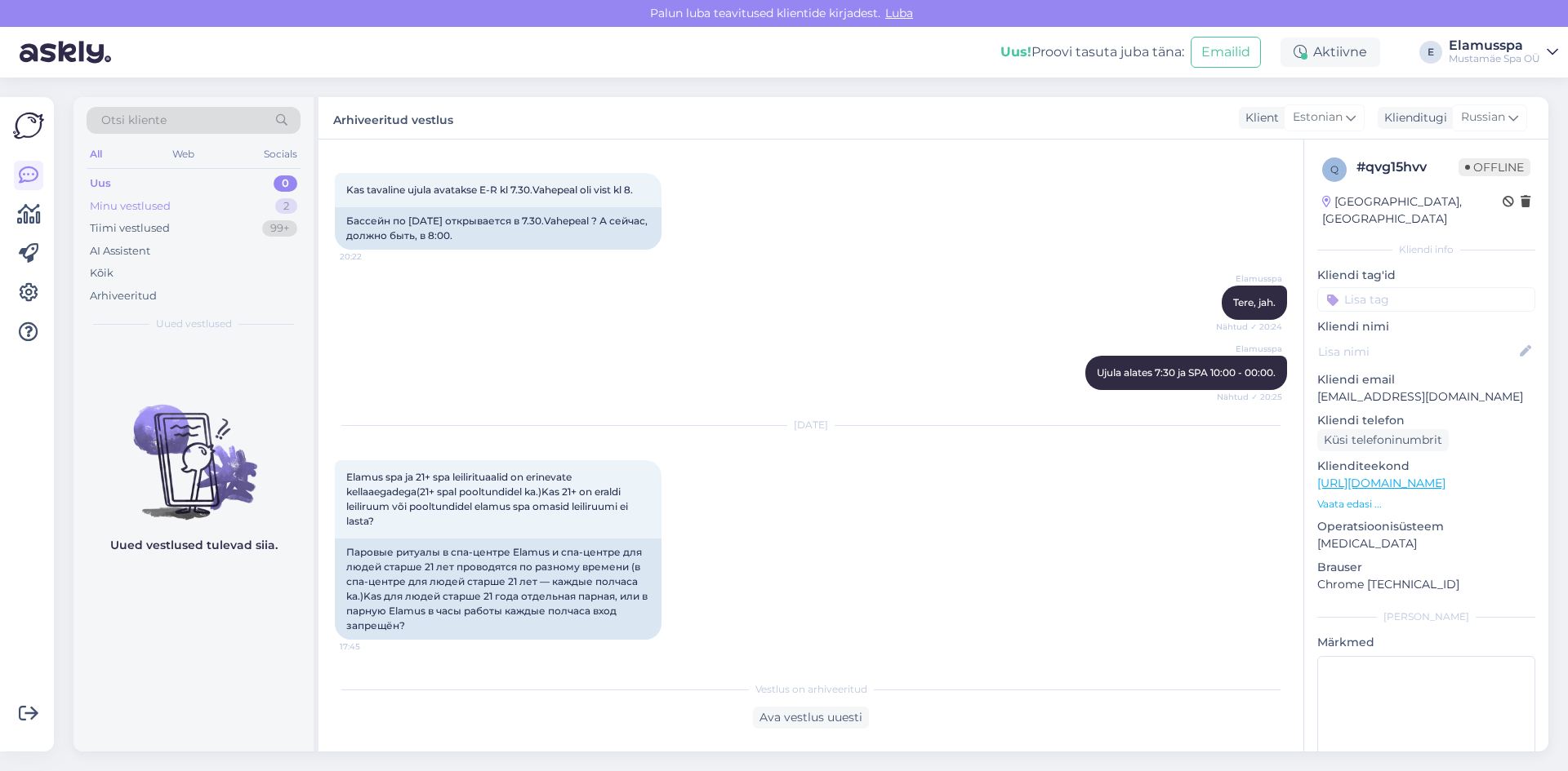
click at [182, 201] on div "Minu vestlused 2" at bounding box center [193, 206] width 214 height 23
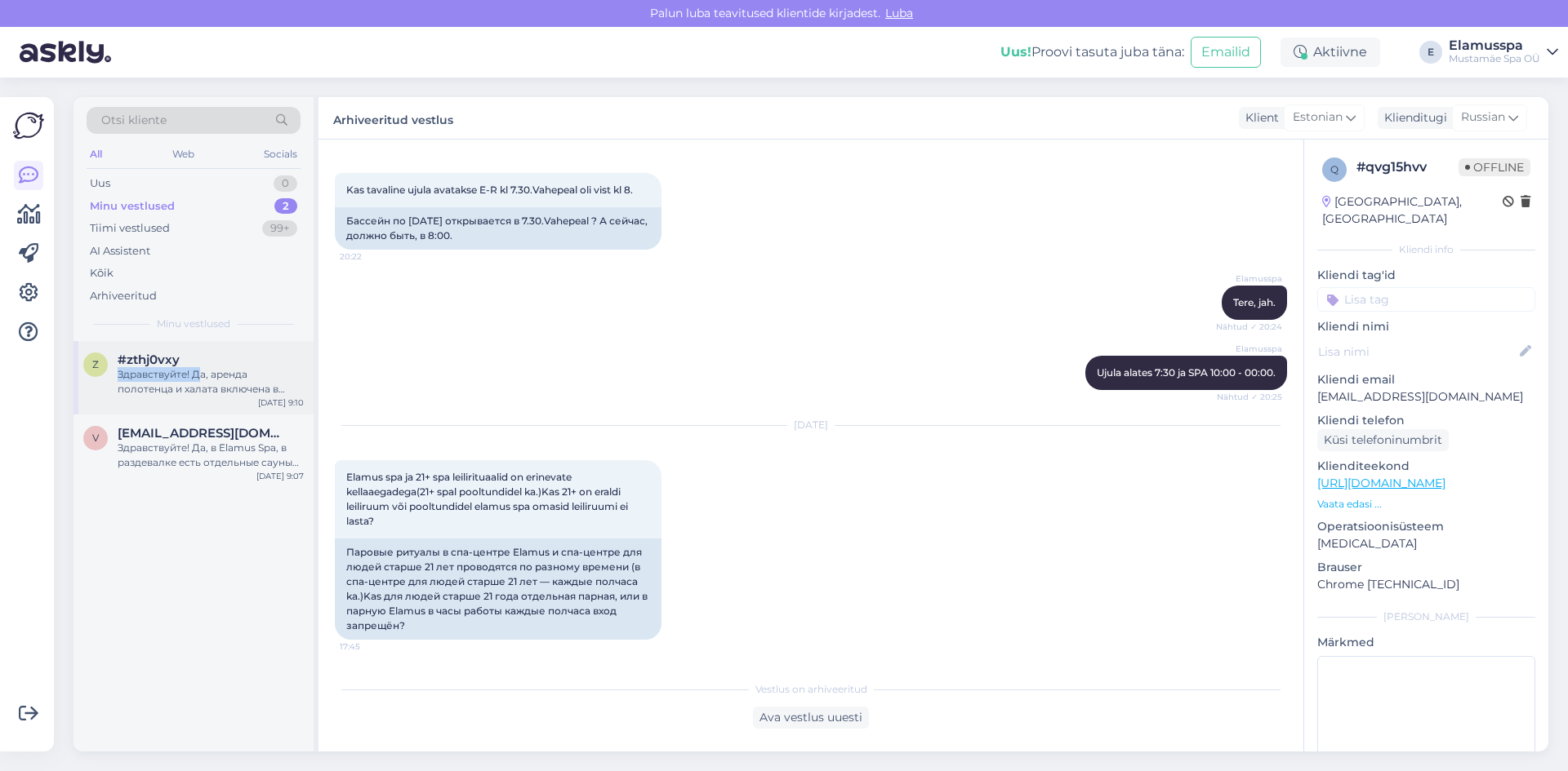
click at [205, 365] on div "#zthj0vxy Здравствуйте! Да, аренда полотенца и халата включена в стоимость биле…" at bounding box center [211, 375] width 186 height 44
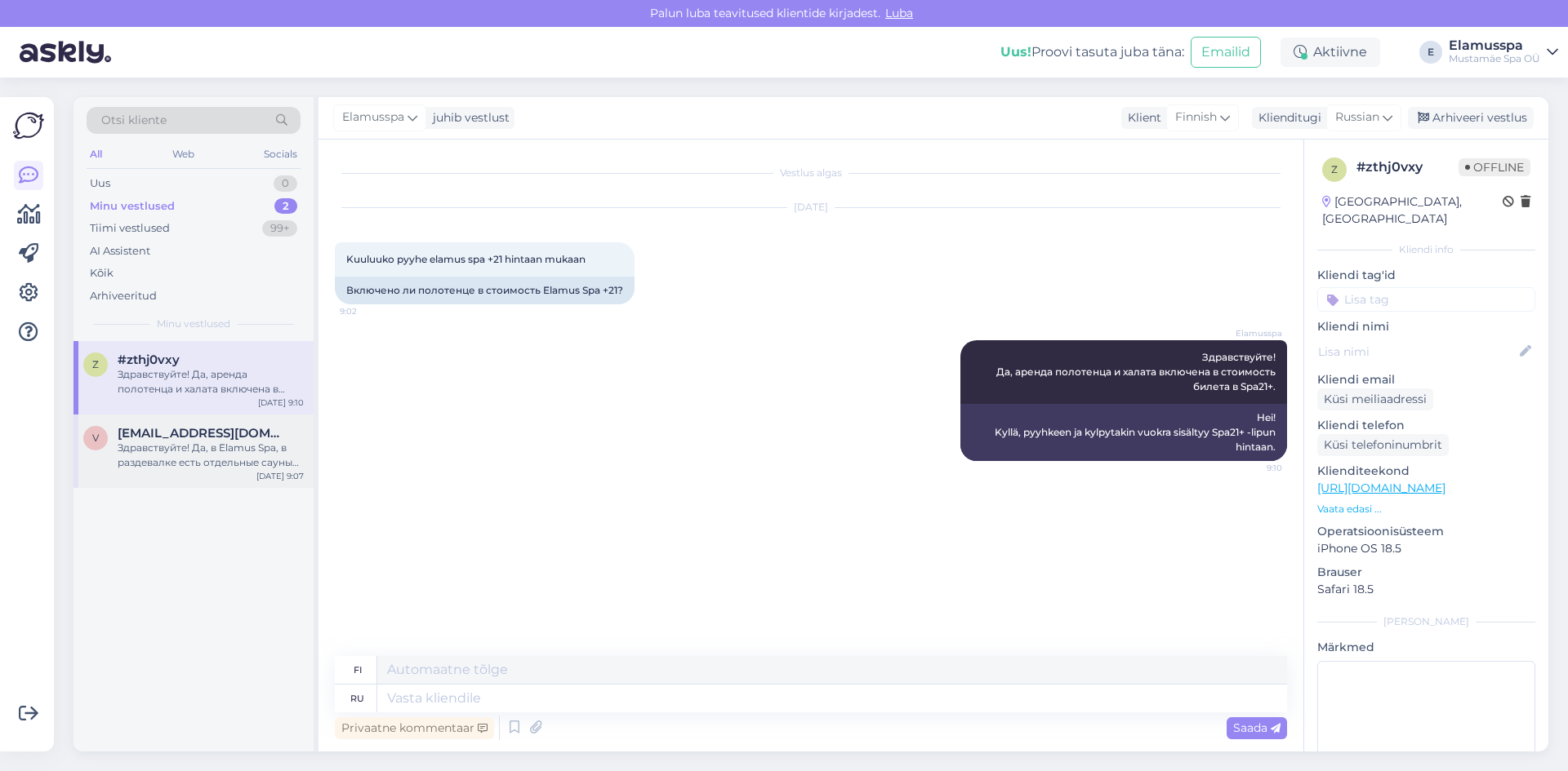
click at [187, 455] on div "Здравствуйте! Да, в Elamus Spa, в раздевалке есть отдельные сауны для мужчин и …" at bounding box center [211, 455] width 186 height 29
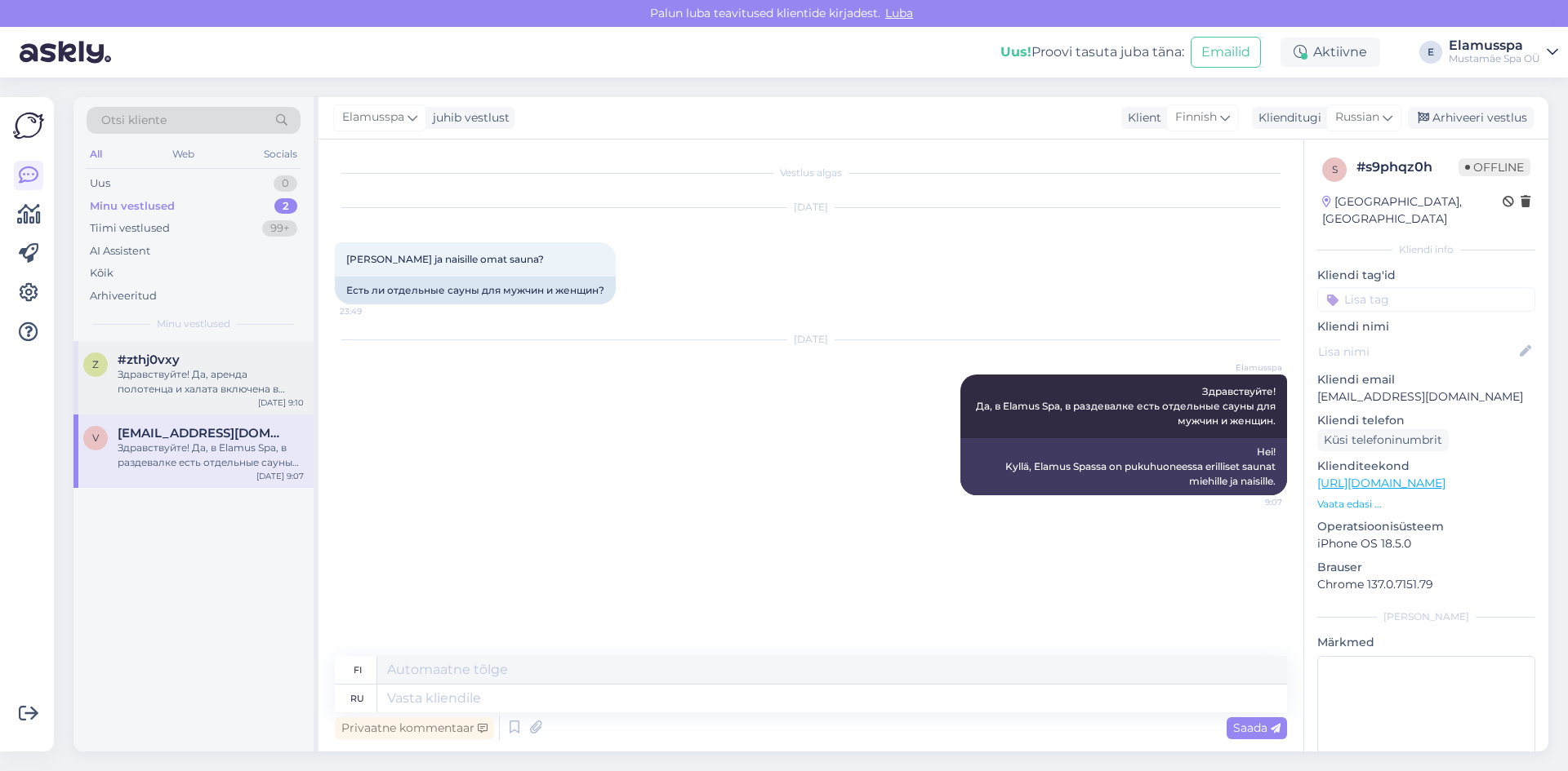
click at [192, 401] on div "z #zthj0vxy Здравствуйте! Да, аренда полотенца и халата включена в стоимость би…" at bounding box center [193, 377] width 240 height 73
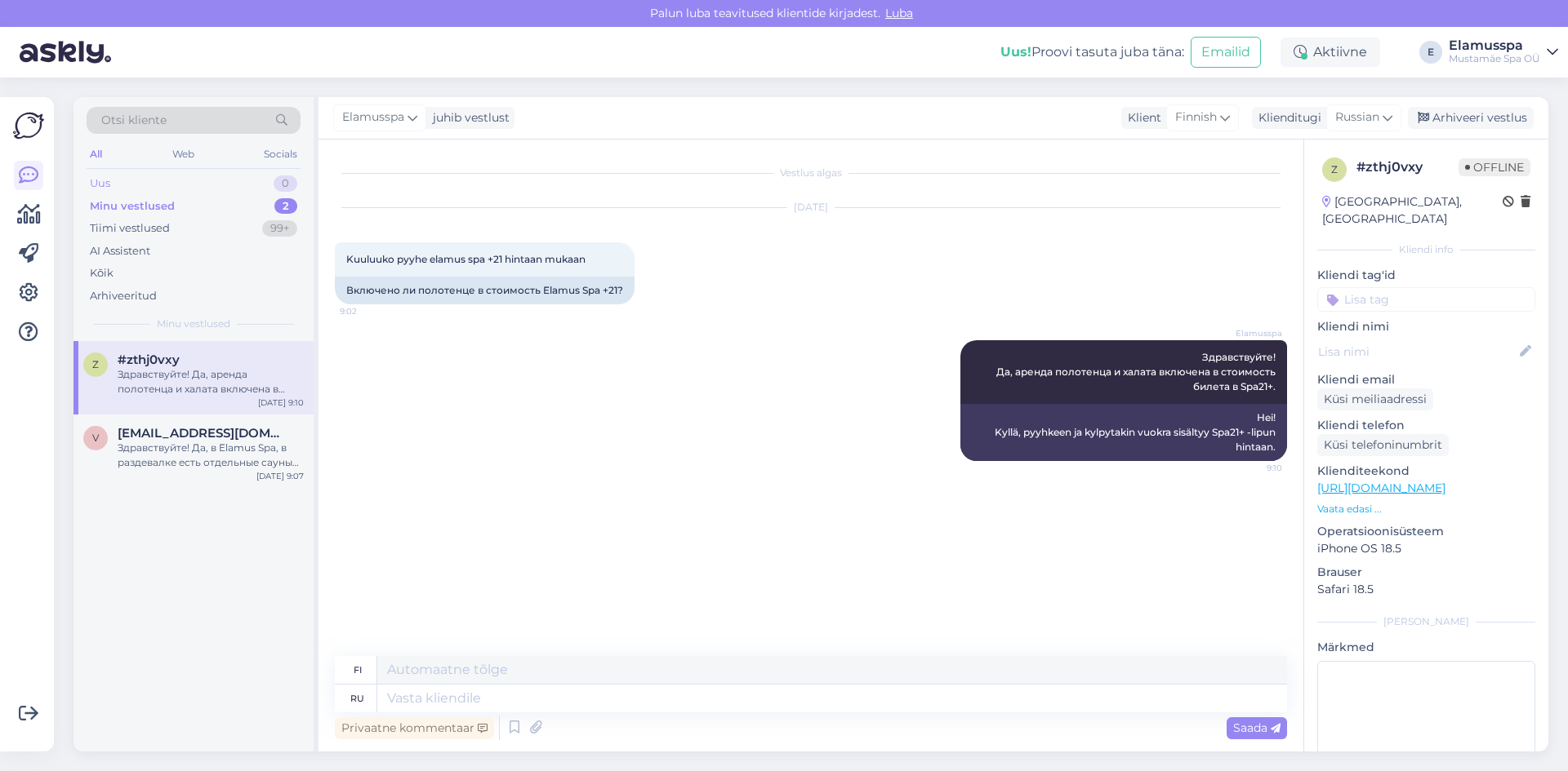
click at [235, 185] on div "Uus 0" at bounding box center [193, 184] width 214 height 23
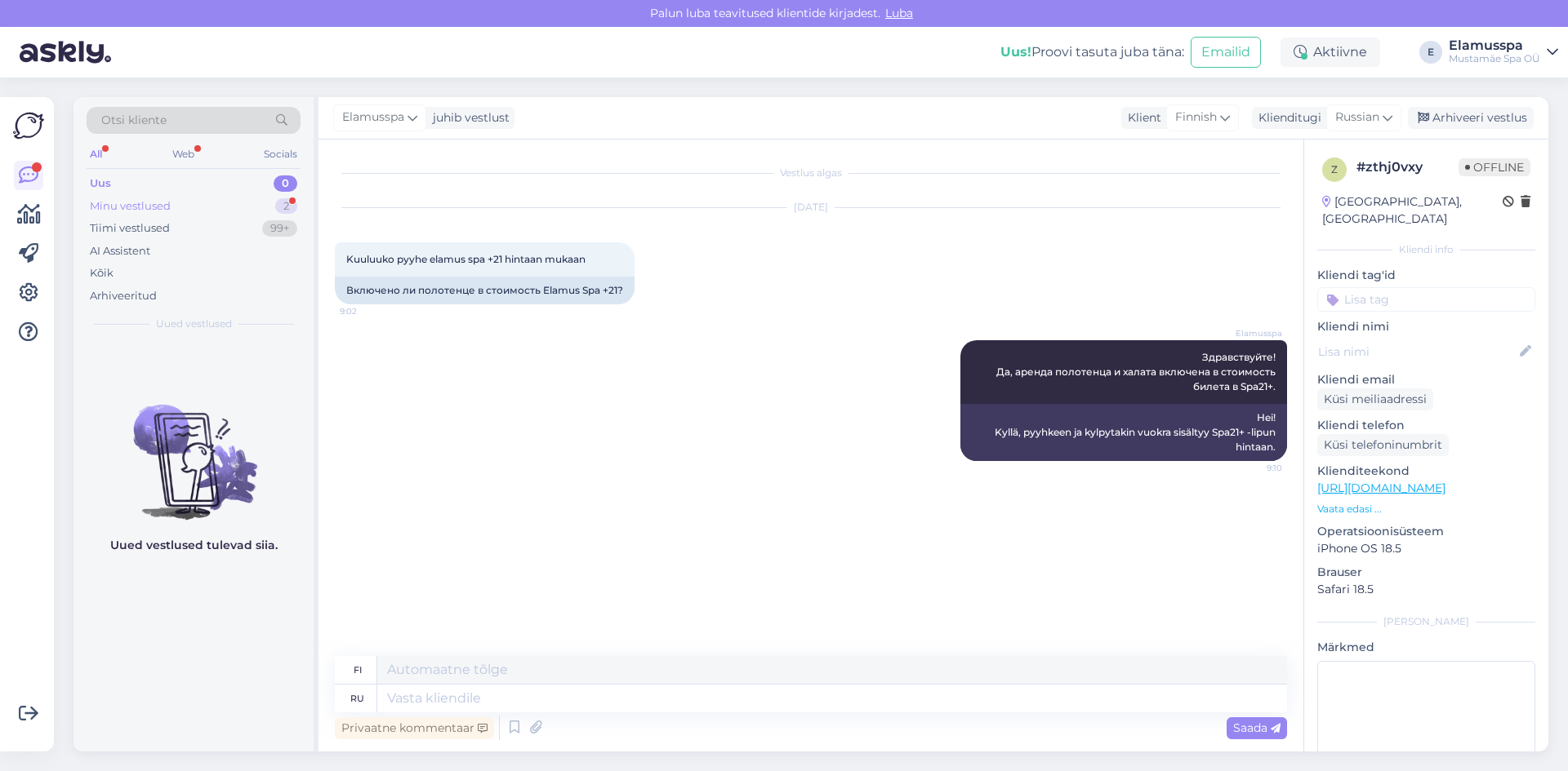
click at [248, 198] on div "Minu vestlused 2" at bounding box center [193, 206] width 214 height 23
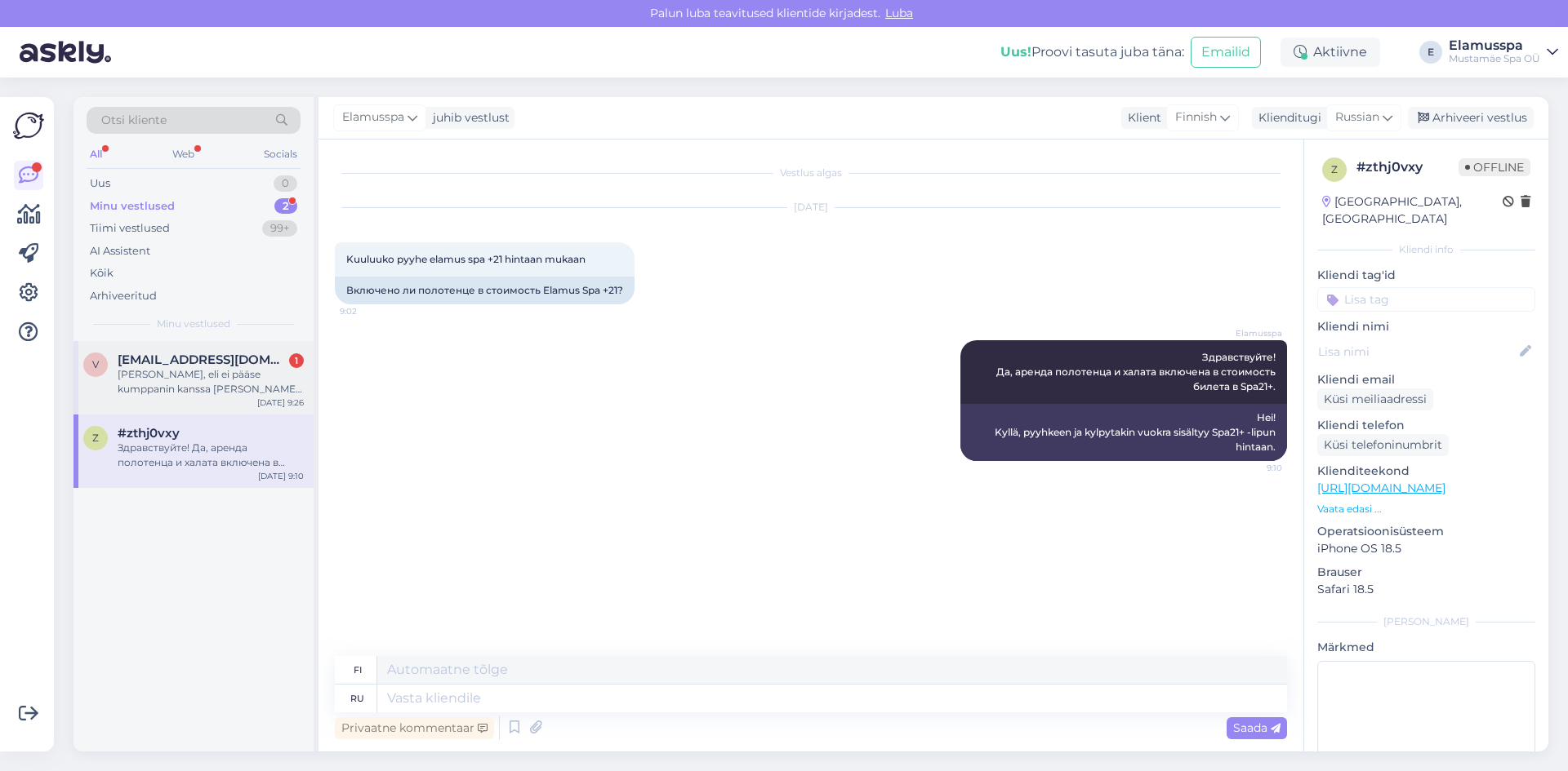
click at [249, 381] on div "[PERSON_NAME], eli ei pääse kumppanin kanssa [PERSON_NAME] saunaan tuolla 21+?" at bounding box center [211, 381] width 186 height 29
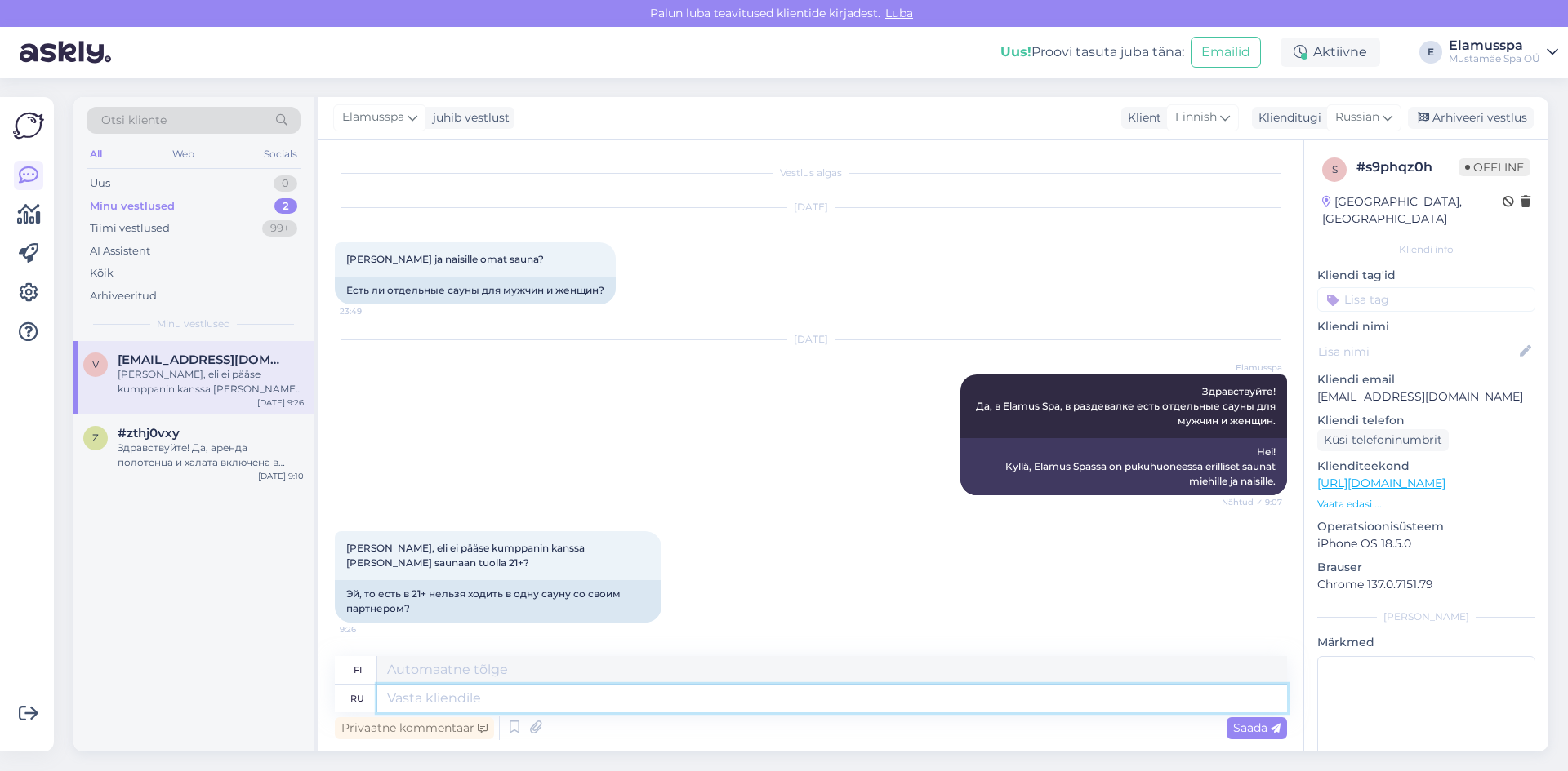
click at [445, 698] on textarea at bounding box center [832, 699] width 910 height 27
